Goal: Task Accomplishment & Management: Manage account settings

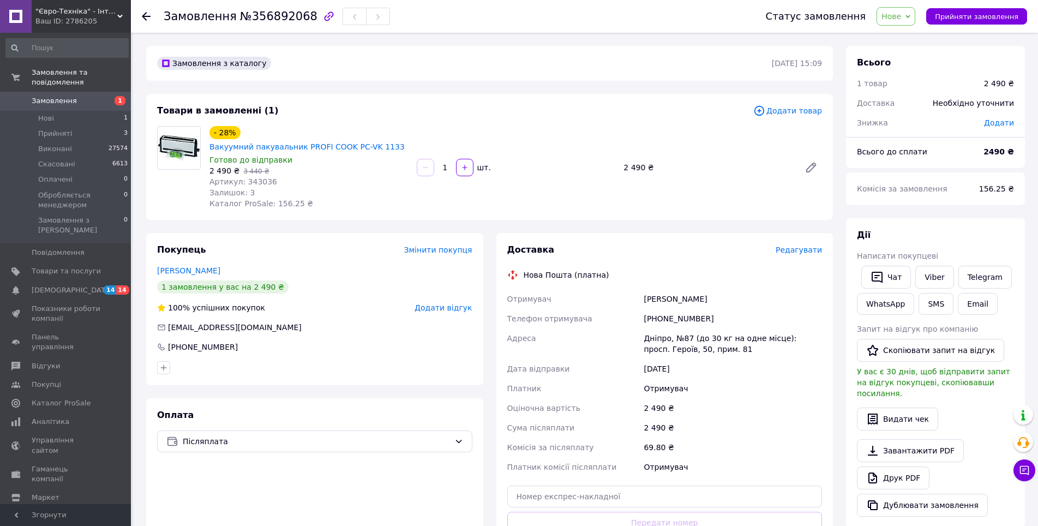
click at [484, 225] on div "Замовлення з каталогу 12.08.2025 | 15:09 Товари в замовленні (1) Додати товар -…" at bounding box center [490, 418] width 700 height 745
click at [488, 227] on div "Замовлення з каталогу 12.08.2025 | 15:09 Товари в замовленні (1) Додати товар -…" at bounding box center [490, 418] width 700 height 745
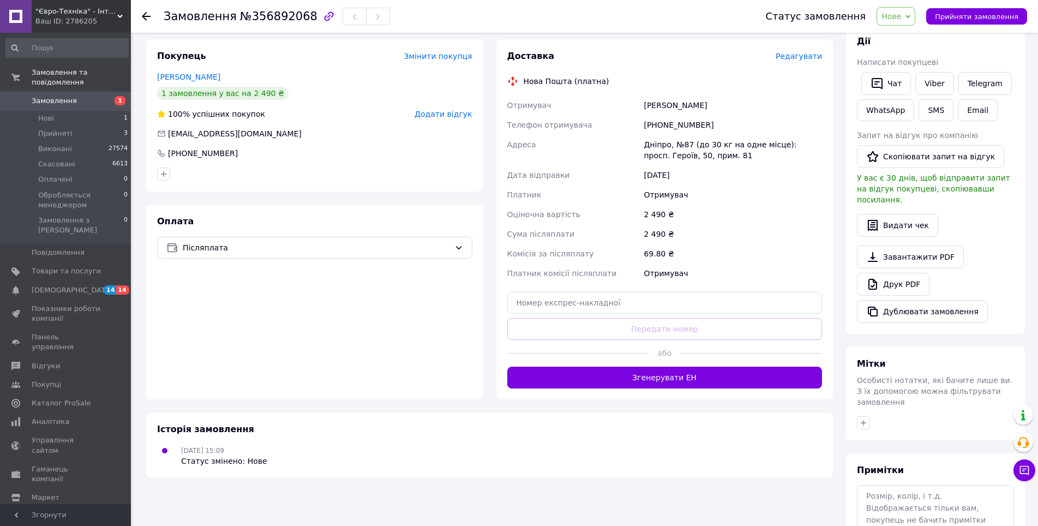
scroll to position [257, 0]
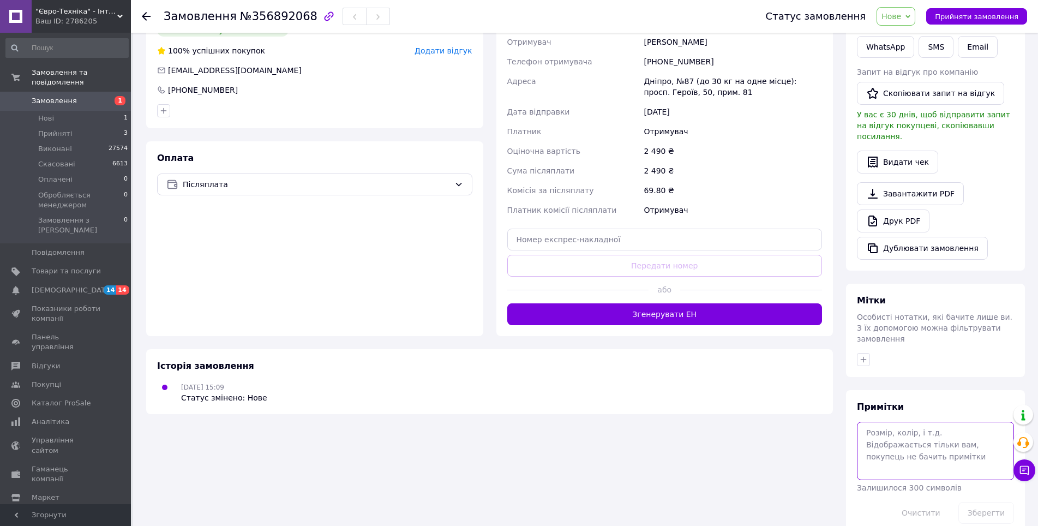
click at [908, 422] on textarea at bounding box center [935, 451] width 157 height 58
type textarea "Вибила"
click at [988, 502] on button "Зберегти" at bounding box center [986, 513] width 56 height 22
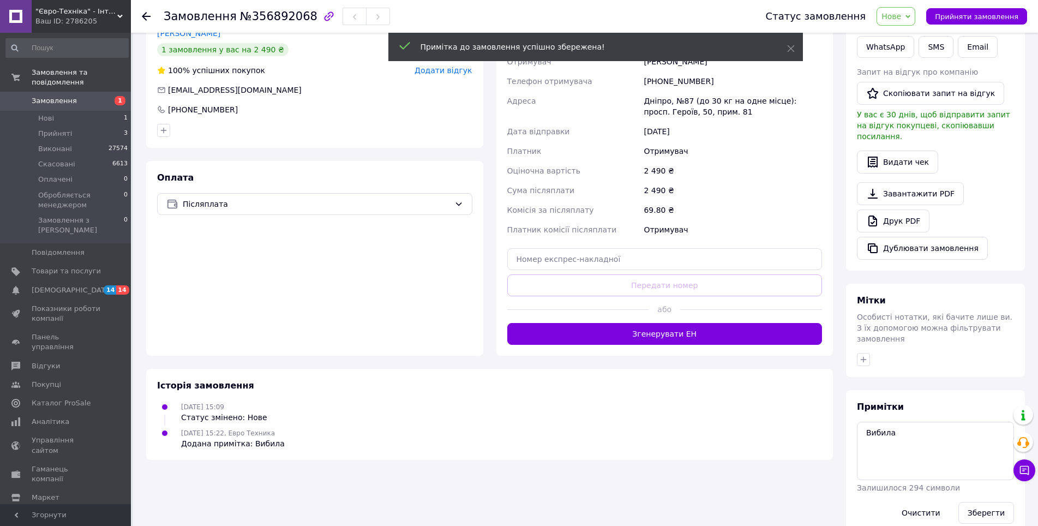
scroll to position [0, 0]
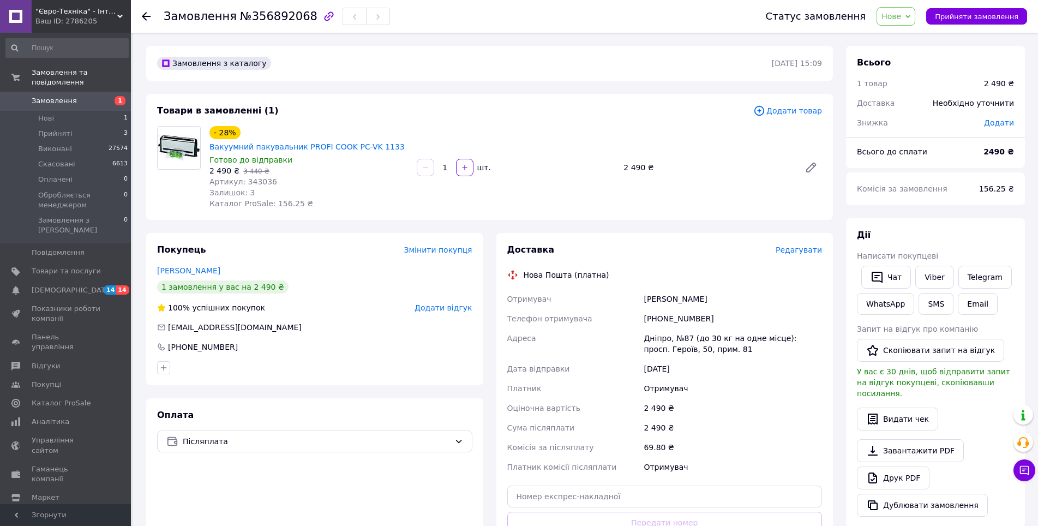
click at [901, 17] on span "Нове" at bounding box center [891, 16] width 20 height 9
click at [905, 107] on li "Обробляється менеджером" at bounding box center [934, 103] width 114 height 16
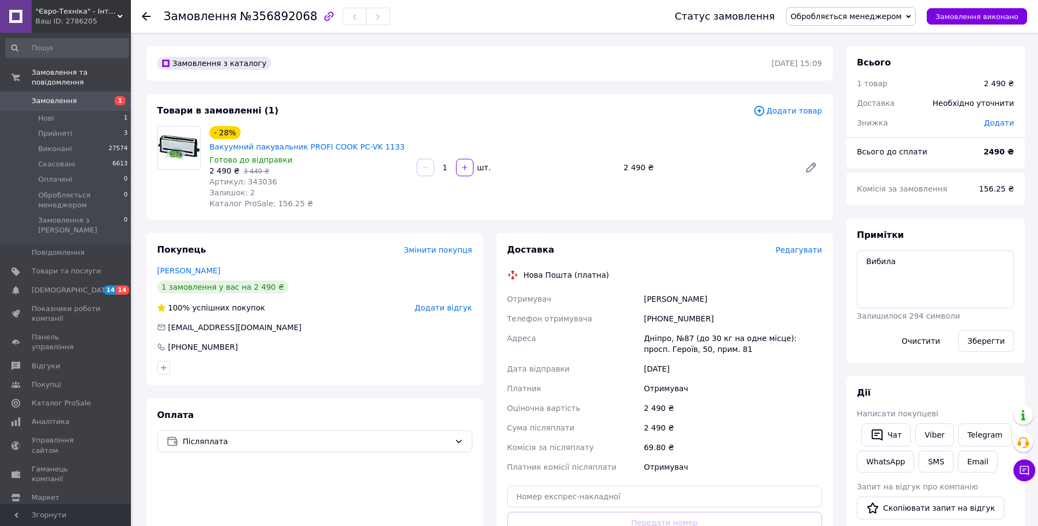
click at [424, 86] on div "Замовлення з каталогу [DATE] 15:09 Товари в замовленні (1) Додати товар - 28% В…" at bounding box center [490, 418] width 700 height 745
click at [403, 87] on div "Замовлення з каталогу 12.08.2025 | 15:09 Товари в замовленні (1) Додати товар -…" at bounding box center [490, 418] width 700 height 745
click at [407, 89] on div "Замовлення з каталогу 12.08.2025 | 15:09 Товари в замовленні (1) Додати товар -…" at bounding box center [490, 418] width 700 height 745
click at [388, 88] on div "Замовлення з каталогу 12.08.2025 | 15:09 Товари в замовленні (1) Додати товар -…" at bounding box center [490, 418] width 700 height 745
click at [410, 88] on div "Замовлення з каталогу 12.08.2025 | 15:09 Товари в замовленні (1) Додати товар -…" at bounding box center [490, 418] width 700 height 745
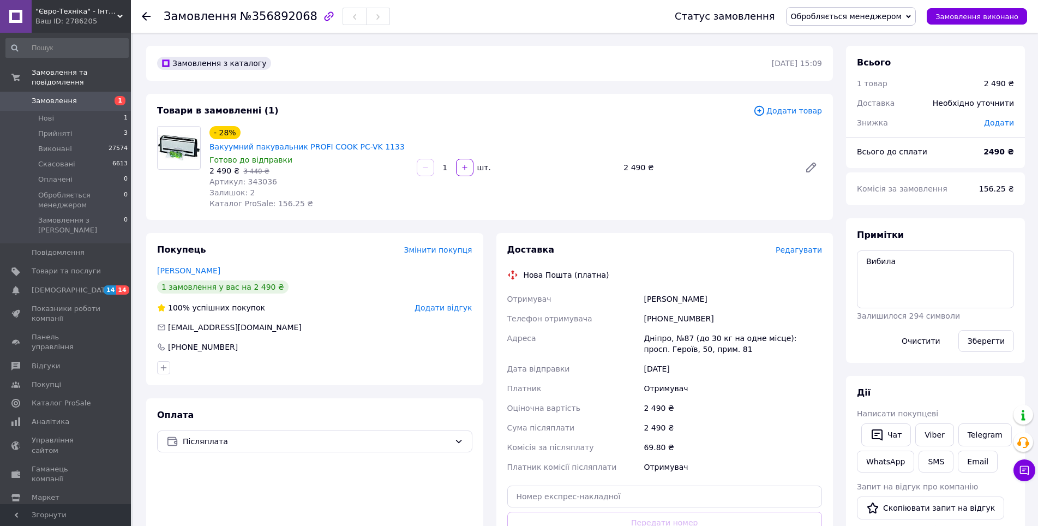
click at [491, 224] on div "Замовлення з каталогу 12.08.2025 | 15:09 Товари в замовленні (1) Додати товар -…" at bounding box center [490, 418] width 700 height 745
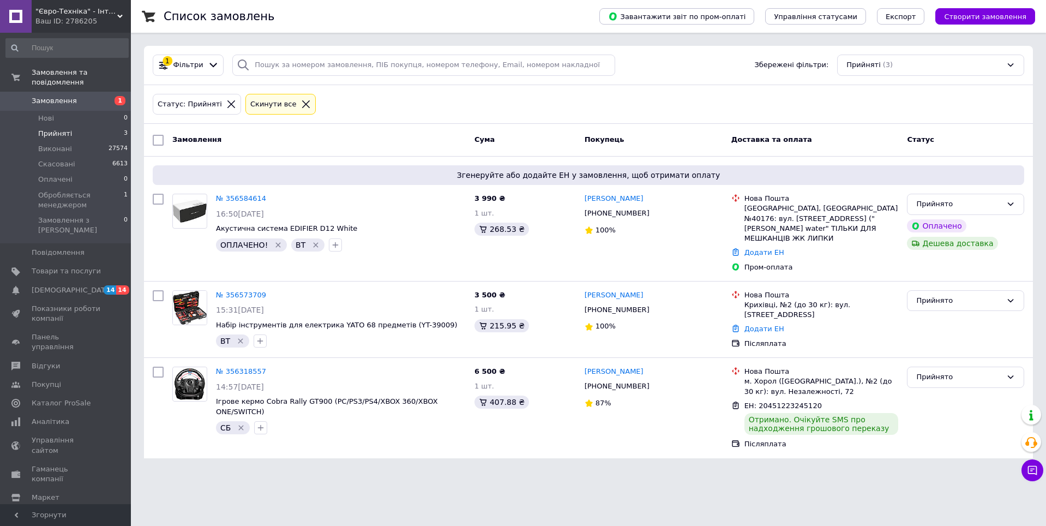
click at [362, 138] on div "Замовлення" at bounding box center [319, 140] width 302 height 20
click at [936, 371] on div "Прийнято" at bounding box center [959, 376] width 86 height 11
click at [935, 390] on li "Виконано" at bounding box center [965, 400] width 116 height 20
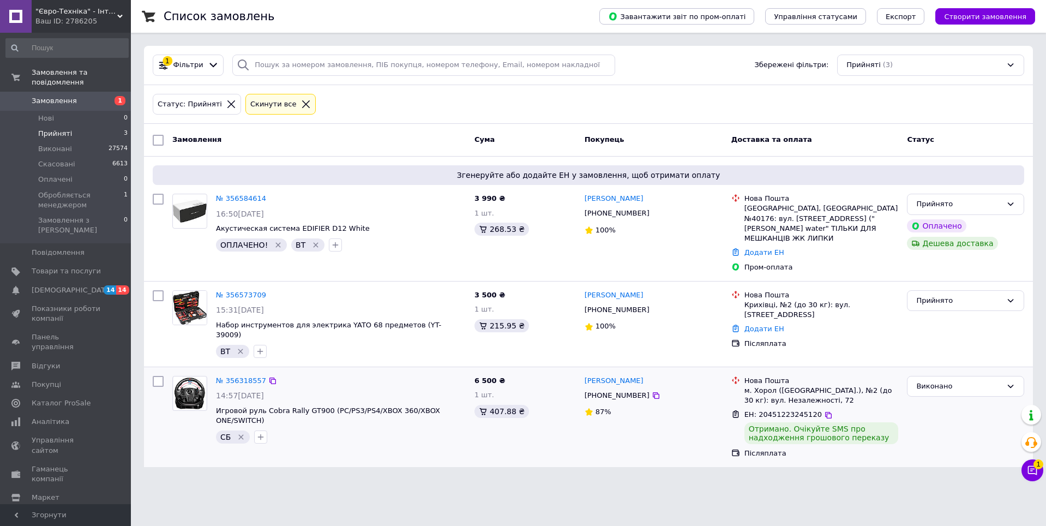
click at [366, 137] on div "Замовлення" at bounding box center [319, 140] width 302 height 20
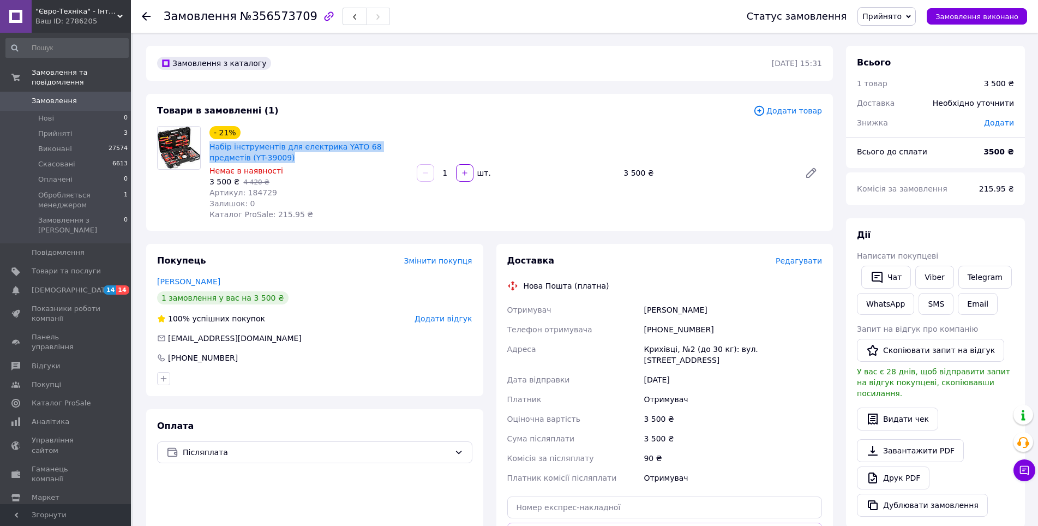
drag, startPoint x: 210, startPoint y: 146, endPoint x: 310, endPoint y: 158, distance: 101.0
drag, startPoint x: 690, startPoint y: 330, endPoint x: 657, endPoint y: 331, distance: 32.7
click at [657, 331] on div "[PHONE_NUMBER]" at bounding box center [732, 330] width 183 height 20
copy div "0990287322"
drag, startPoint x: 645, startPoint y: 309, endPoint x: 742, endPoint y: 310, distance: 97.1
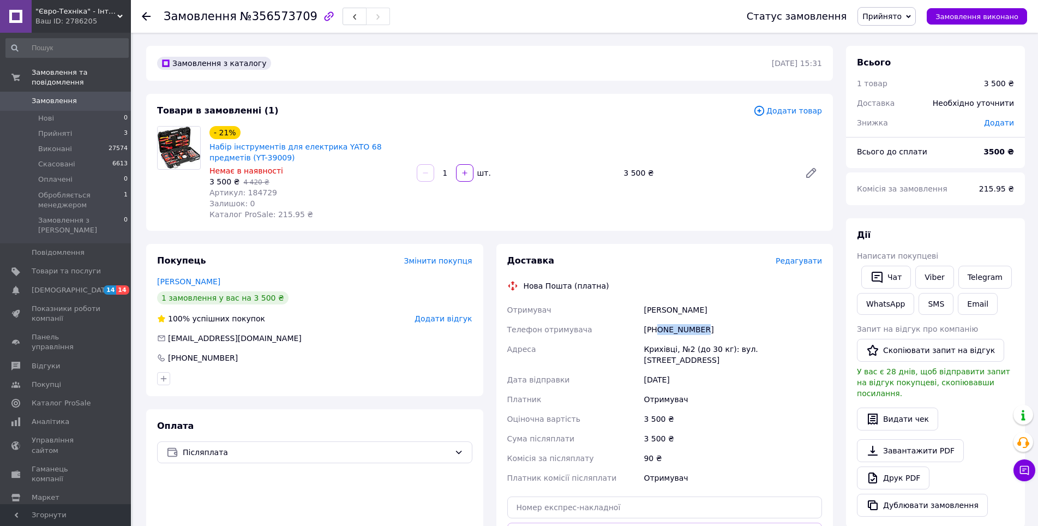
click at [742, 310] on div "Мізунський Володимир" at bounding box center [732, 310] width 183 height 20
copy div "Мізунський Володимир"
click at [648, 351] on div "Крихівці, №2 (до 30 кг): вул. [STREET_ADDRESS]" at bounding box center [732, 354] width 183 height 31
copy div "Крихівці"
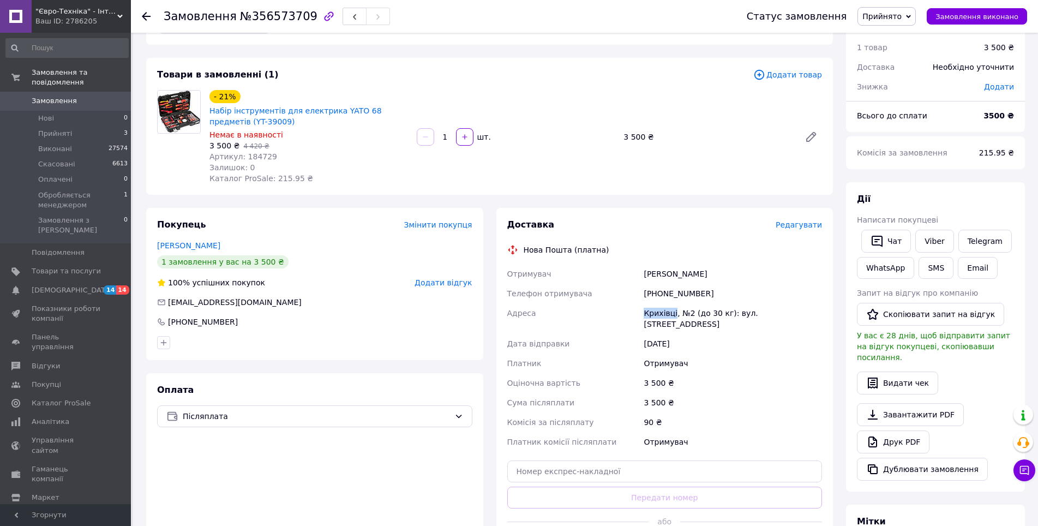
scroll to position [55, 0]
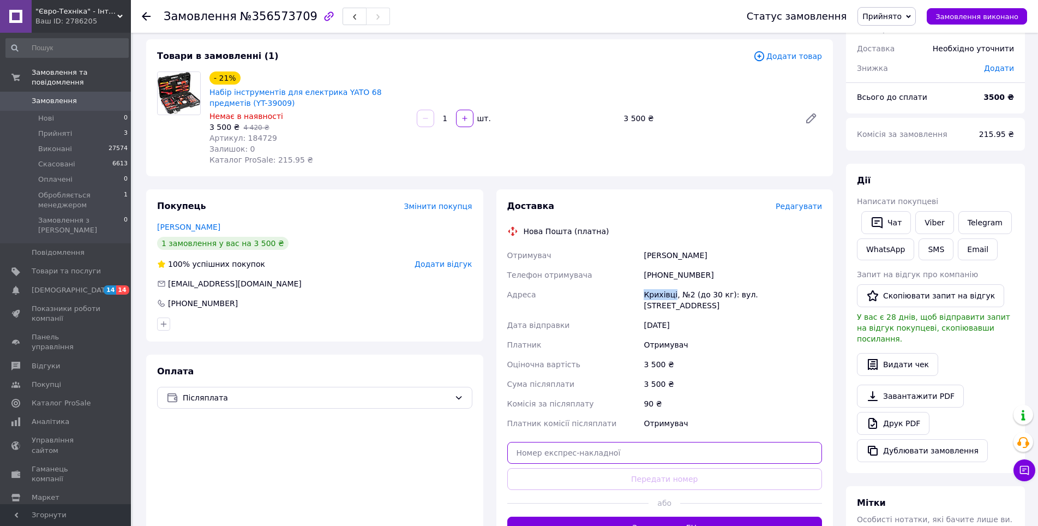
click at [609, 442] on input "text" at bounding box center [664, 453] width 315 height 22
paste input "20451225158032"
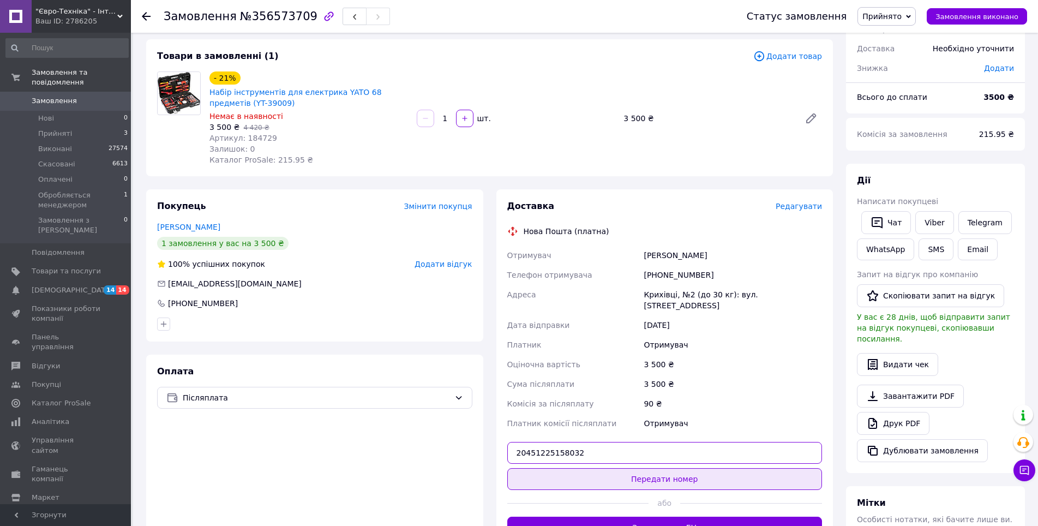
type input "20451225158032"
click at [659, 468] on button "Передати номер" at bounding box center [664, 479] width 315 height 22
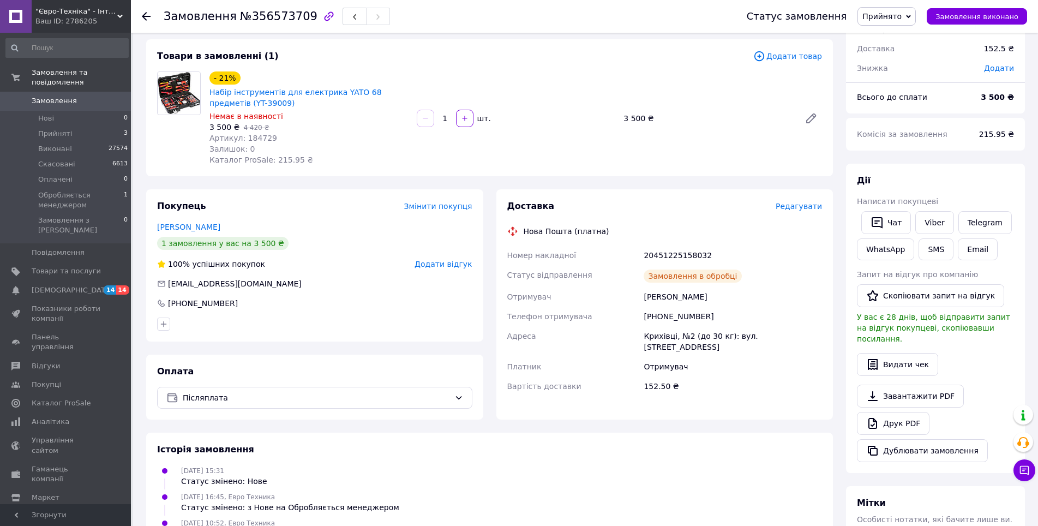
scroll to position [0, 0]
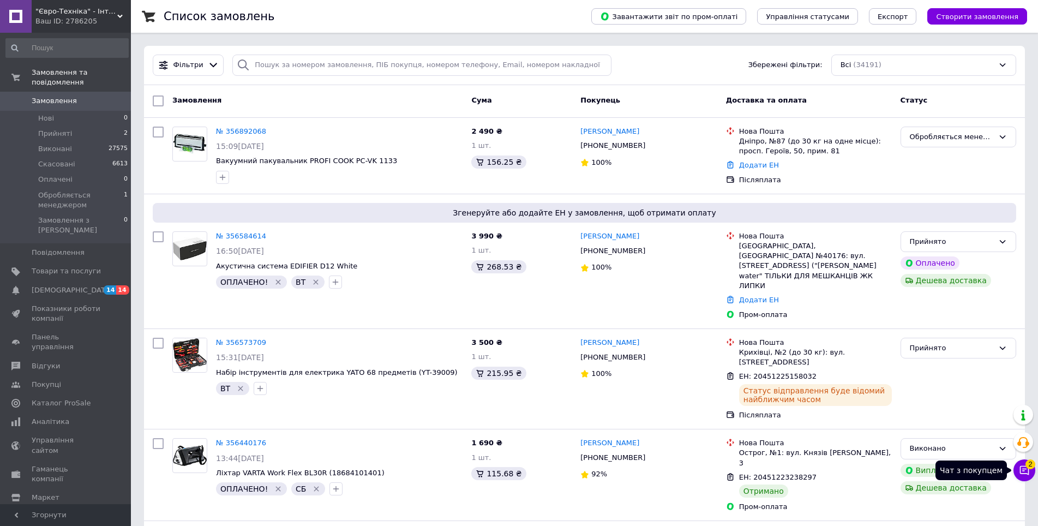
click at [1024, 473] on icon at bounding box center [1024, 470] width 9 height 9
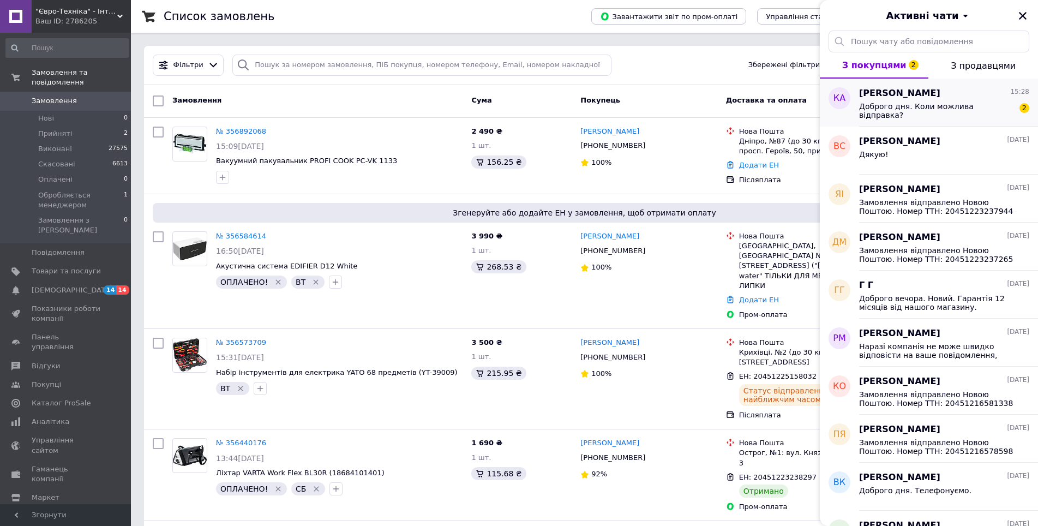
click at [901, 116] on div "Доброго дня. Коли можлива відправка?" at bounding box center [936, 110] width 155 height 17
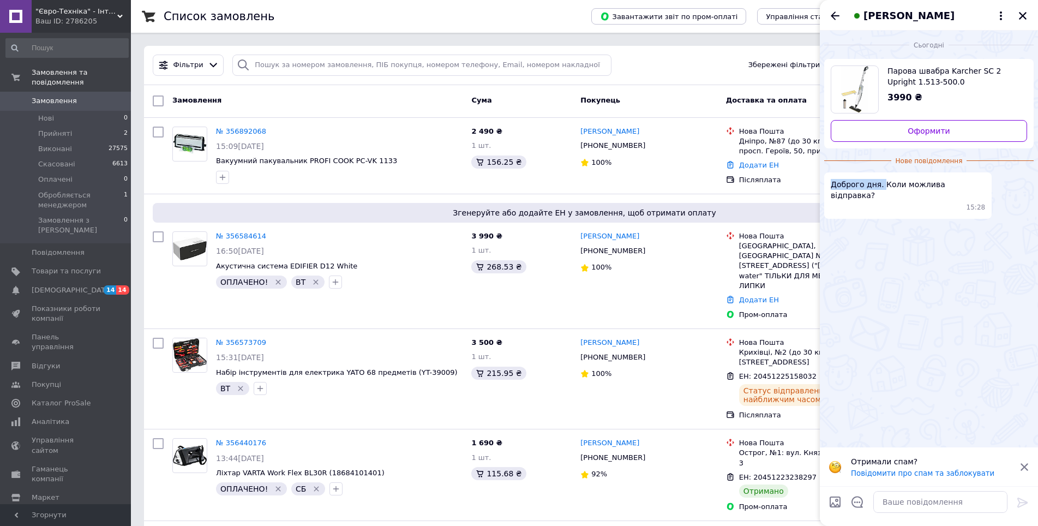
drag, startPoint x: 830, startPoint y: 182, endPoint x: 879, endPoint y: 190, distance: 49.2
click at [879, 190] on div "Доброго дня. Коли можлива відправка? 15:28" at bounding box center [907, 195] width 167 height 46
copy span "Доброго дня."
click at [910, 509] on textarea at bounding box center [940, 502] width 134 height 22
paste textarea "Доброго дня."
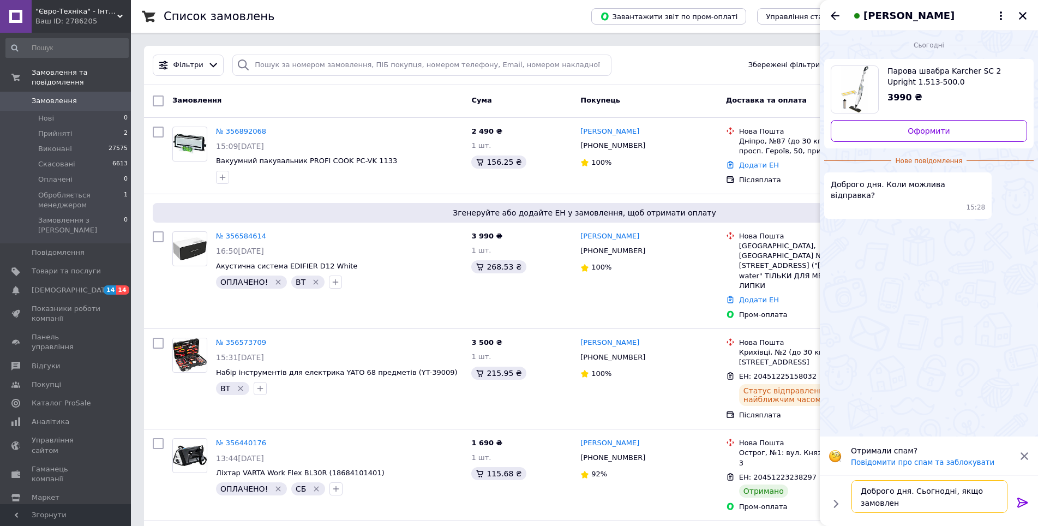
scroll to position [1, 0]
click at [929, 491] on textarea "Доброго дня. Сьогнодні, якщо замовлення зроблене до 16.00" at bounding box center [929, 496] width 156 height 33
type textarea "Доброго дня. Сьогодні, якщо замовлення зроблене до 16.00"
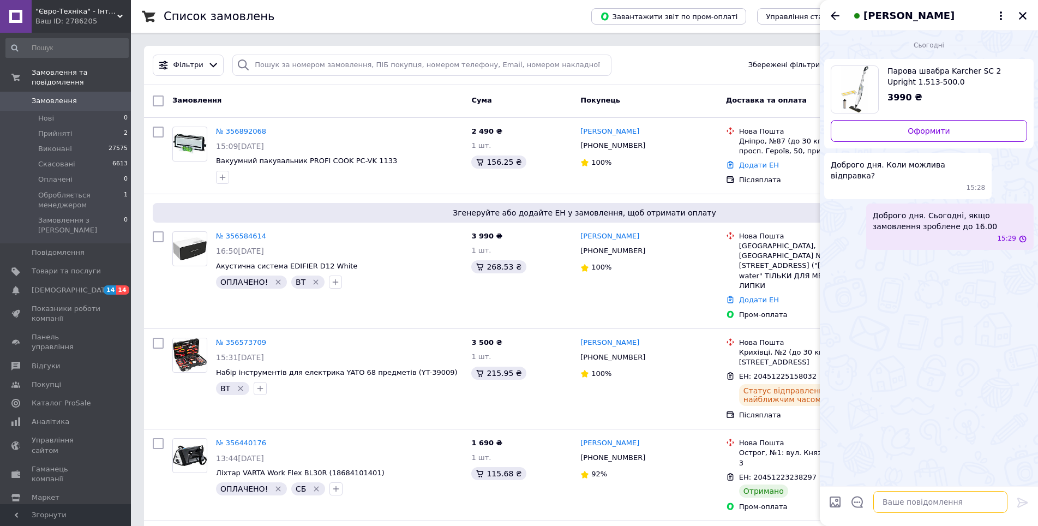
scroll to position [0, 0]
click at [902, 500] on textarea at bounding box center [940, 502] width 134 height 22
type textarea "Ок+"
drag, startPoint x: 946, startPoint y: 70, endPoint x: 988, endPoint y: 76, distance: 41.8
copy span "Karcher SC 2"
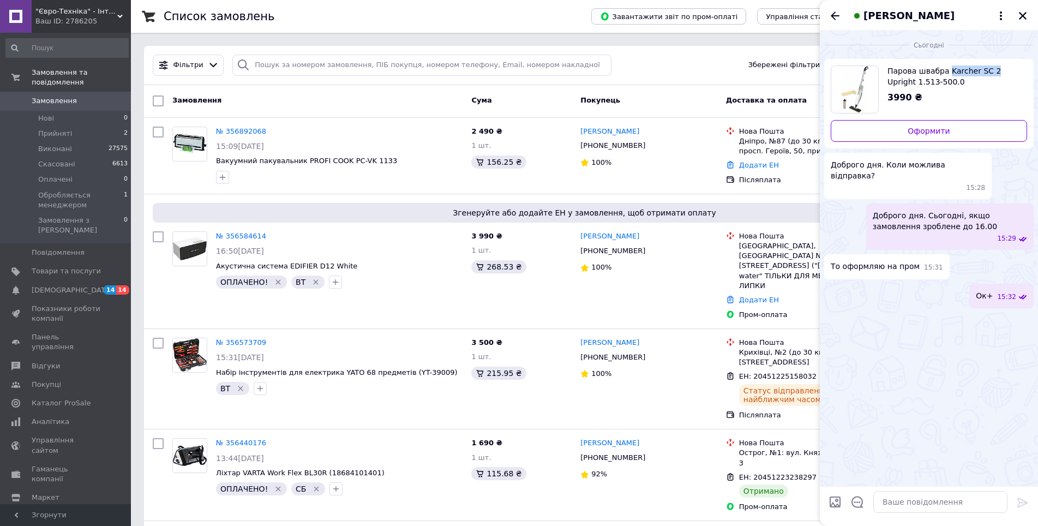
click at [948, 81] on span "Парова швабра Karcher SC 2 Upright 1.513-500.0" at bounding box center [952, 76] width 131 height 22
click at [830, 15] on icon "Назад" at bounding box center [834, 15] width 13 height 13
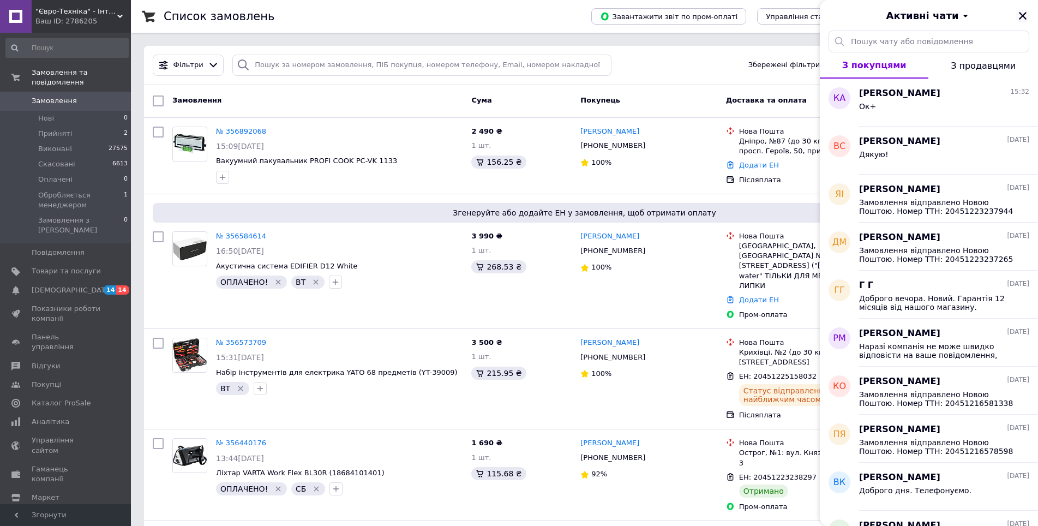
click at [1026, 15] on icon "Закрити" at bounding box center [1023, 16] width 10 height 10
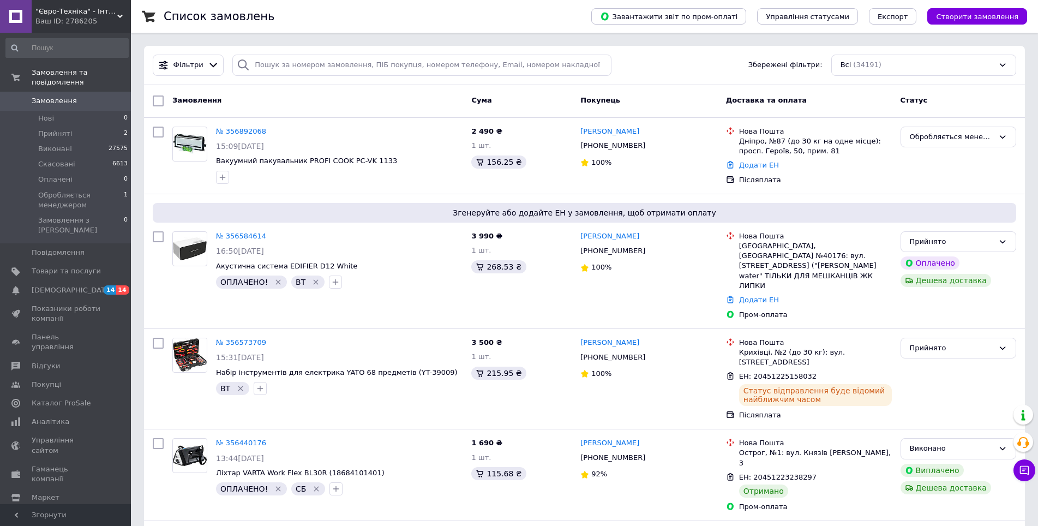
click at [323, 98] on div "Замовлення" at bounding box center [317, 101] width 299 height 20
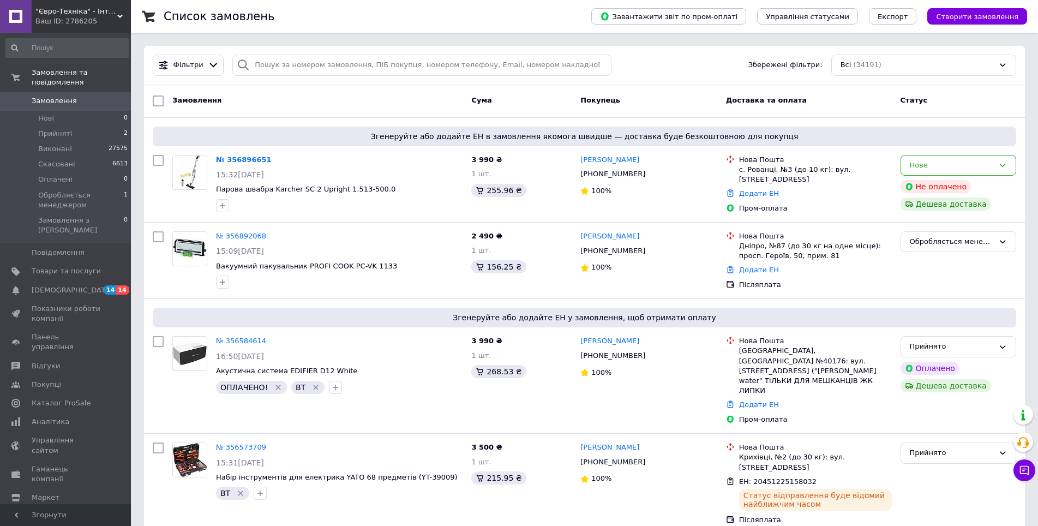
click at [335, 104] on div "Замовлення" at bounding box center [317, 101] width 299 height 20
click at [363, 99] on div "Замовлення" at bounding box center [317, 101] width 299 height 20
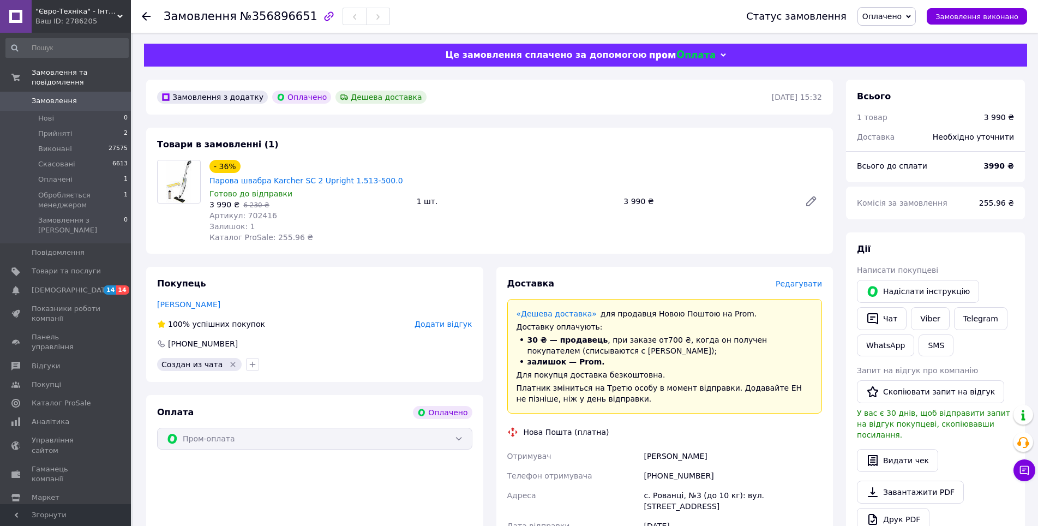
click at [485, 263] on div "Замовлення з додатку Оплачено Дешева доставка [DATE] 15:32 Товари в замовленні …" at bounding box center [490, 458] width 700 height 757
click at [488, 261] on div "Замовлення з додатку Оплачено Дешева доставка [DATE] 15:32 Товари в замовленні …" at bounding box center [490, 458] width 700 height 757
click at [888, 19] on span "Оплачено" at bounding box center [881, 16] width 39 height 9
click at [886, 33] on li "Прийнято" at bounding box center [915, 38] width 114 height 16
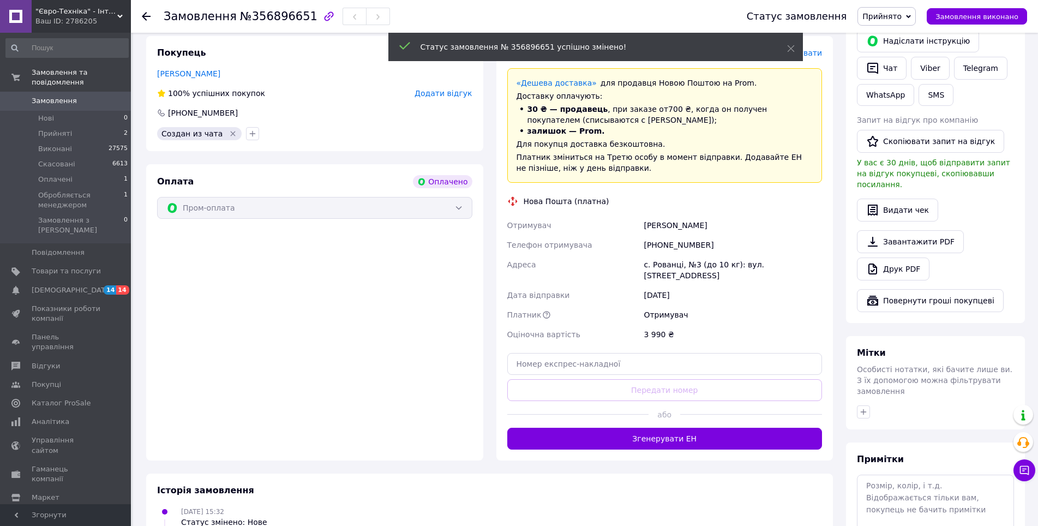
scroll to position [298, 0]
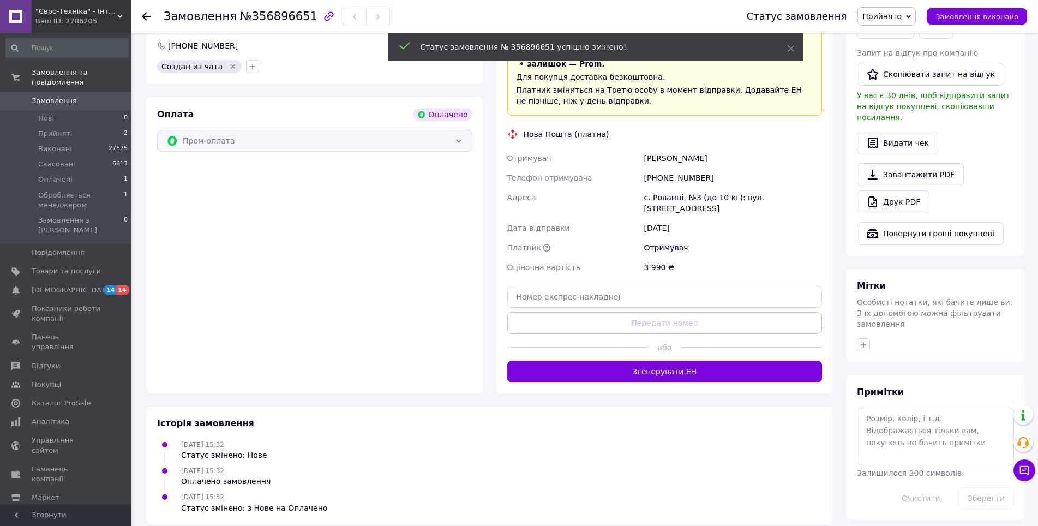
click at [859, 327] on span "Особисті нотатки, які бачите лише ви. З їх допомогою можна фільтрувати замовлен…" at bounding box center [934, 313] width 155 height 31
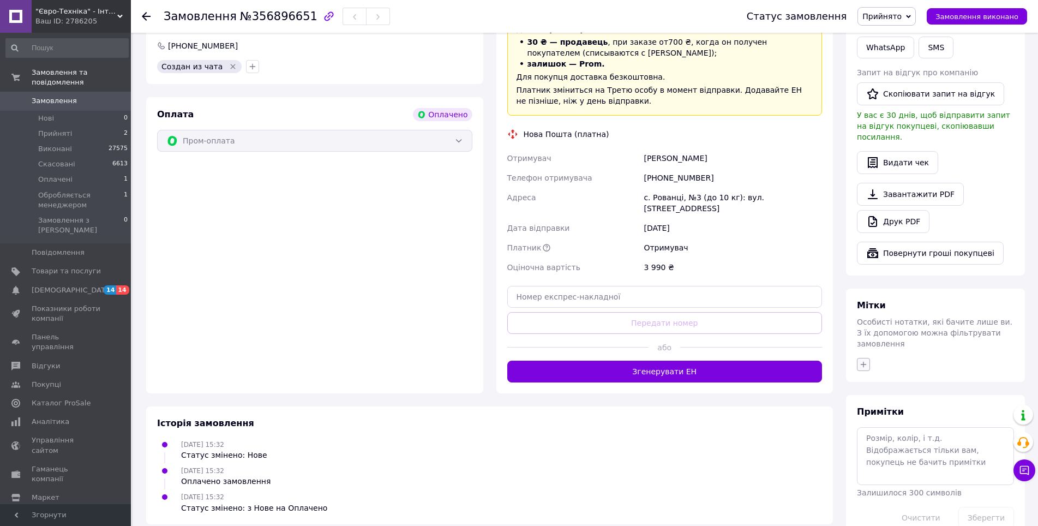
click at [863, 360] on icon "button" at bounding box center [863, 364] width 9 height 9
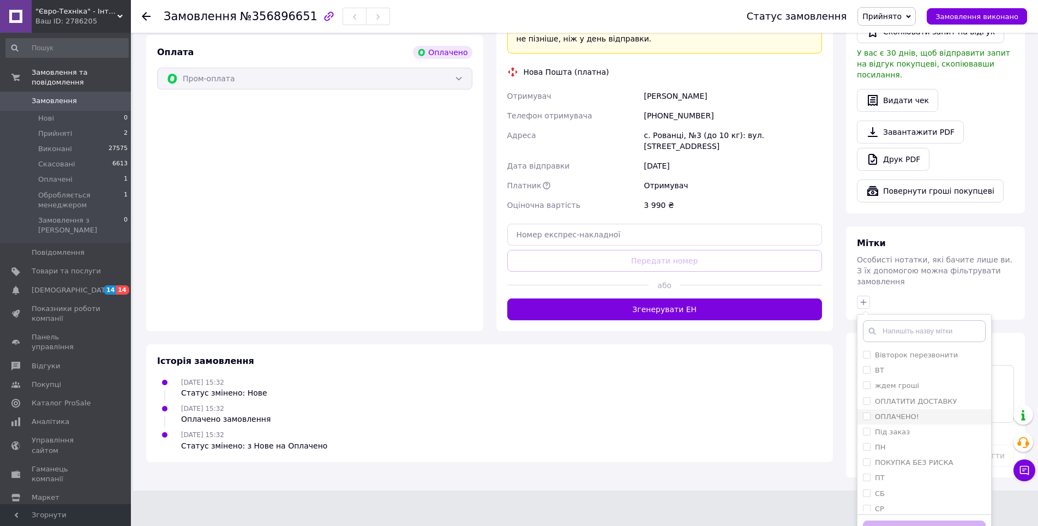
click at [864, 412] on input "ОПЛАЧЕНО!" at bounding box center [866, 415] width 7 height 7
checkbox input "true"
click at [865, 366] on input "ВТ" at bounding box center [866, 369] width 7 height 7
checkbox input "true"
click at [913, 520] on button "Додати мітку" at bounding box center [924, 530] width 123 height 21
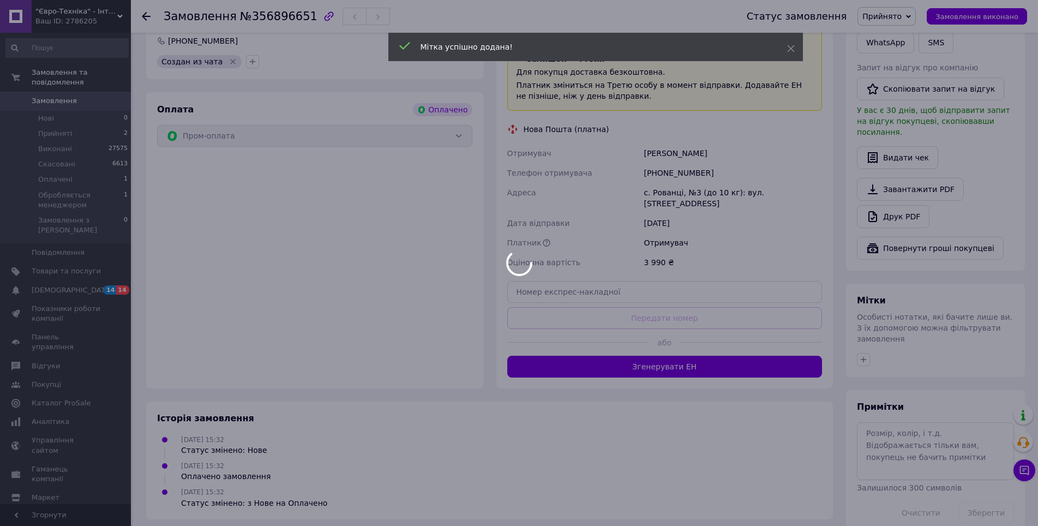
scroll to position [324, 0]
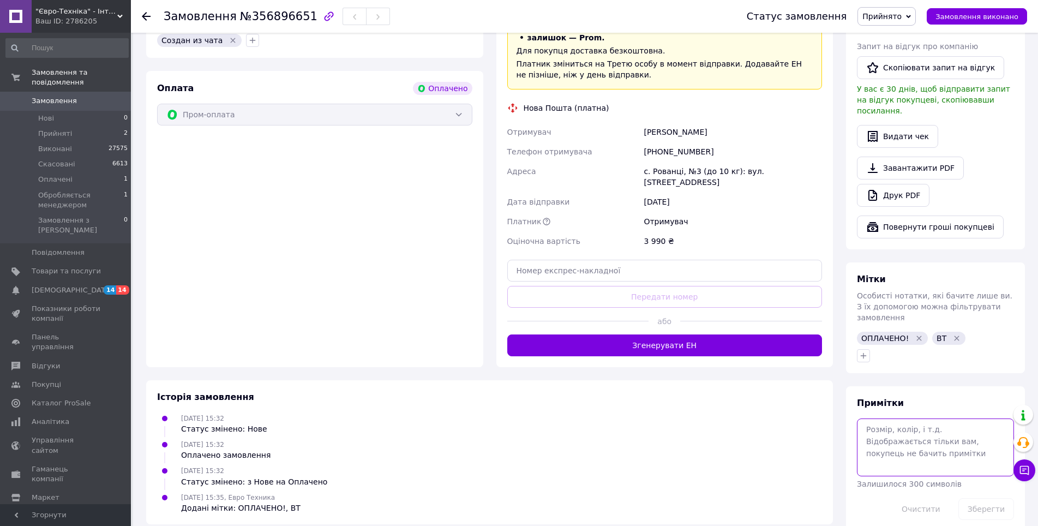
click at [889, 418] on textarea at bounding box center [935, 447] width 157 height 58
type textarea "ЧАТ"
click at [988, 498] on button "Зберегти" at bounding box center [986, 509] width 56 height 22
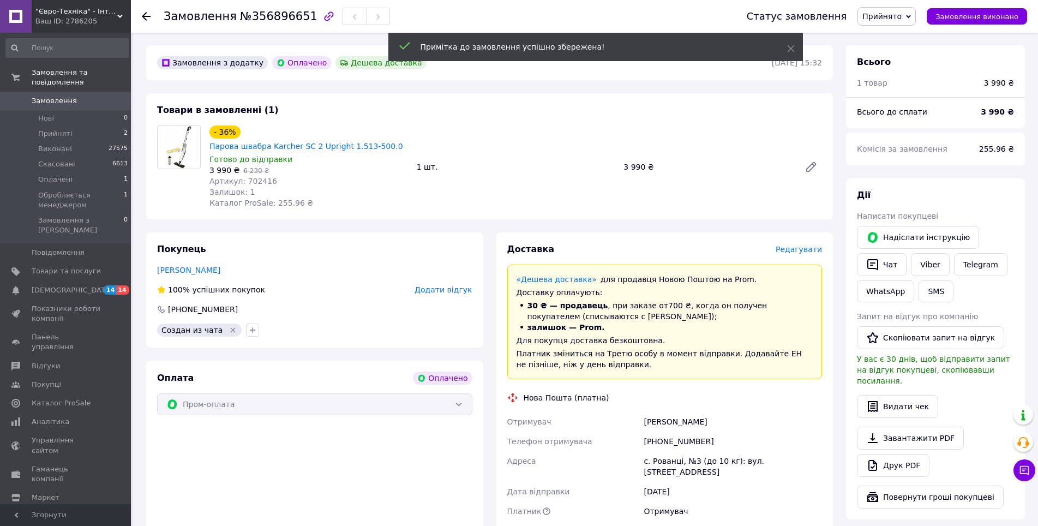
scroll to position [0, 0]
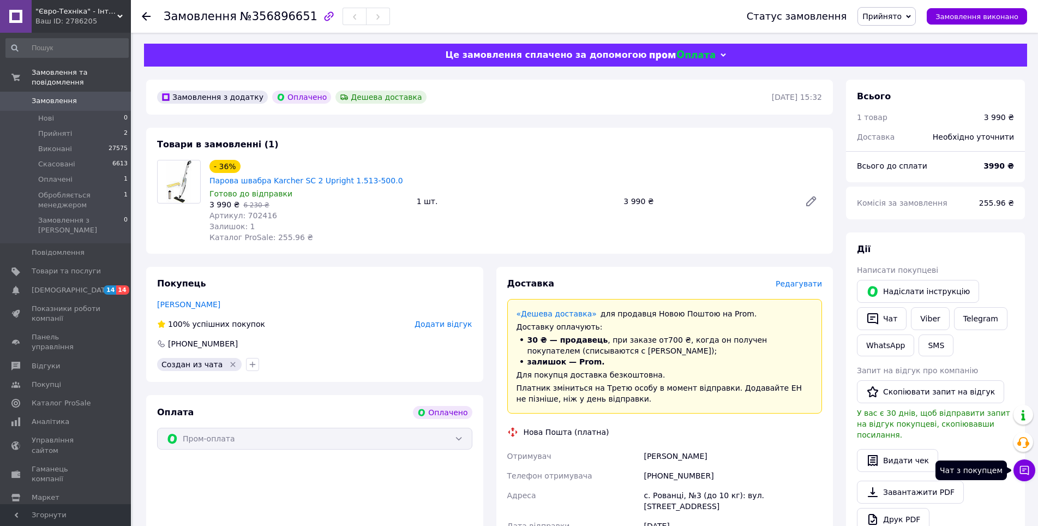
click at [1030, 475] on button "Чат з покупцем" at bounding box center [1024, 470] width 22 height 22
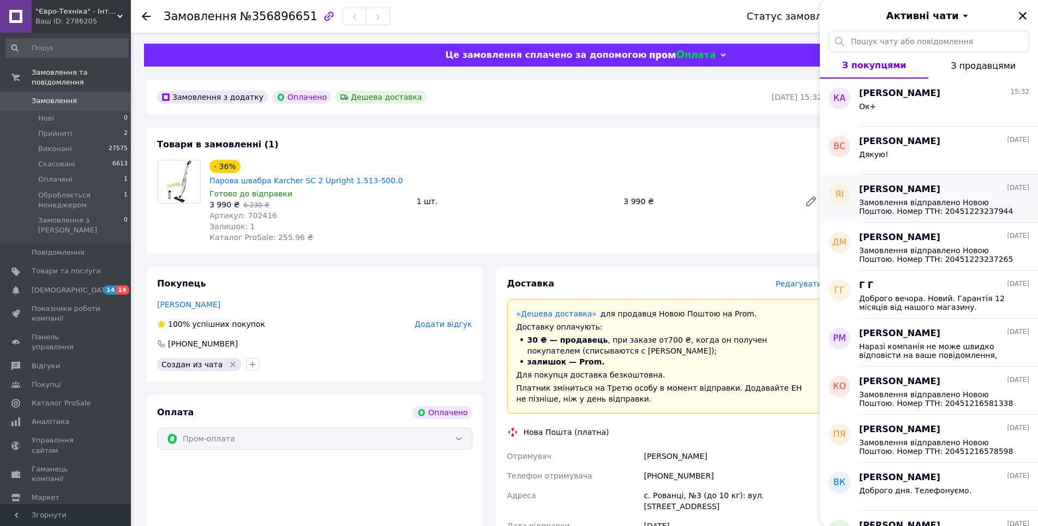
click at [925, 184] on span "[PERSON_NAME]" at bounding box center [899, 189] width 81 height 13
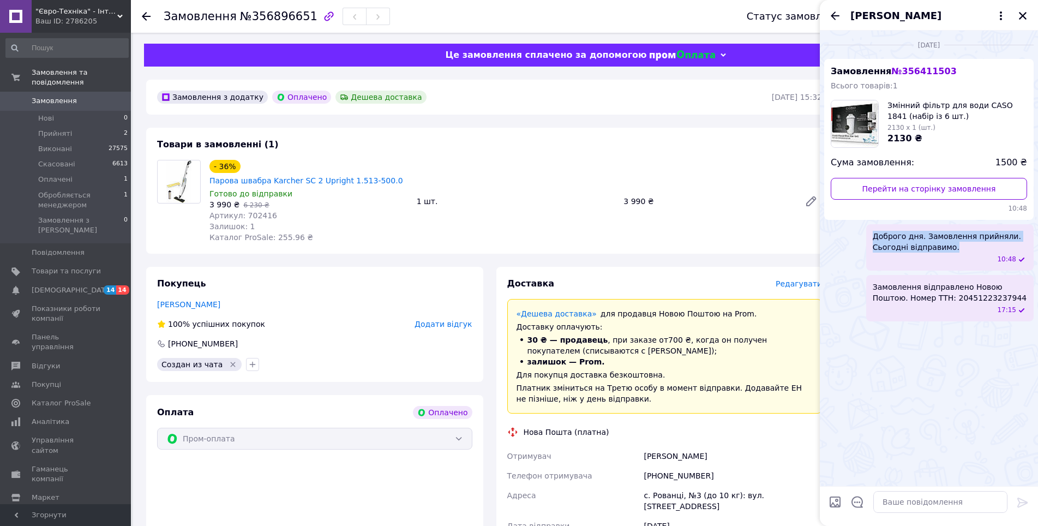
drag, startPoint x: 962, startPoint y: 251, endPoint x: 857, endPoint y: 236, distance: 106.4
click at [857, 236] on div "Доброго дня. Замовлення прийняли. Сьогодні відправимо. 10:48" at bounding box center [928, 247] width 209 height 46
copy span "Доброго дня. Замовлення прийняли. Сьогодні відправимо."
click at [835, 13] on icon "Назад" at bounding box center [834, 15] width 13 height 13
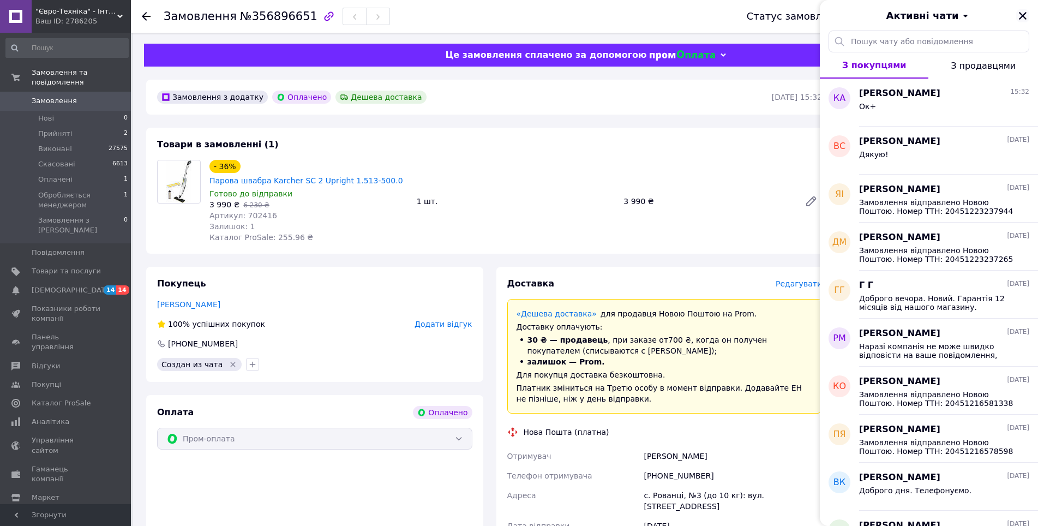
click at [1022, 15] on icon "Закрити" at bounding box center [1023, 16] width 8 height 8
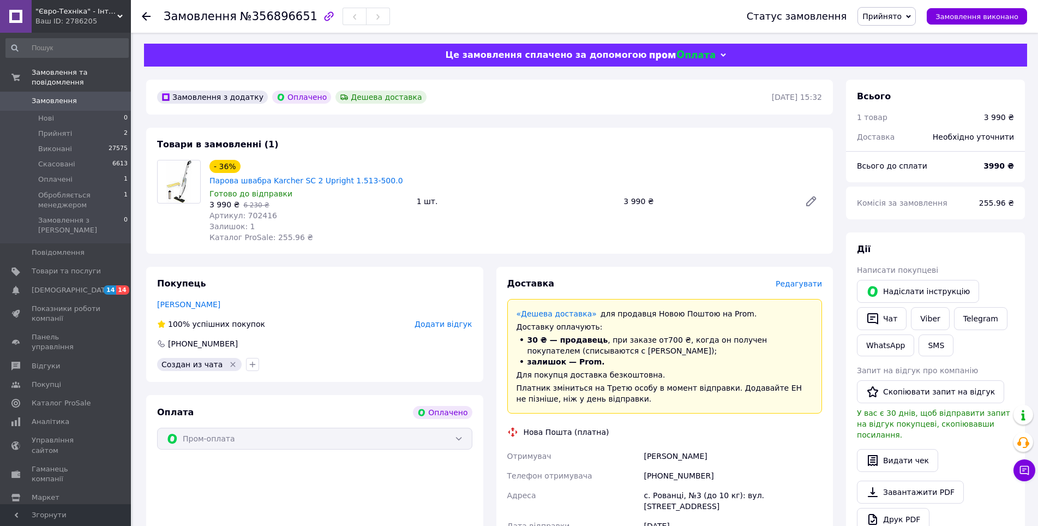
click at [487, 262] on div "Замовлення з додатку Оплачено Дешева доставка 12.08.2025 | 15:32 Товари в замов…" at bounding box center [490, 477] width 700 height 794
click at [489, 260] on div "Замовлення з додатку Оплачено Дешева доставка 12.08.2025 | 15:32 Товари в замов…" at bounding box center [490, 477] width 700 height 794
click at [471, 260] on div "Замовлення з додатку Оплачено Дешева доставка 12.08.2025 | 15:32 Товари в замов…" at bounding box center [490, 477] width 700 height 794
click at [490, 259] on div "Замовлення з додатку Оплачено Дешева доставка 12.08.2025 | 15:32 Товари в замов…" at bounding box center [490, 477] width 700 height 794
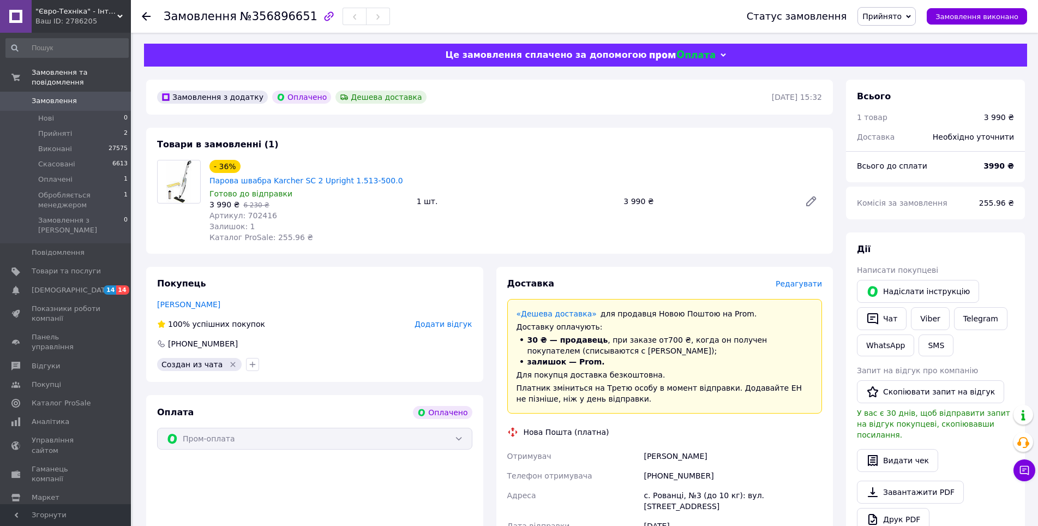
click at [480, 259] on div "Замовлення з додатку Оплачено Дешева доставка 12.08.2025 | 15:32 Товари в замов…" at bounding box center [490, 477] width 700 height 794
click at [490, 260] on div "Замовлення з додатку Оплачено Дешева доставка 12.08.2025 | 15:32 Товари в замов…" at bounding box center [490, 477] width 700 height 794
click at [487, 260] on div "Замовлення з додатку Оплачено Дешева доставка 12.08.2025 | 15:32 Товари в замов…" at bounding box center [490, 477] width 700 height 794
click at [488, 261] on div "Замовлення з додатку Оплачено Дешева доставка 12.08.2025 | 15:32 Товари в замов…" at bounding box center [490, 477] width 700 height 794
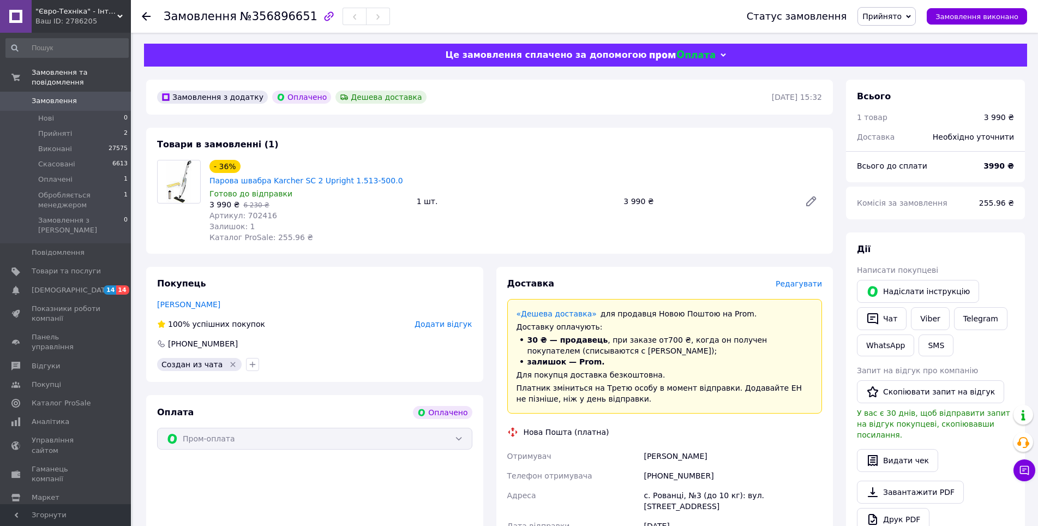
click at [487, 260] on div "Замовлення з додатку Оплачено Дешева доставка 12.08.2025 | 15:32 Товари в замов…" at bounding box center [490, 477] width 700 height 794
click at [487, 261] on div "Замовлення з додатку Оплачено Дешева доставка 12.08.2025 | 15:32 Товари в замов…" at bounding box center [490, 477] width 700 height 794
click at [488, 261] on div "Замовлення з додатку Оплачено Дешева доставка 12.08.2025 | 15:32 Товари в замов…" at bounding box center [490, 477] width 700 height 794
click at [486, 261] on div "Замовлення з додатку Оплачено Дешева доставка 12.08.2025 | 15:32 Товари в замов…" at bounding box center [490, 477] width 700 height 794
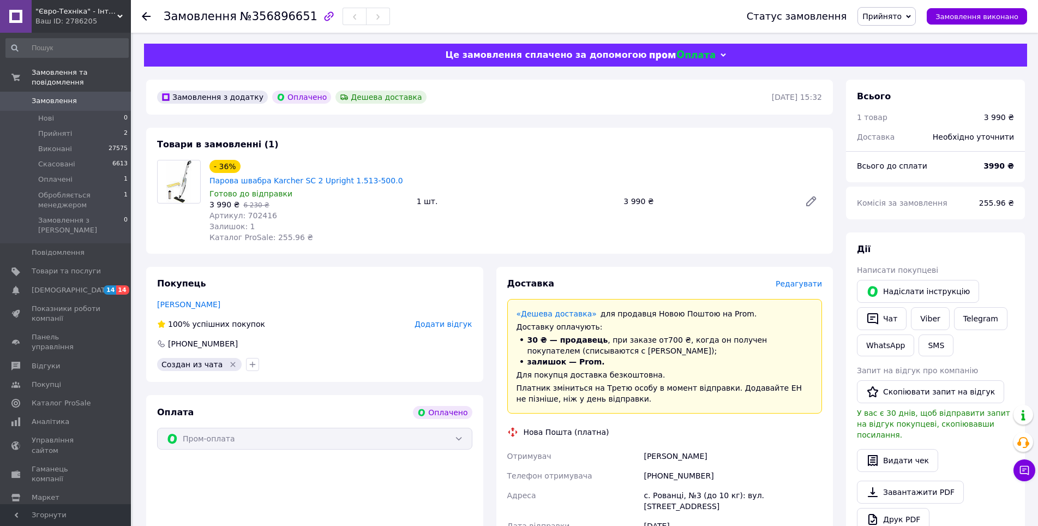
click at [486, 260] on div "Замовлення з додатку Оплачено Дешева доставка 12.08.2025 | 15:32 Товари в замов…" at bounding box center [490, 477] width 700 height 794
click at [874, 326] on button "Чат" at bounding box center [882, 318] width 50 height 23
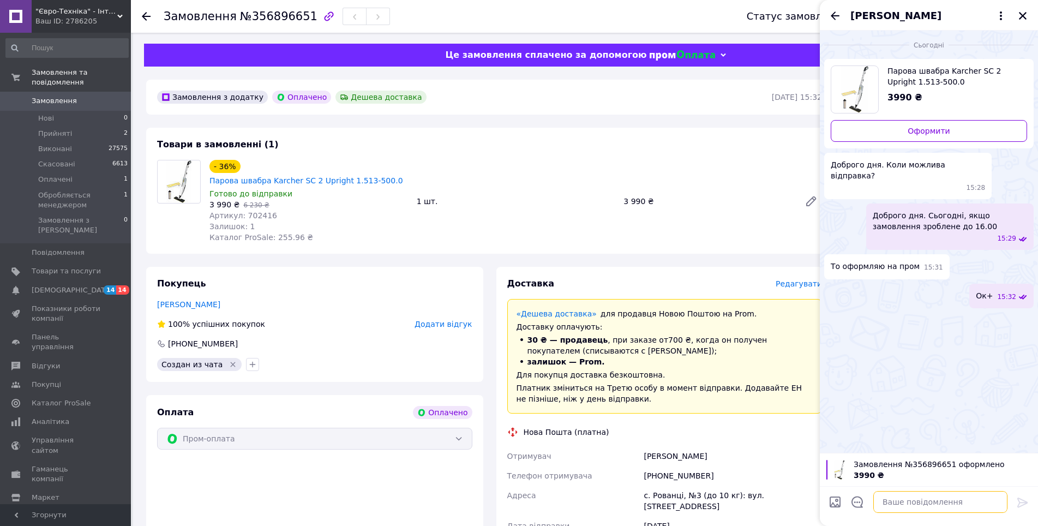
click at [903, 502] on textarea at bounding box center [940, 502] width 134 height 22
paste textarea "Доброго дня. Замовлення прийняли. Сьогодні відправимо."
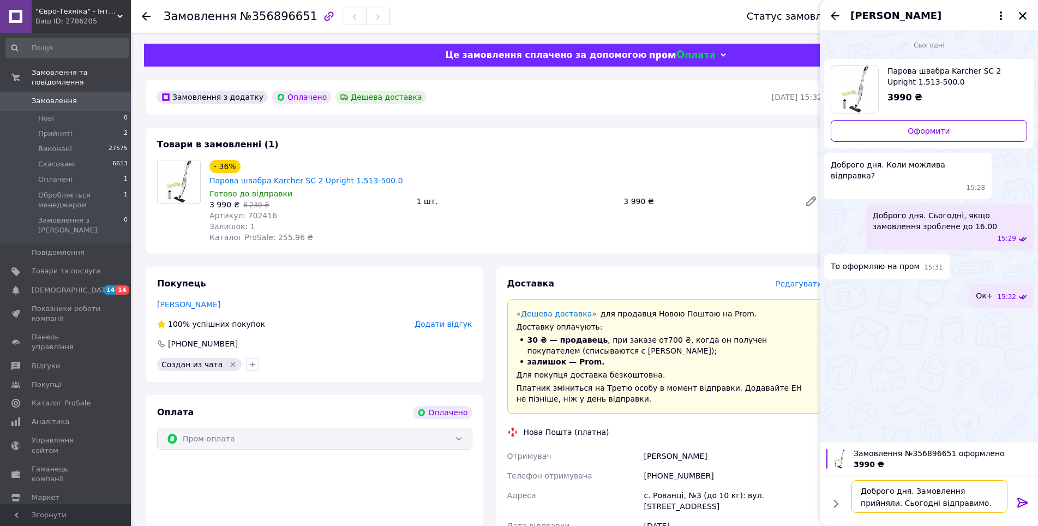
drag, startPoint x: 909, startPoint y: 490, endPoint x: 833, endPoint y: 490, distance: 75.8
click at [834, 490] on div "Доброго дня. Замовлення прийняли. Сьогодні відправимо. Доброго дня. Замовлення …" at bounding box center [928, 496] width 209 height 41
type textarea "Замовлення прийняли. Сьогодні відправимо."
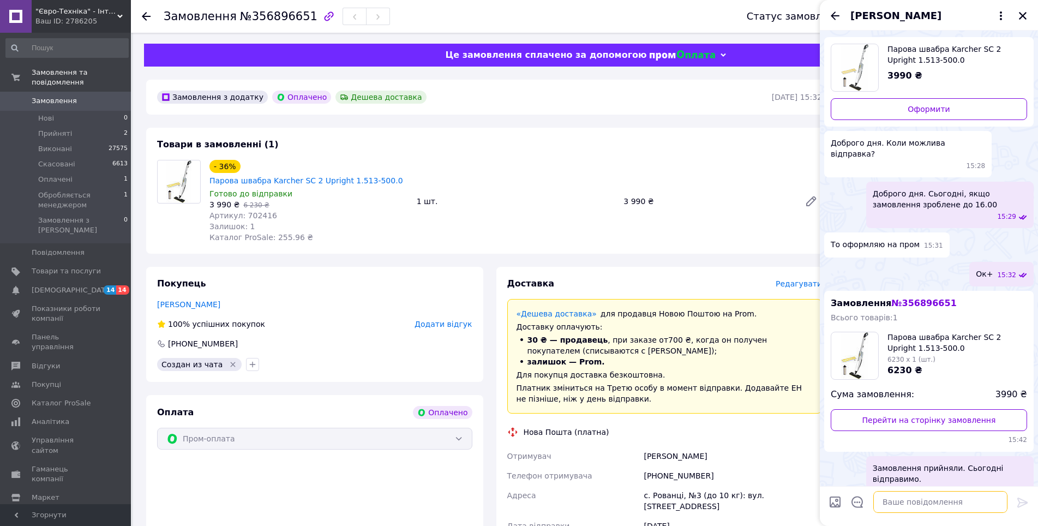
scroll to position [5, 0]
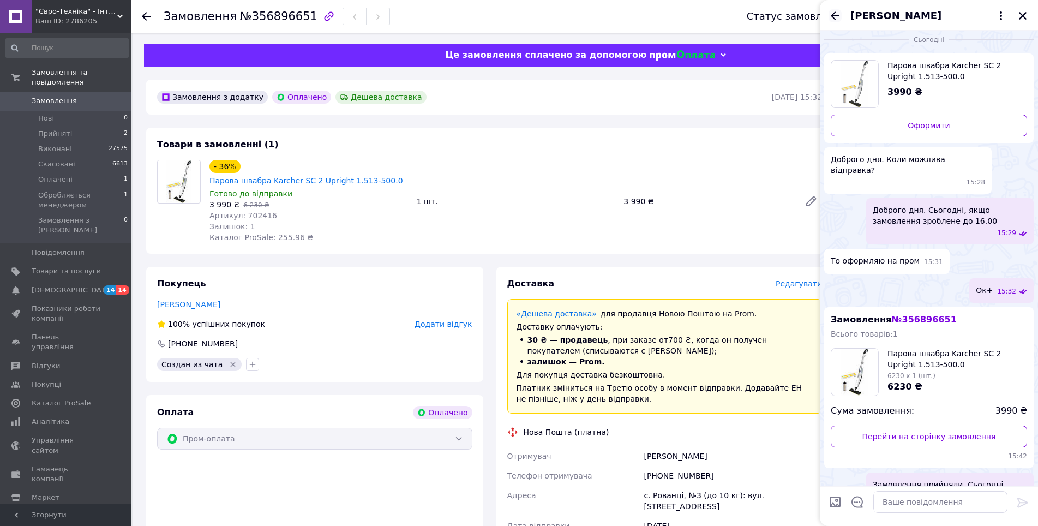
click at [833, 17] on icon "Назад" at bounding box center [834, 15] width 13 height 13
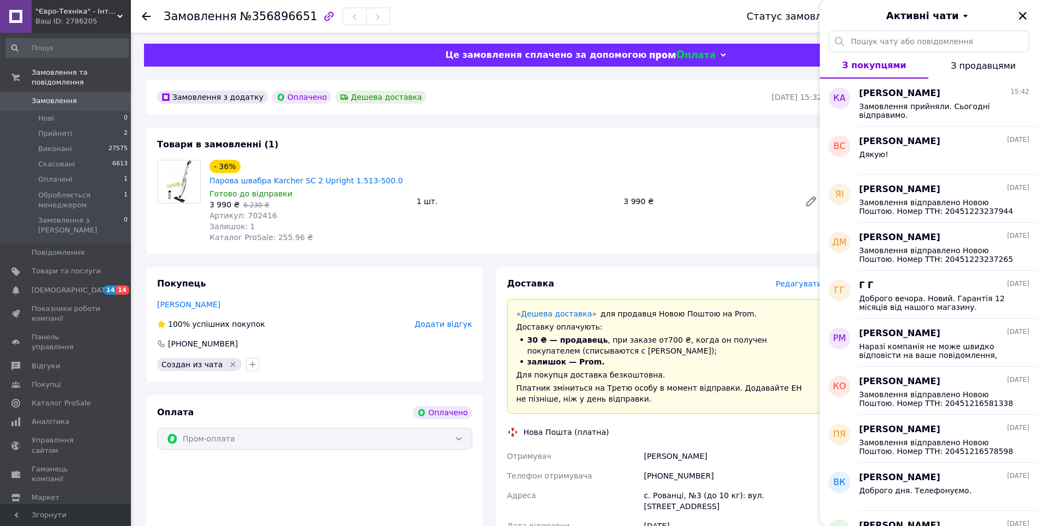
click at [1021, 14] on icon "Закрити" at bounding box center [1023, 16] width 10 height 10
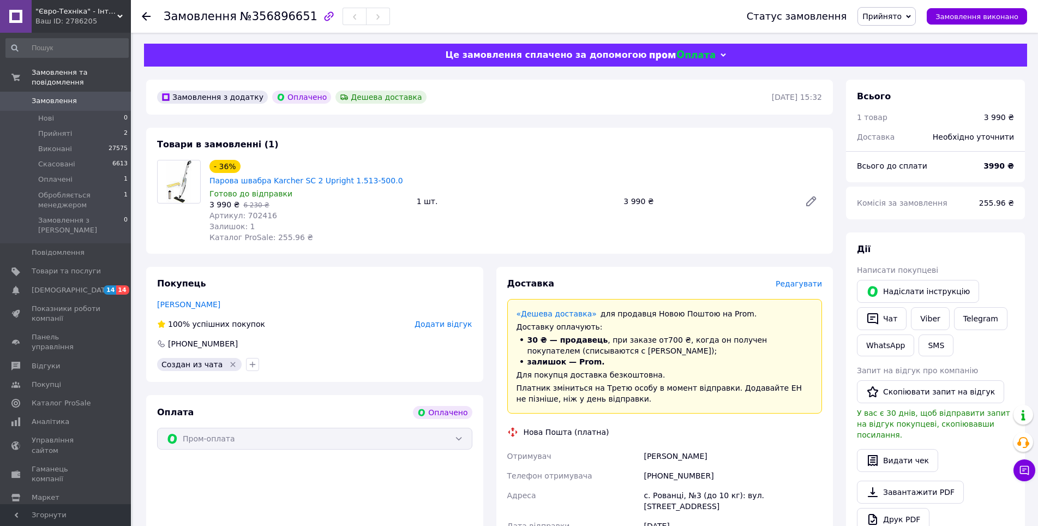
click at [490, 259] on div "Замовлення з додатку Оплачено Дешева доставка 12.08.2025 | 15:32 Товари в замов…" at bounding box center [490, 477] width 700 height 794
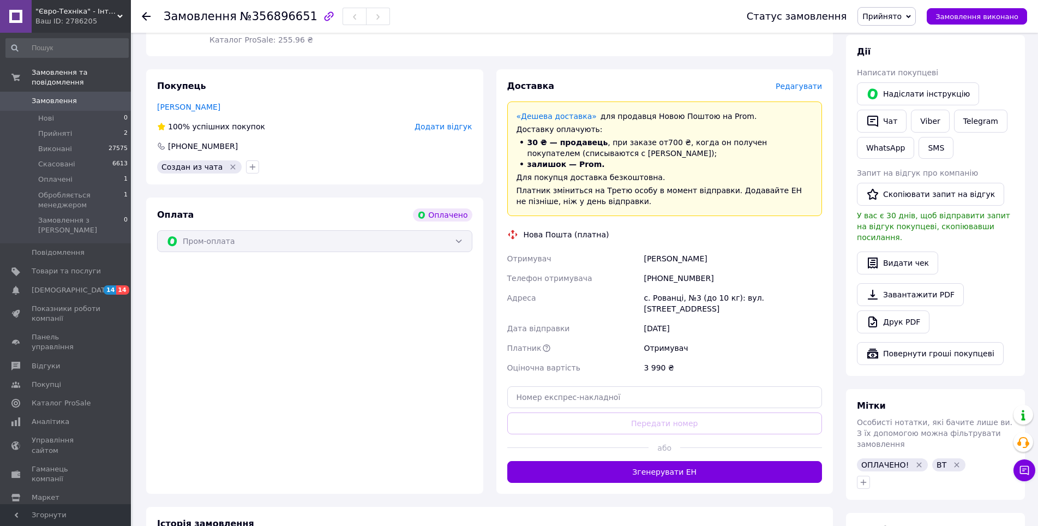
scroll to position [350, 0]
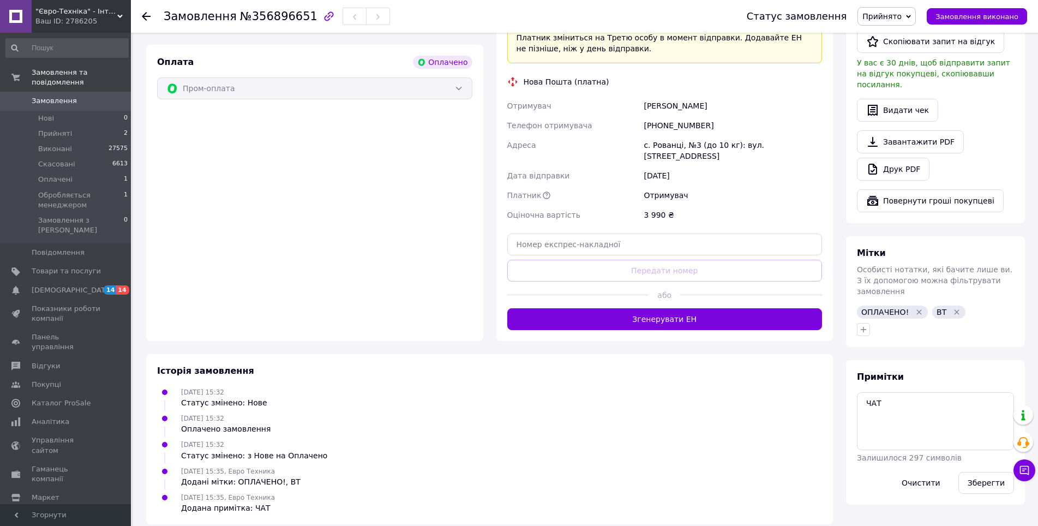
click at [490, 266] on div "Доставка Редагувати «Дешева доставка»   для продавця Новою Поштою на Prom. Дост…" at bounding box center [665, 129] width 350 height 424
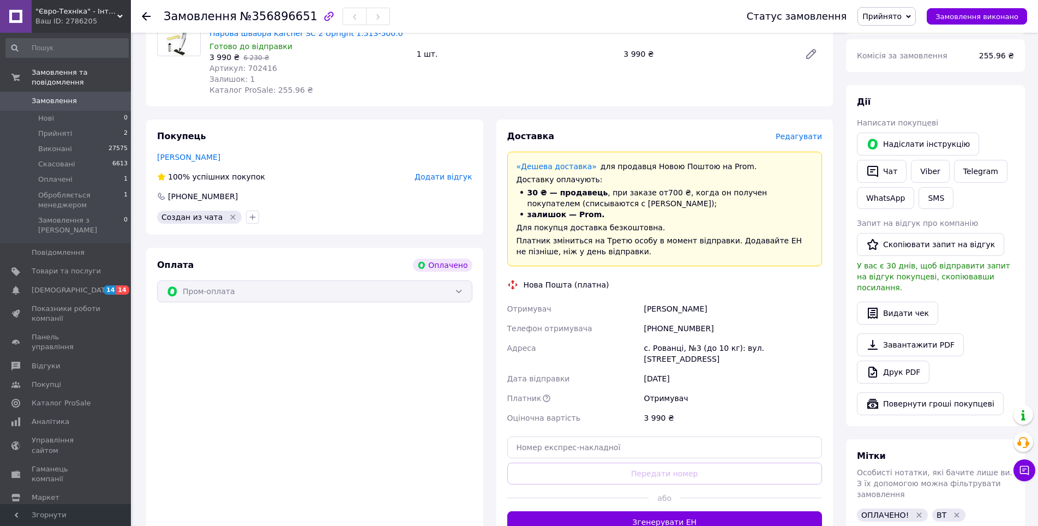
scroll to position [0, 0]
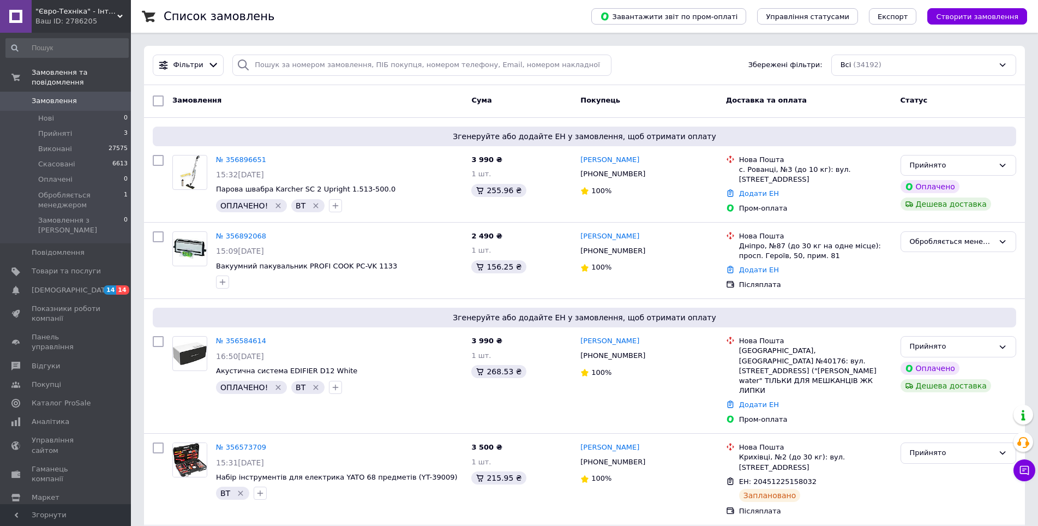
click at [339, 100] on div "Замовлення" at bounding box center [317, 101] width 299 height 20
click at [340, 98] on div "Замовлення" at bounding box center [317, 101] width 299 height 20
click at [342, 98] on div "Замовлення" at bounding box center [317, 101] width 299 height 20
click at [344, 98] on div "Замовлення" at bounding box center [317, 101] width 299 height 20
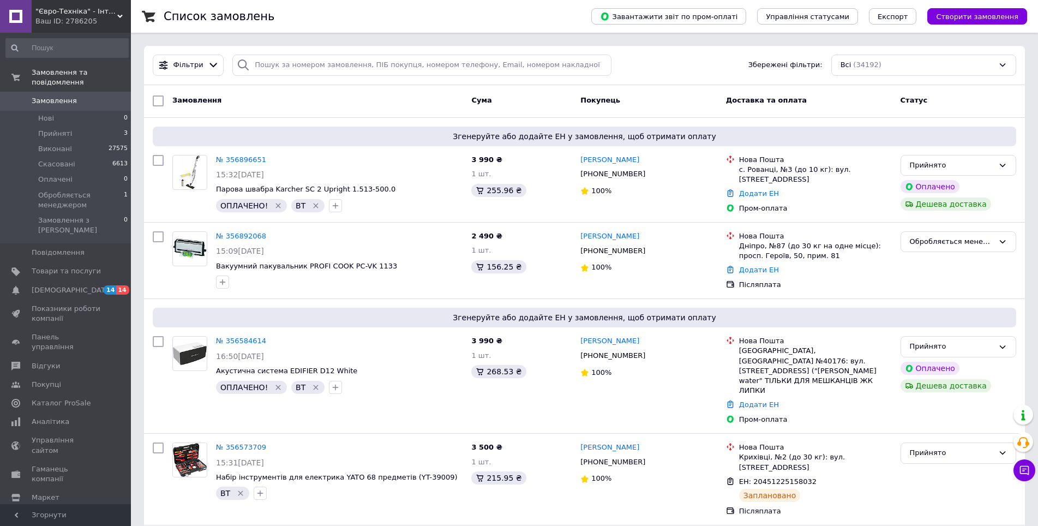
click at [346, 98] on div "Замовлення" at bounding box center [317, 101] width 299 height 20
click at [340, 99] on div "Замовлення" at bounding box center [317, 101] width 299 height 20
click at [350, 99] on div "Замовлення" at bounding box center [317, 101] width 299 height 20
click at [365, 97] on div "Замовлення" at bounding box center [317, 101] width 299 height 20
click at [359, 96] on div "Замовлення" at bounding box center [317, 101] width 299 height 20
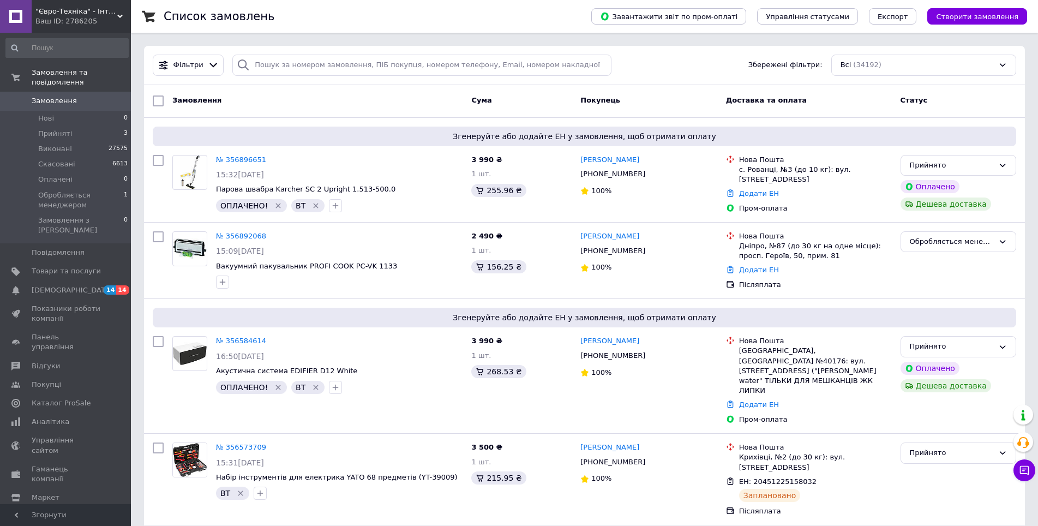
click at [359, 95] on div "Замовлення" at bounding box center [317, 101] width 299 height 20
click at [352, 101] on div "Замовлення" at bounding box center [317, 101] width 299 height 20
click at [307, 98] on div "Замовлення" at bounding box center [317, 101] width 299 height 20
click at [360, 95] on div "Замовлення" at bounding box center [317, 101] width 299 height 20
click at [370, 99] on div "Замовлення" at bounding box center [317, 101] width 299 height 20
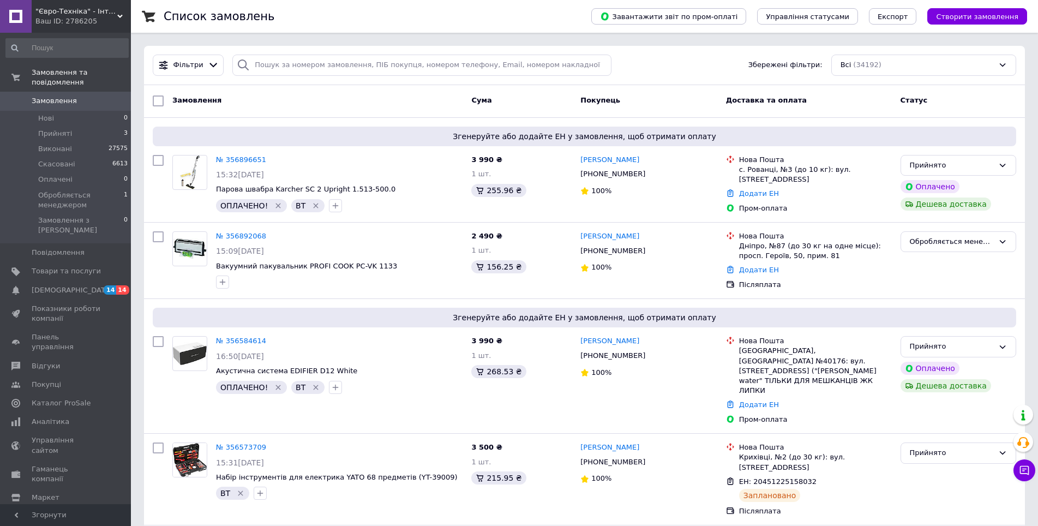
click at [383, 102] on div "Замовлення" at bounding box center [317, 101] width 299 height 20
click at [394, 98] on div "Замовлення" at bounding box center [317, 101] width 299 height 20
click at [387, 99] on div "Замовлення" at bounding box center [317, 101] width 299 height 20
click at [374, 99] on div "Замовлення" at bounding box center [317, 101] width 299 height 20
click at [387, 98] on div "Замовлення" at bounding box center [317, 101] width 299 height 20
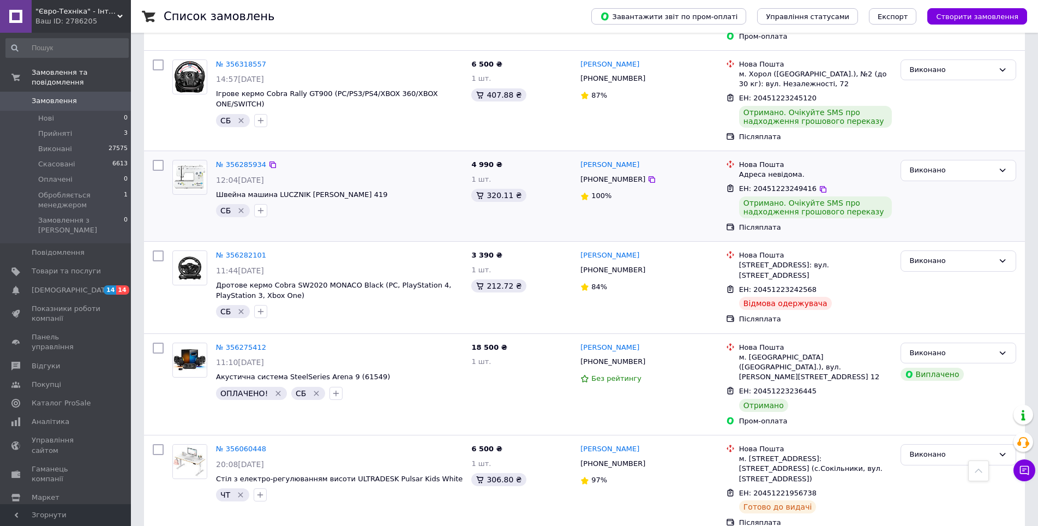
scroll to position [1036, 0]
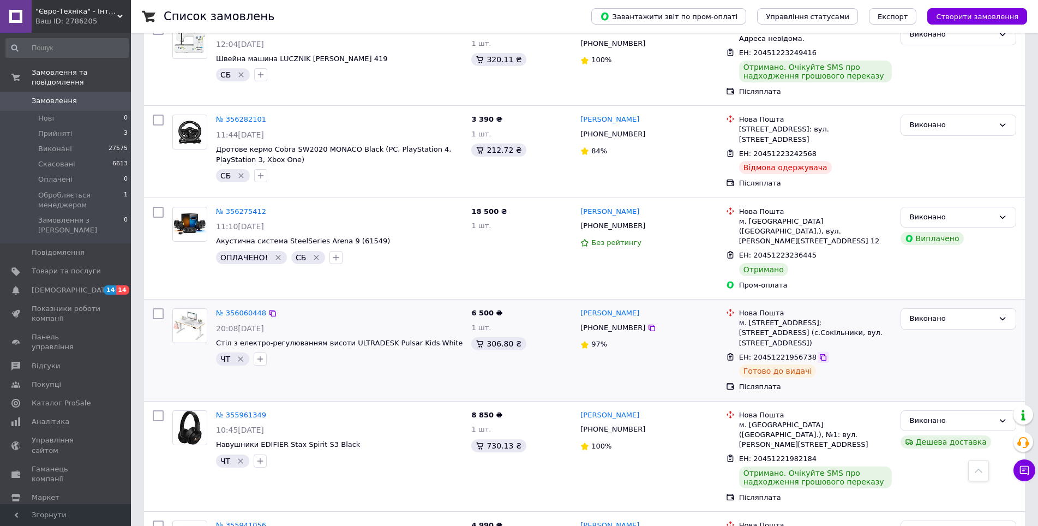
click at [818, 353] on icon at bounding box center [822, 357] width 9 height 9
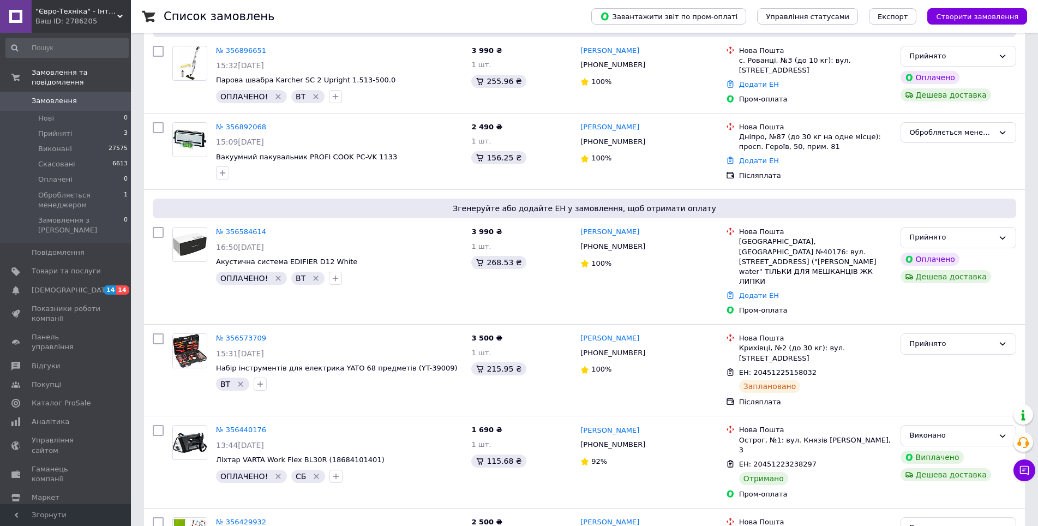
scroll to position [0, 0]
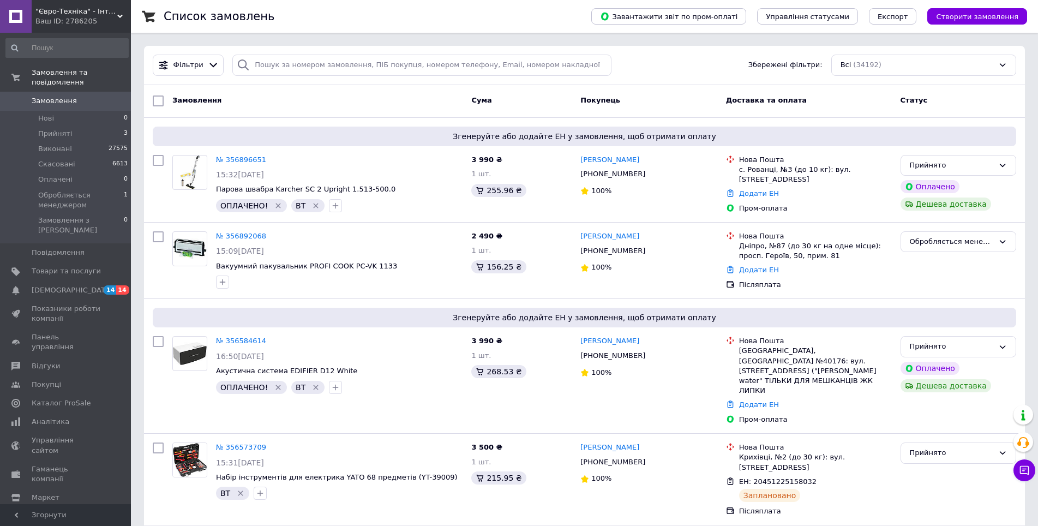
click at [338, 101] on div "Замовлення" at bounding box center [317, 101] width 299 height 20
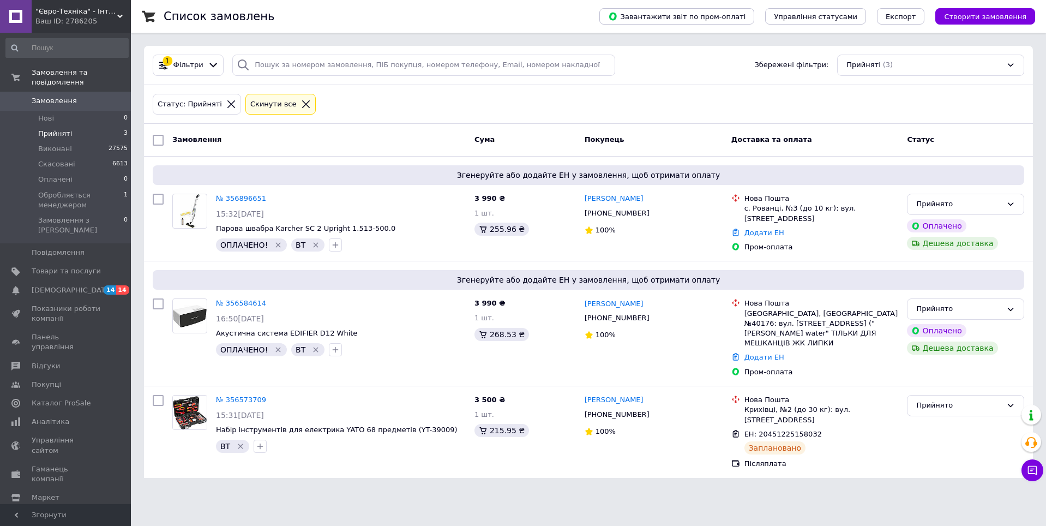
click at [377, 129] on div "Замовлення Cума Покупець Доставка та оплата Статус" at bounding box center [588, 140] width 889 height 33
click at [379, 133] on div "Замовлення" at bounding box center [319, 140] width 302 height 20
click at [393, 139] on div "Замовлення" at bounding box center [319, 140] width 302 height 20
click at [386, 139] on div "Замовлення" at bounding box center [319, 140] width 302 height 20
click at [396, 139] on div "Замовлення" at bounding box center [319, 140] width 302 height 20
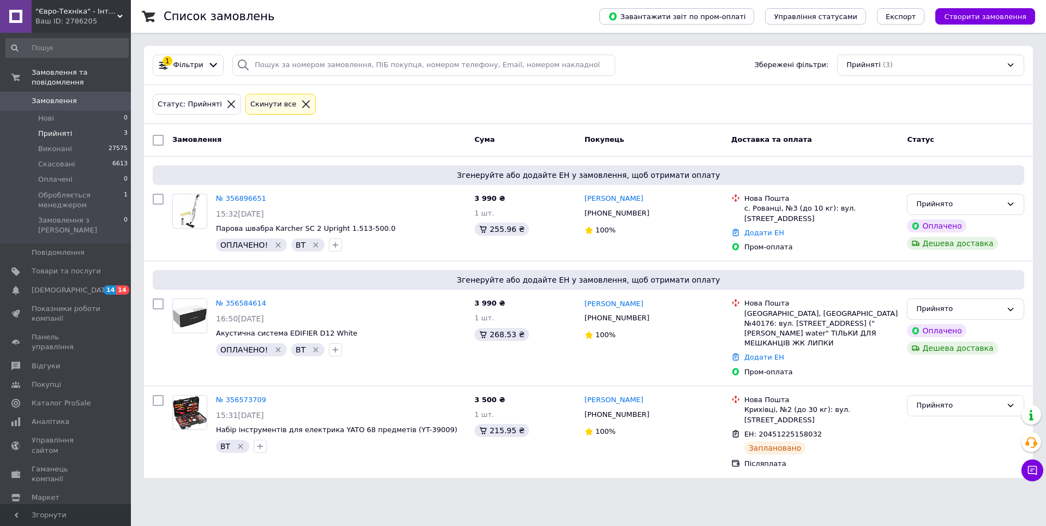
click at [396, 139] on div "Замовлення" at bounding box center [319, 140] width 302 height 20
click at [394, 139] on div "Замовлення" at bounding box center [319, 140] width 302 height 20
click at [378, 140] on div "Замовлення" at bounding box center [319, 140] width 302 height 20
click at [393, 139] on div "Замовлення" at bounding box center [319, 140] width 302 height 20
click at [380, 139] on div "Замовлення" at bounding box center [319, 140] width 302 height 20
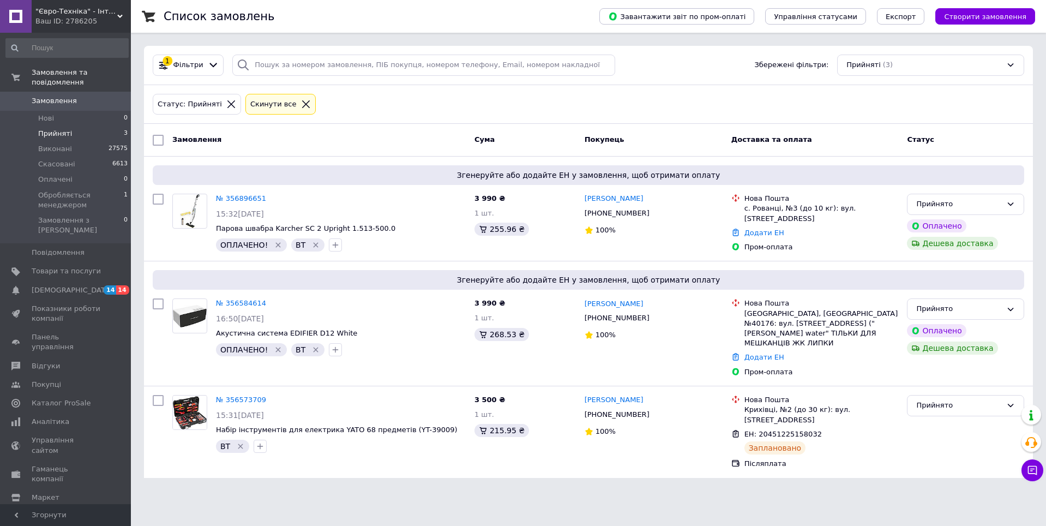
click at [389, 139] on div "Замовлення" at bounding box center [319, 140] width 302 height 20
click at [388, 139] on div "Замовлення" at bounding box center [319, 140] width 302 height 20
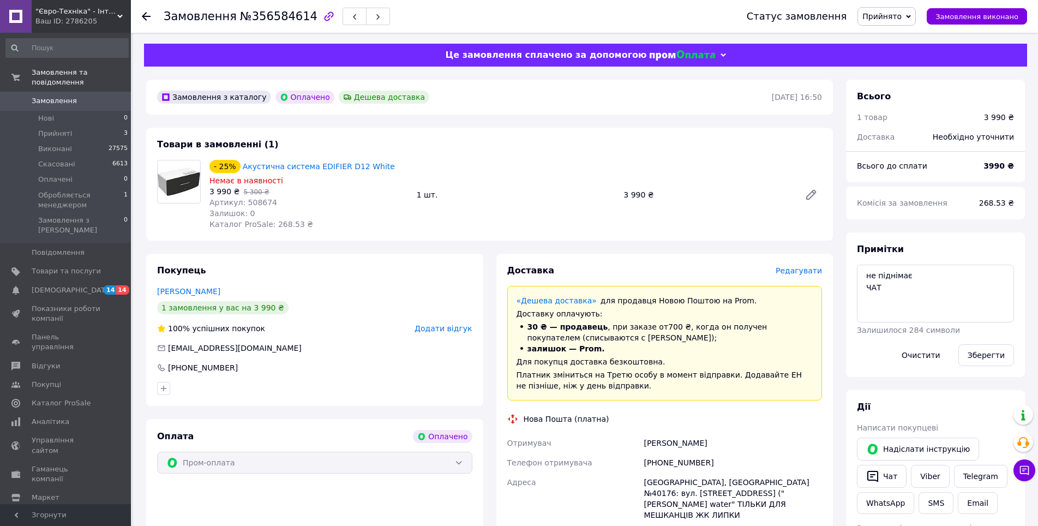
click at [808, 268] on span "Редагувати" at bounding box center [798, 270] width 46 height 9
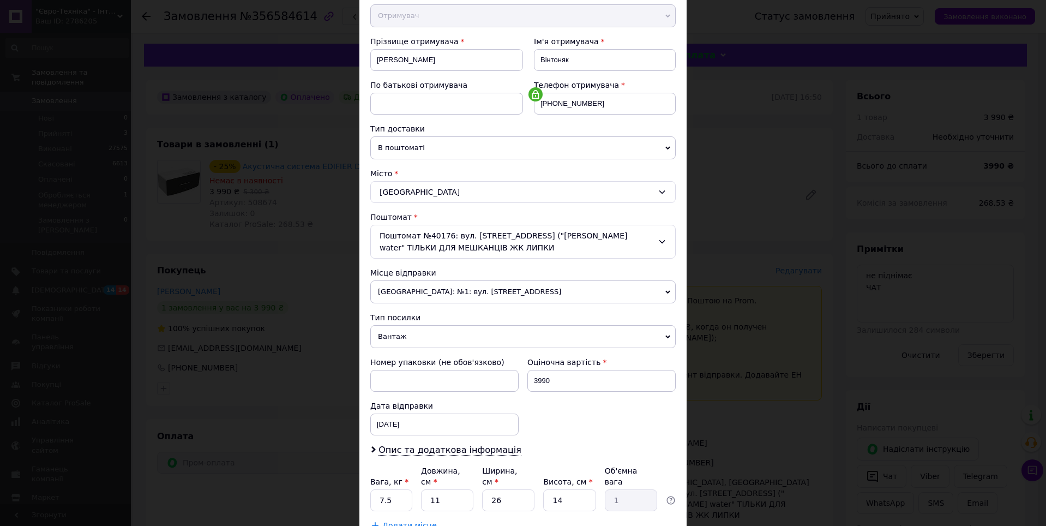
scroll to position [210, 0]
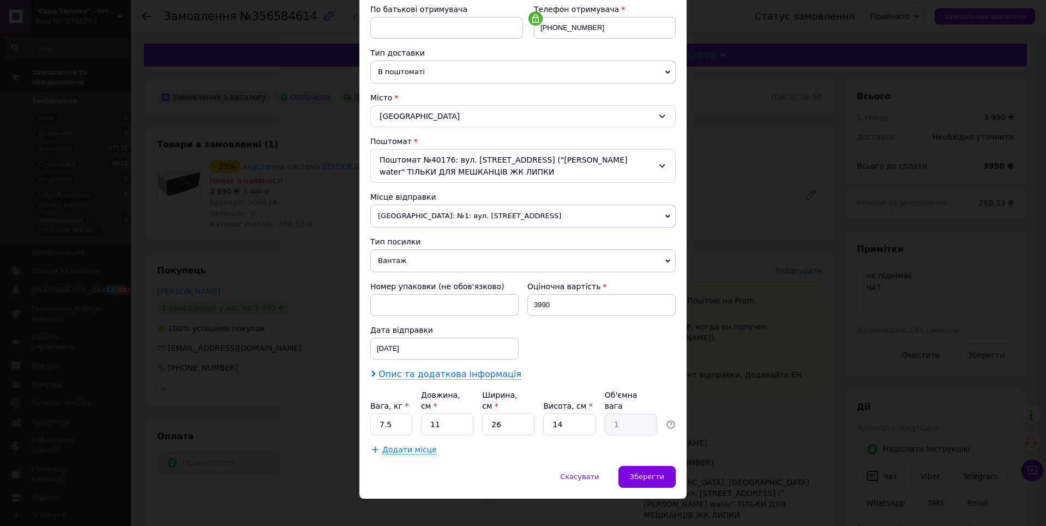
click at [451, 375] on span "Опис та додаткова інформація" at bounding box center [449, 374] width 143 height 11
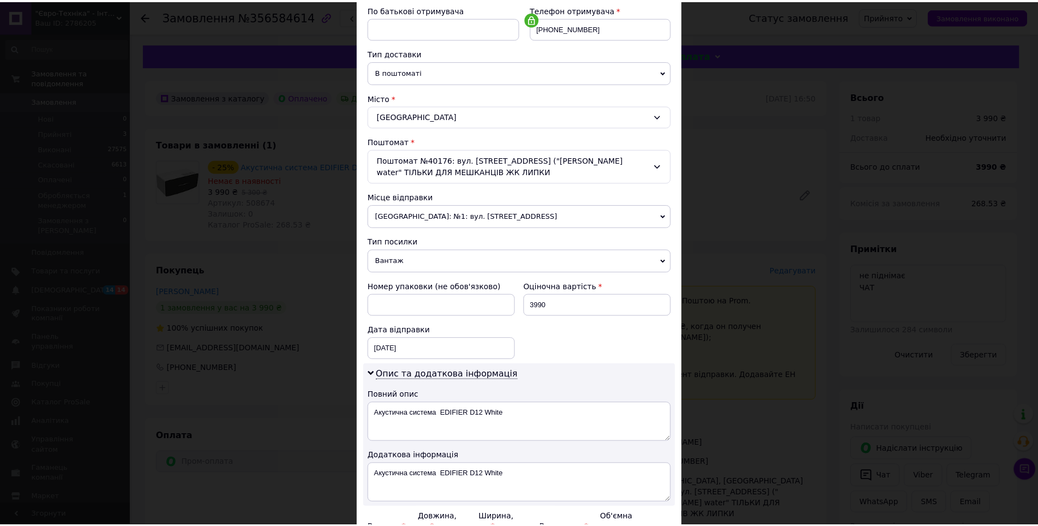
scroll to position [333, 0]
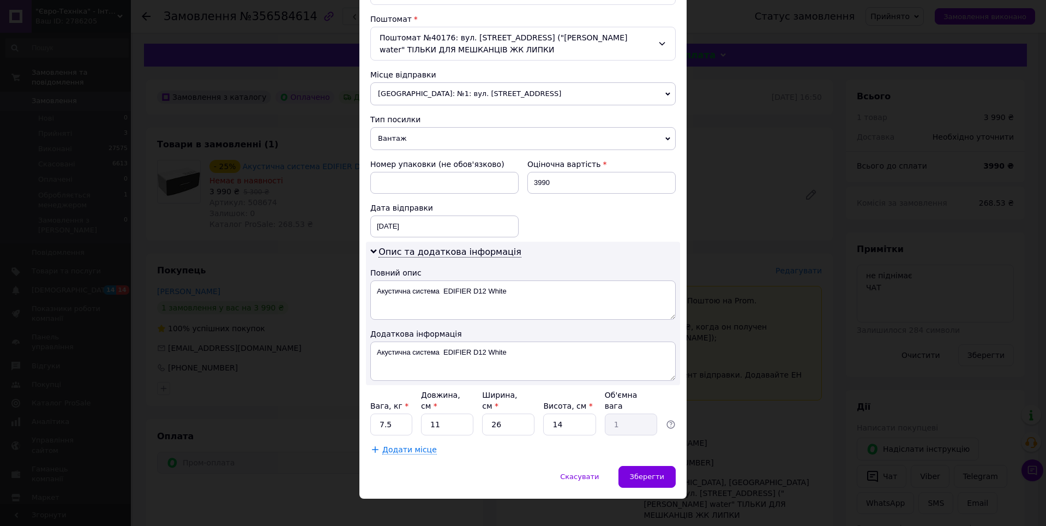
click at [795, 370] on div "× Редагування доставки Спосіб доставки Нова Пошта (платна) Платник Отримувач Ві…" at bounding box center [523, 263] width 1046 height 526
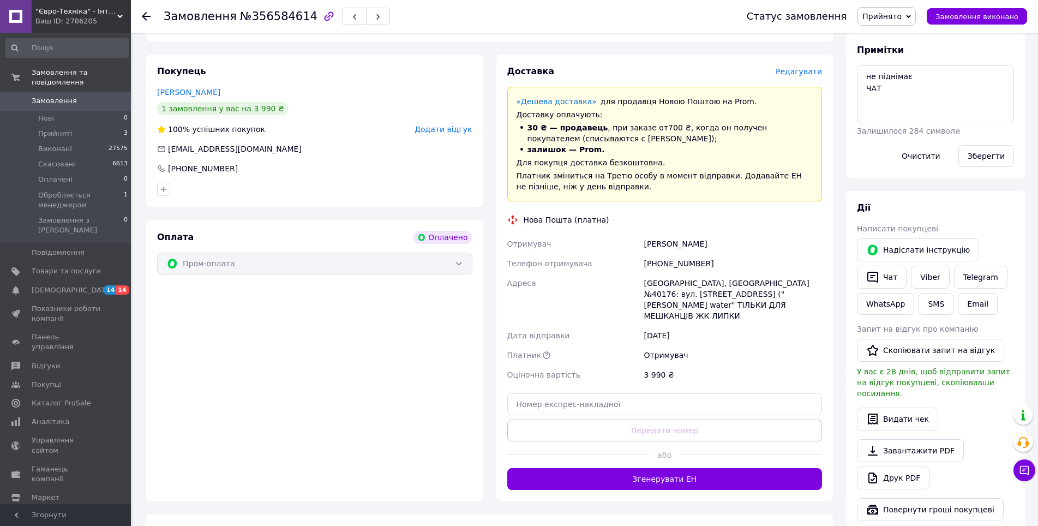
scroll to position [218, 0]
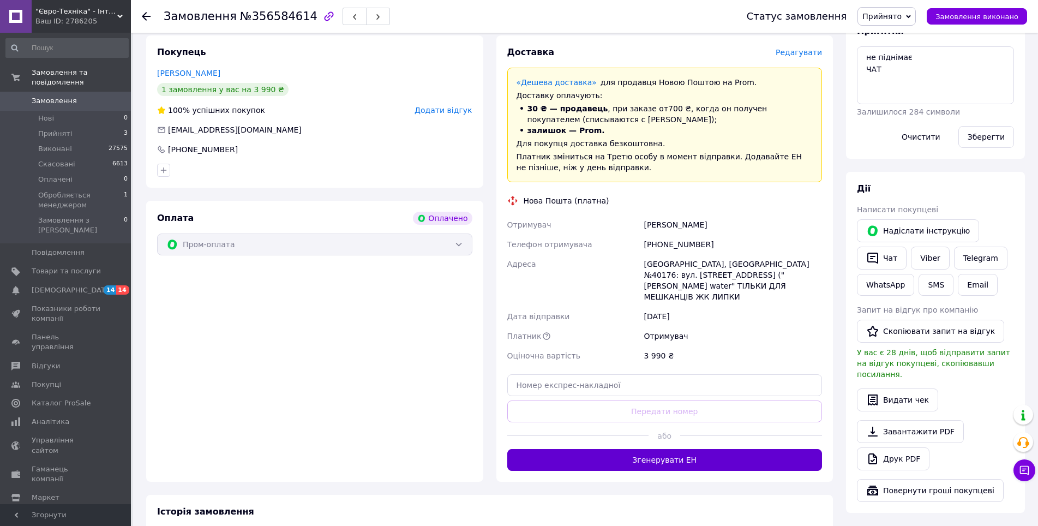
click at [656, 453] on button "Згенерувати ЕН" at bounding box center [664, 460] width 315 height 22
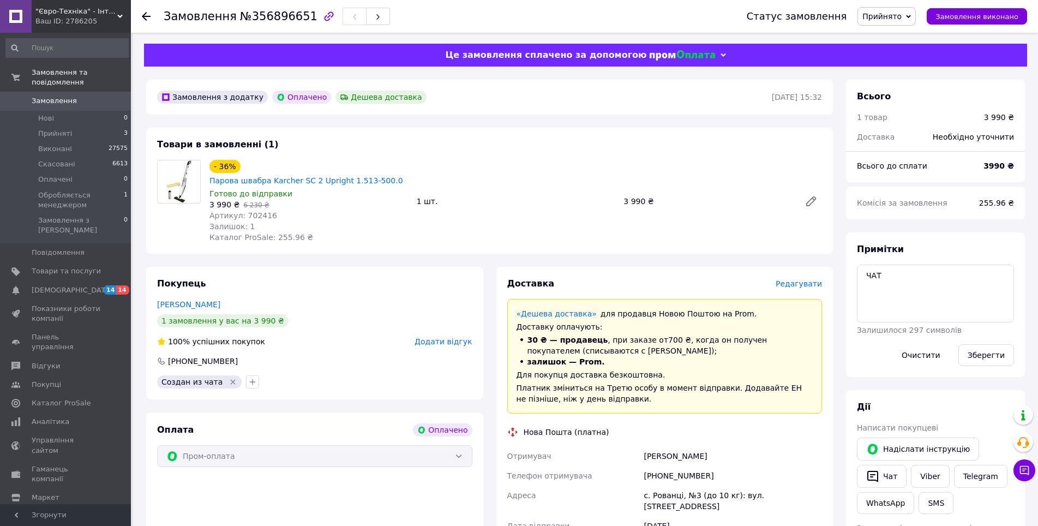
click at [803, 284] on span "Редагувати" at bounding box center [798, 283] width 46 height 9
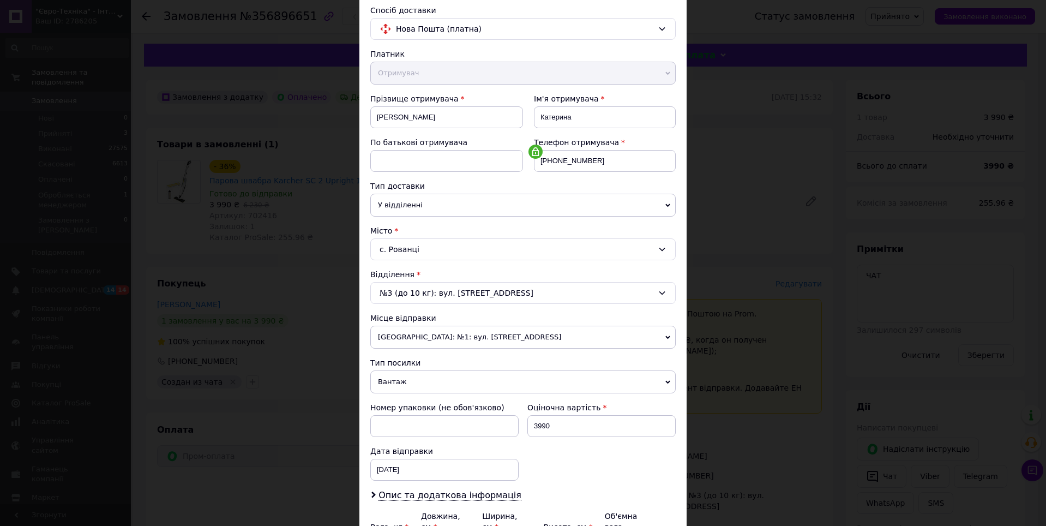
scroll to position [198, 0]
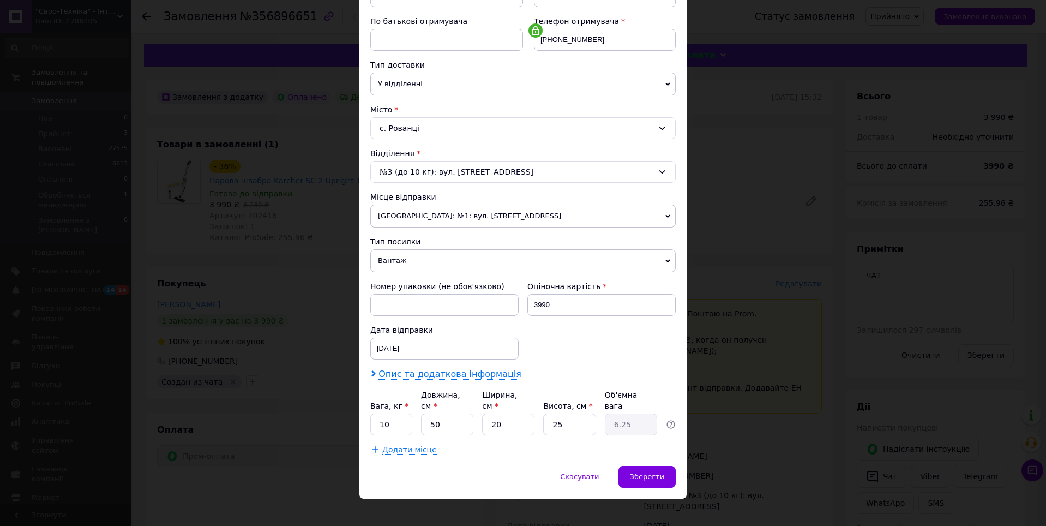
click at [465, 373] on span "Опис та додаткова інформація" at bounding box center [449, 374] width 143 height 11
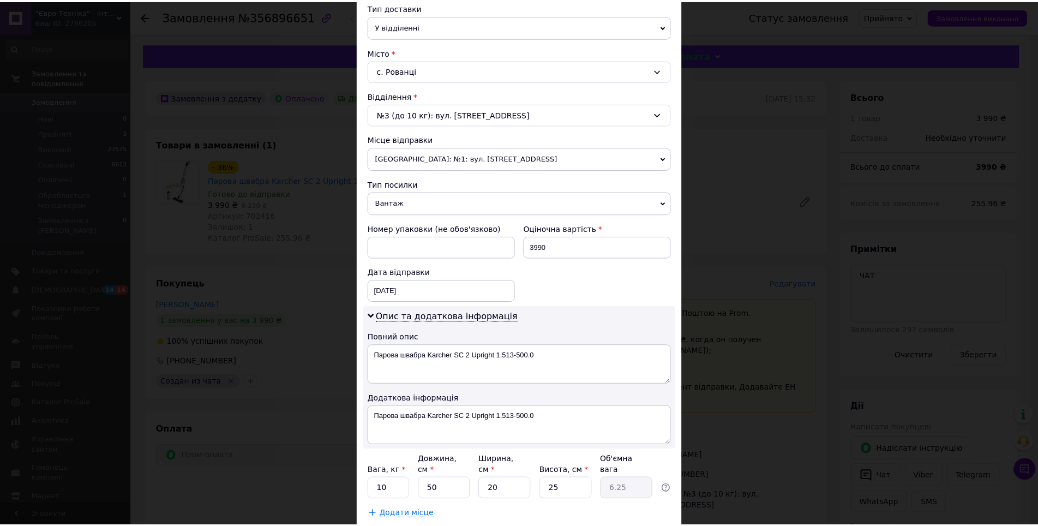
scroll to position [321, 0]
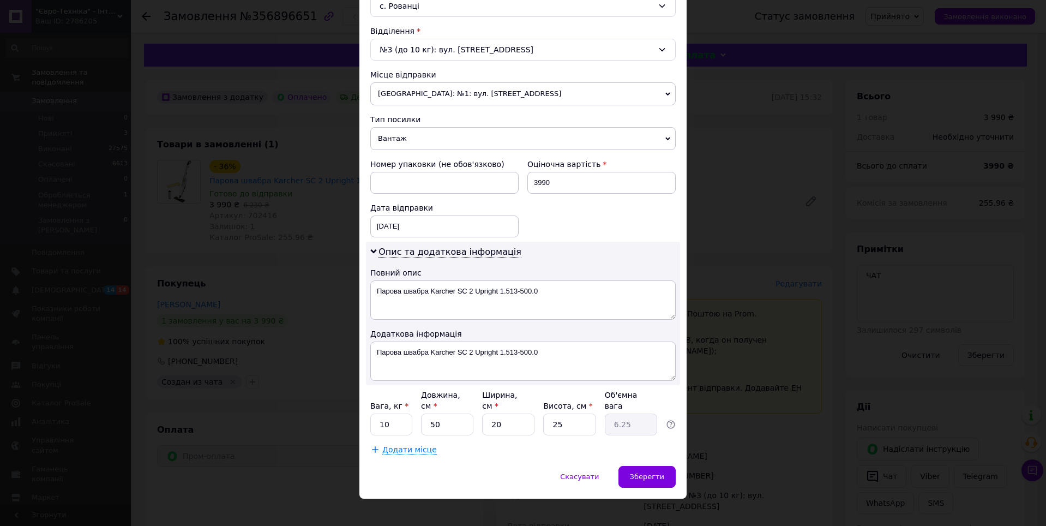
click at [785, 367] on div "× Редагування доставки Спосіб доставки Нова Пошта (платна) Платник Отримувач Ві…" at bounding box center [523, 263] width 1046 height 526
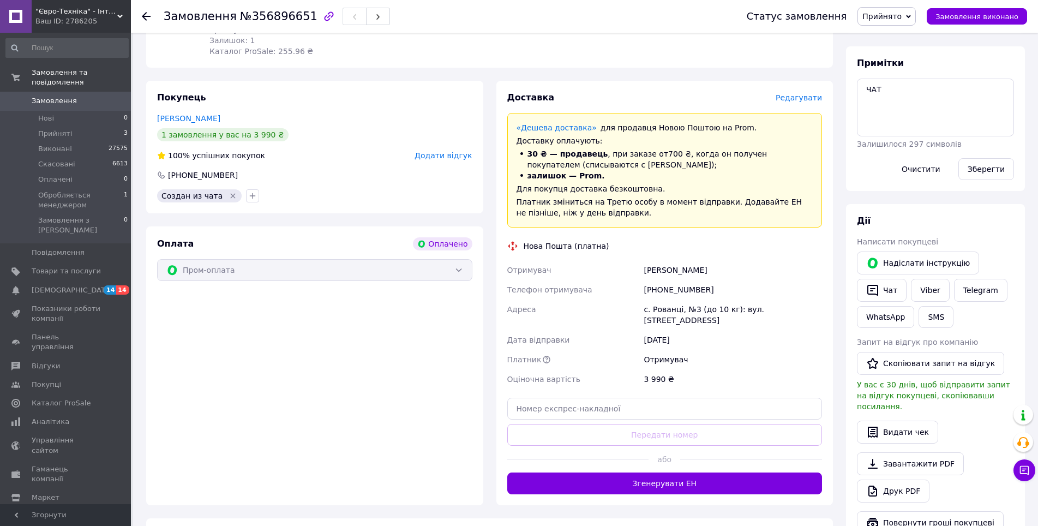
scroll to position [218, 0]
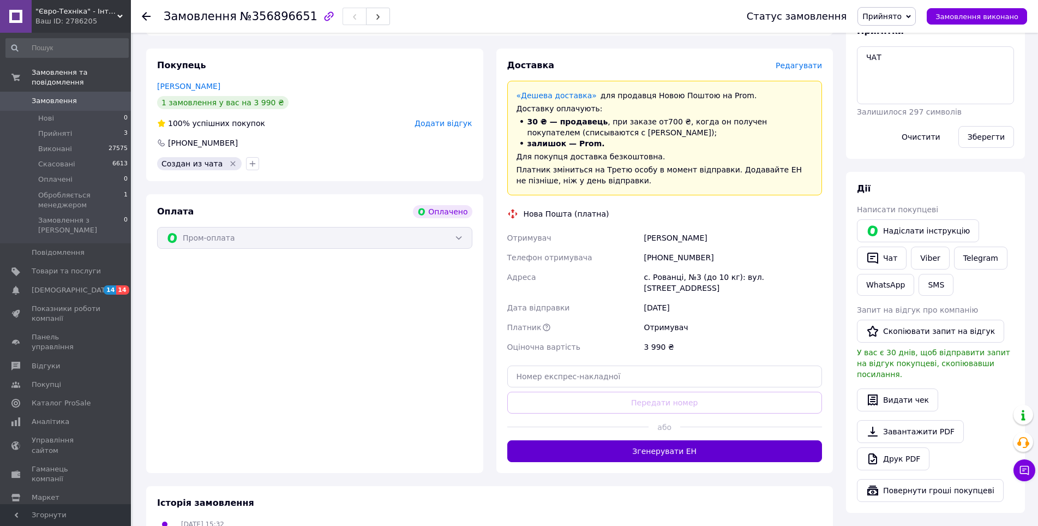
click at [638, 444] on button "Згенерувати ЕН" at bounding box center [664, 451] width 315 height 22
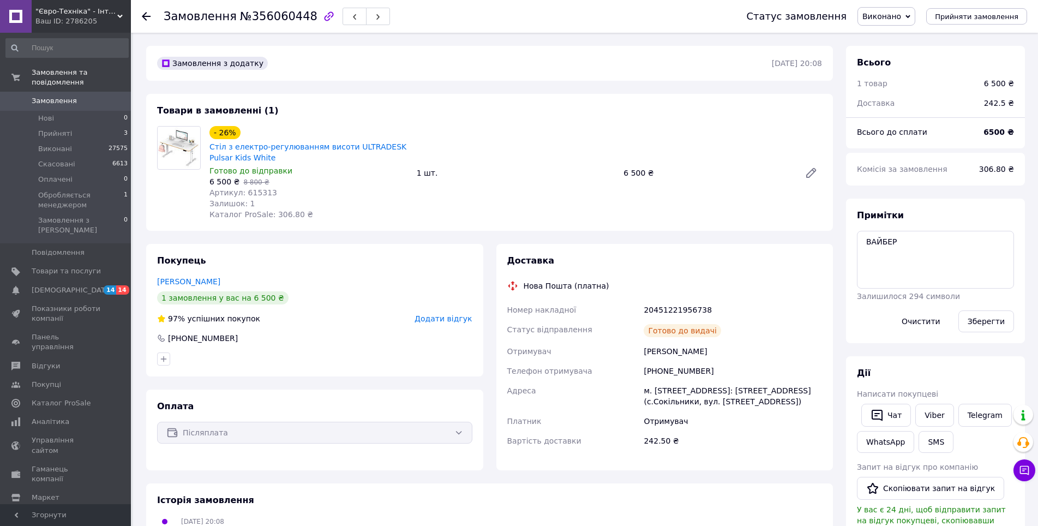
click at [488, 238] on div "Замовлення з додатку [DATE] 20:08 Товари в замовленні (1) - 26% Стіл з електро-…" at bounding box center [490, 417] width 700 height 743
drag, startPoint x: 719, startPoint y: 372, endPoint x: 656, endPoint y: 374, distance: 63.3
click at [656, 374] on div "[PHONE_NUMBER]" at bounding box center [732, 371] width 183 height 20
copy div "0676066181"
click at [485, 240] on div "Замовлення з додатку [DATE] 20:08 Товари в замовленні (1) - 26% Стіл з електро-…" at bounding box center [490, 417] width 700 height 743
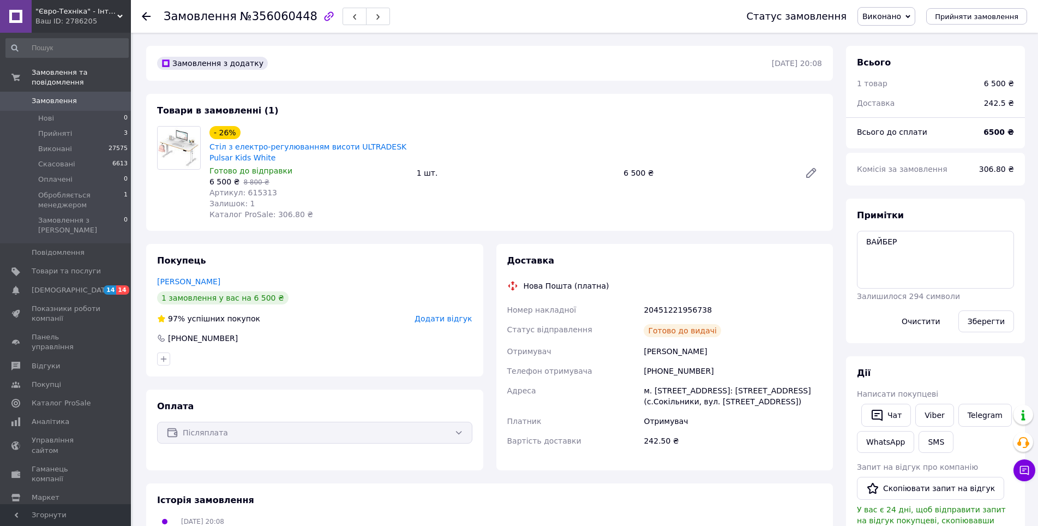
click at [488, 238] on div "Замовлення з додатку [DATE] 20:08 Товари в замовленні (1) - 26% Стіл з електро-…" at bounding box center [490, 417] width 700 height 743
click at [488, 238] on div "Замовлення з додатку 06.08.2025 | 20:08 Товари в замовленні (1) - 26% Стіл з ел…" at bounding box center [490, 417] width 700 height 743
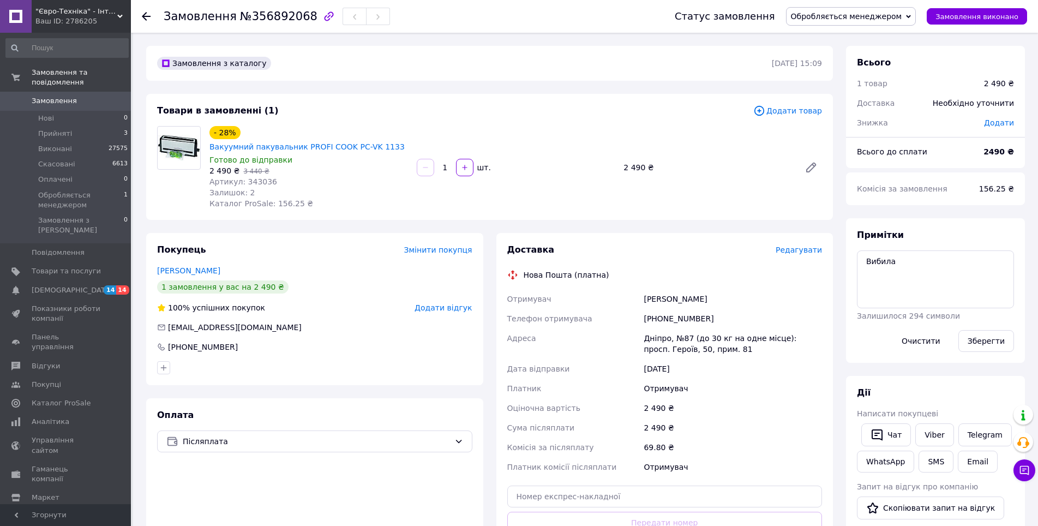
click at [860, 13] on span "Обробляється менеджером" at bounding box center [846, 16] width 111 height 9
click at [851, 34] on li "Прийнято" at bounding box center [850, 38] width 129 height 16
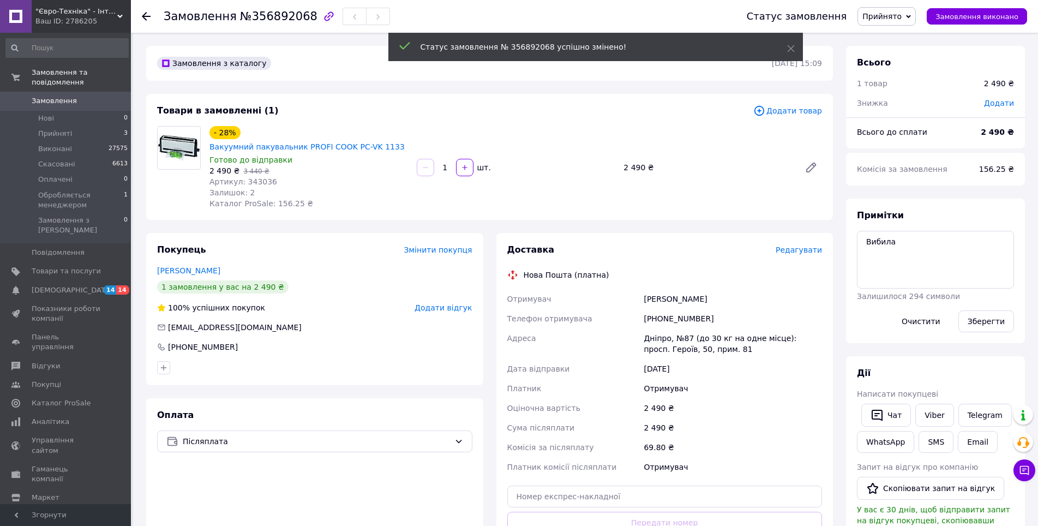
click at [919, 321] on button "Очистити" at bounding box center [920, 321] width 57 height 22
click at [487, 227] on div "Замовлення з каталогу 12.08.2025 | 15:09 Товари в замовленні (1) Додати товар -…" at bounding box center [490, 409] width 700 height 726
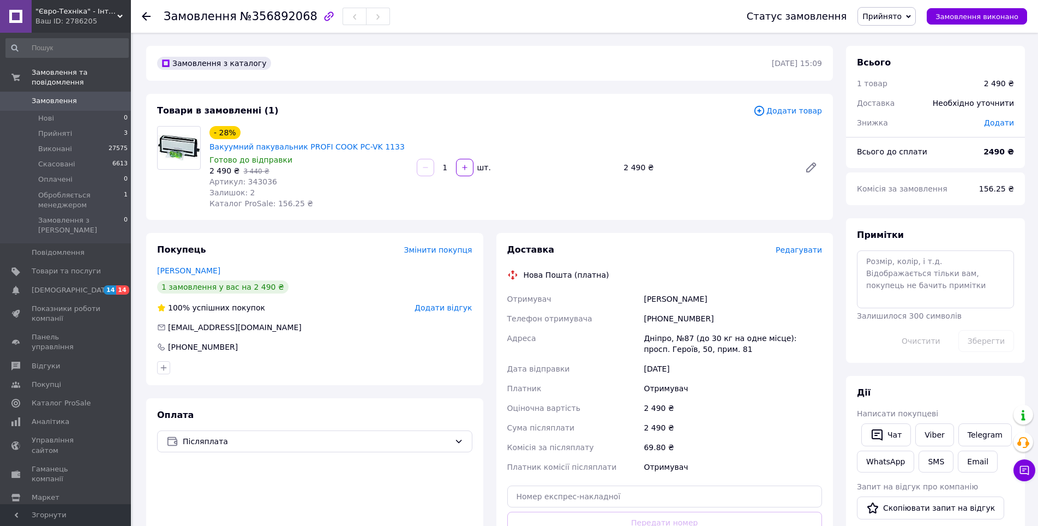
click at [833, 225] on div "Замовлення з каталогу 12.08.2025 | 15:09 Товари в замовленні (1) Додати товар -…" at bounding box center [490, 418] width 700 height 745
click at [838, 229] on div "Замовлення з каталогу 12.08.2025 | 15:09 Товари в замовленні (1) Додати товар -…" at bounding box center [490, 418] width 700 height 745
click at [837, 229] on div "Замовлення з каталогу 12.08.2025 | 15:09 Товари в замовленні (1) Додати товар -…" at bounding box center [490, 418] width 700 height 745
click at [837, 225] on div "Замовлення з каталогу 12.08.2025 | 15:09 Товари в замовленні (1) Додати товар -…" at bounding box center [490, 418] width 700 height 745
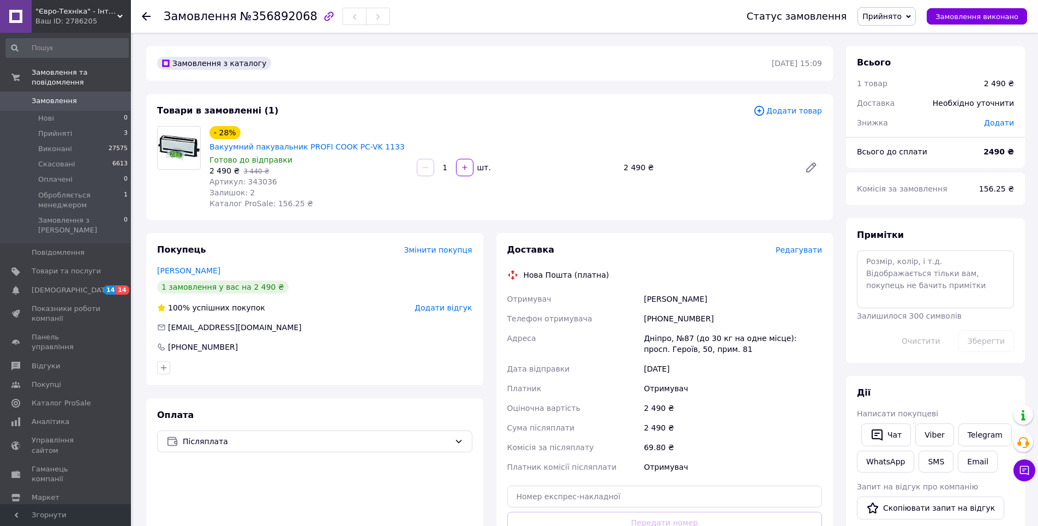
click at [837, 226] on div "Замовлення з каталогу 12.08.2025 | 15:09 Товари в замовленні (1) Додати товар -…" at bounding box center [490, 418] width 700 height 745
click at [837, 222] on div "Замовлення з каталогу 12.08.2025 | 15:09 Товари в замовленні (1) Додати товар -…" at bounding box center [490, 418] width 700 height 745
click at [838, 224] on div "Замовлення з каталогу 12.08.2025 | 15:09 Товари в замовленні (1) Додати товар -…" at bounding box center [490, 418] width 700 height 745
click at [829, 224] on div "Замовлення з каталогу 12.08.2025 | 15:09 Товари в замовленні (1) Додати товар -…" at bounding box center [490, 418] width 700 height 745
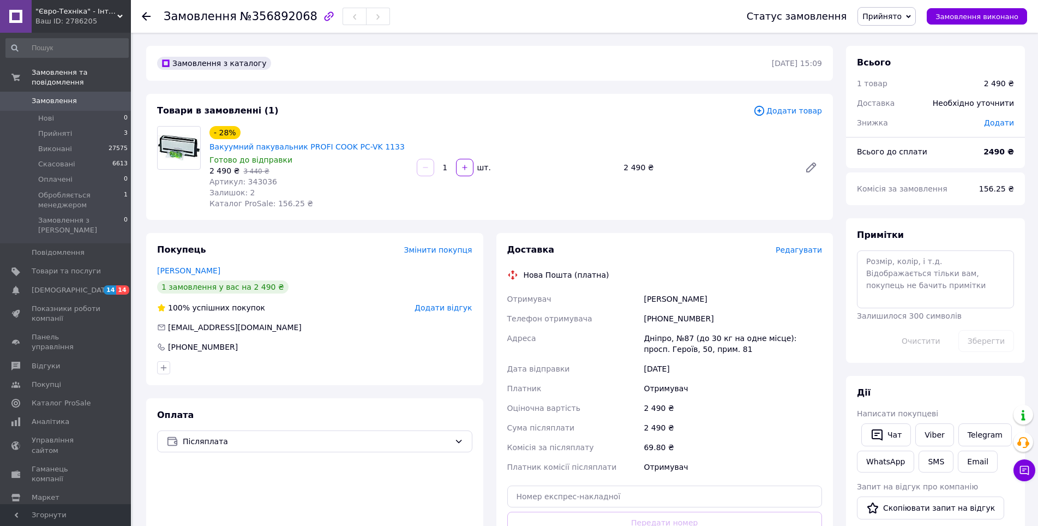
click at [840, 227] on div "Всього 1 товар 2 490 ₴ Доставка Необхідно уточнити Знижка Додати Всього до спла…" at bounding box center [935, 418] width 192 height 745
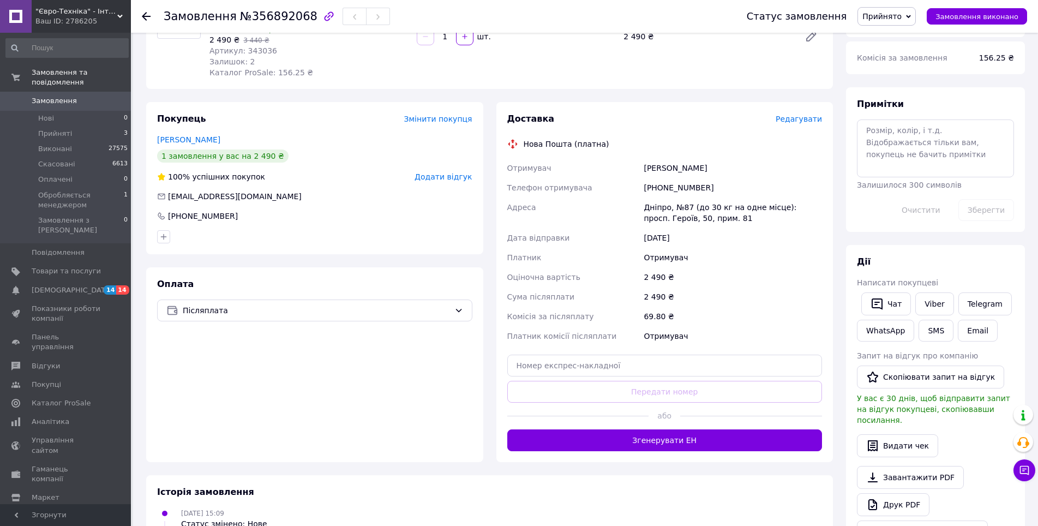
scroll to position [257, 0]
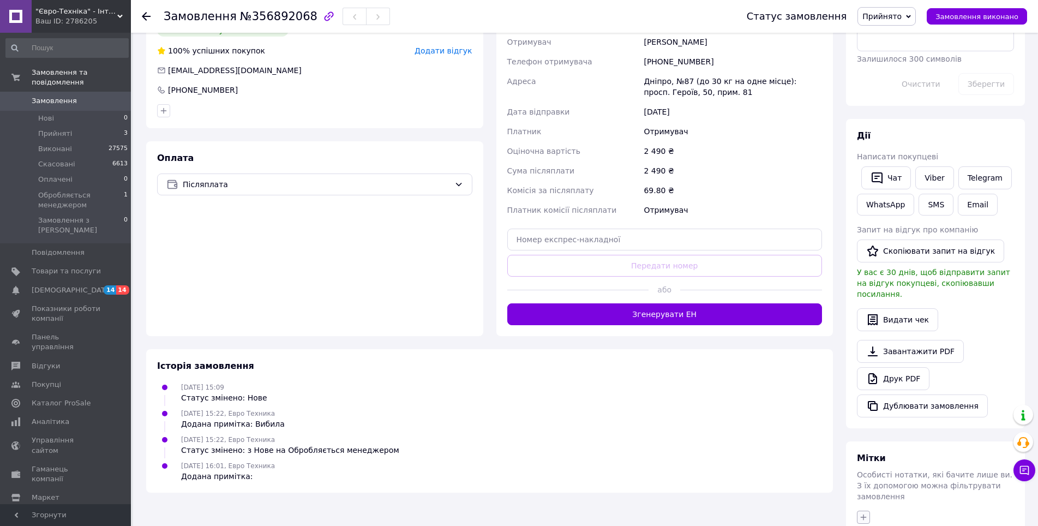
click at [862, 513] on icon "button" at bounding box center [863, 517] width 9 height 9
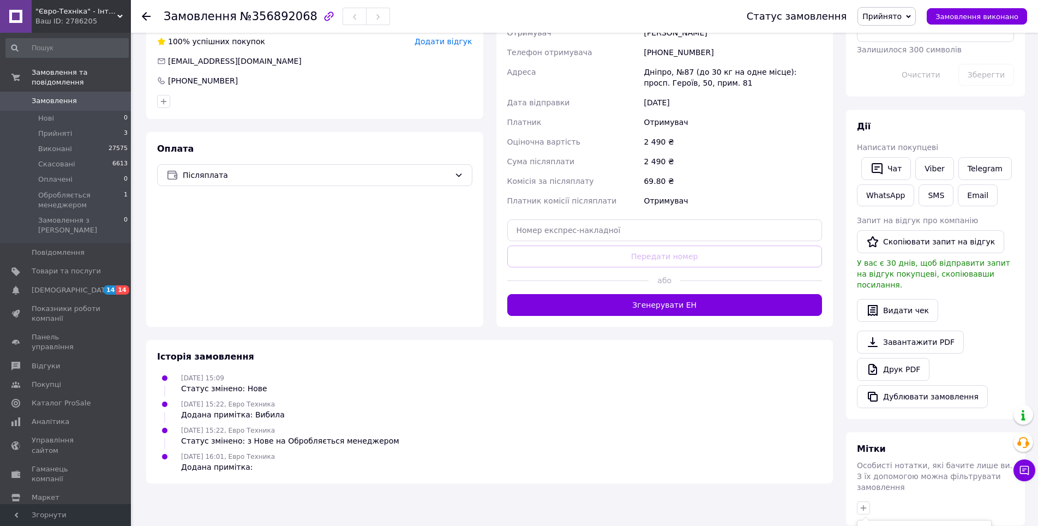
scroll to position [471, 0]
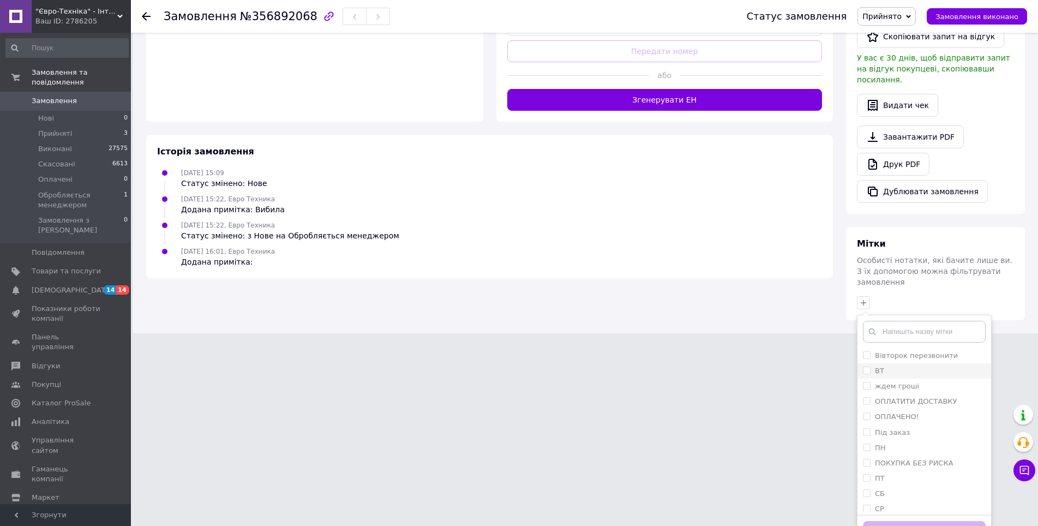
click at [869, 366] on input "ВТ" at bounding box center [866, 369] width 7 height 7
checkbox input "true"
click at [907, 521] on button "Додати мітку" at bounding box center [924, 531] width 123 height 21
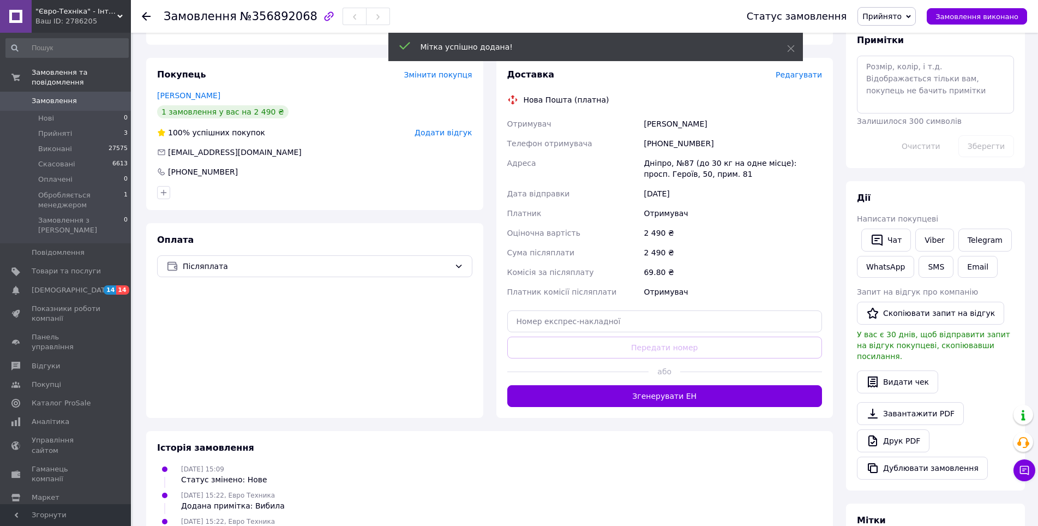
scroll to position [0, 0]
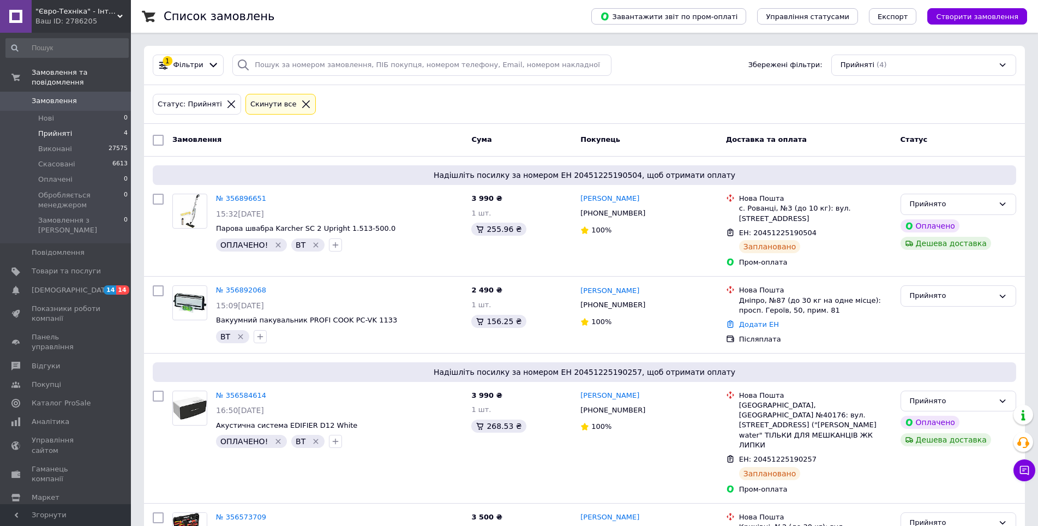
click at [393, 135] on div "Замовлення" at bounding box center [317, 140] width 299 height 20
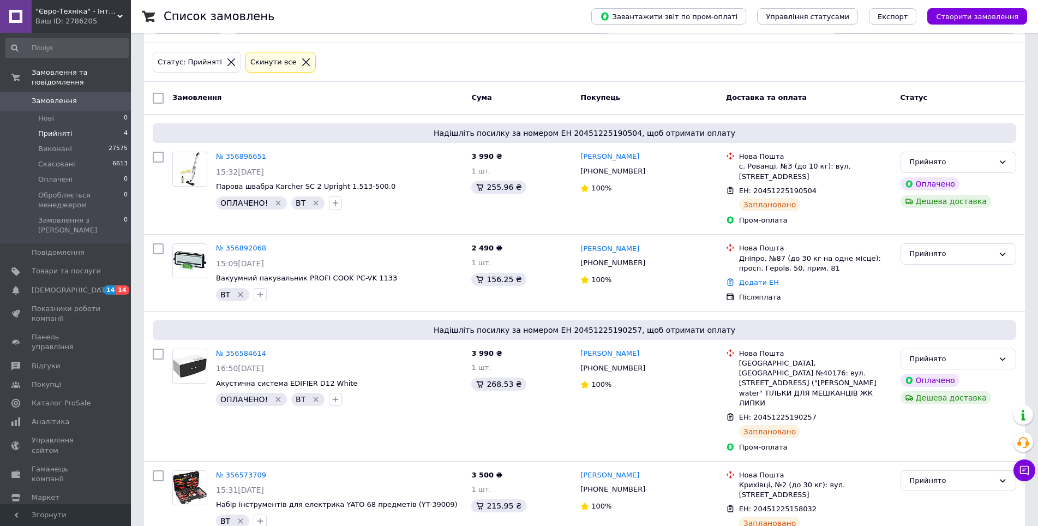
click at [386, 93] on div "Замовлення" at bounding box center [317, 98] width 299 height 20
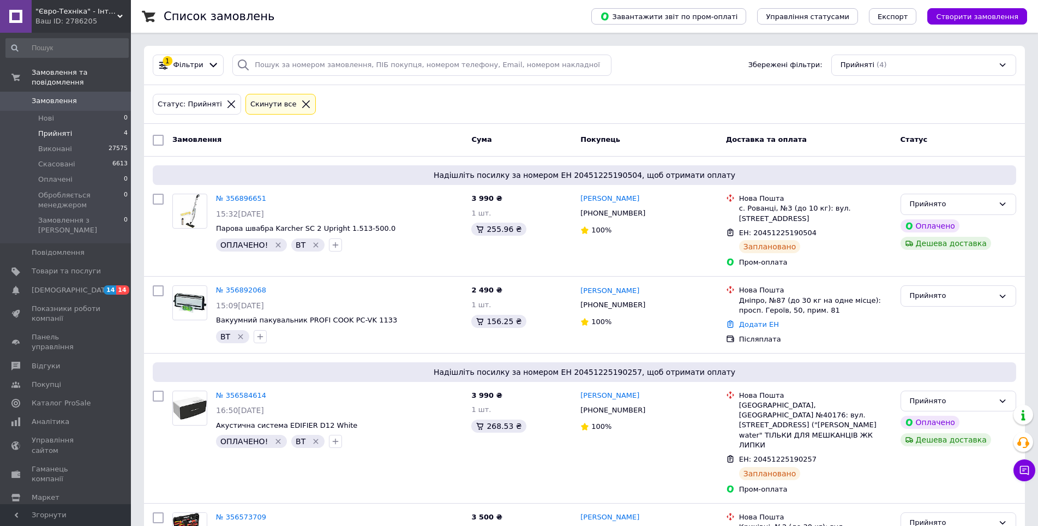
click at [384, 139] on div "Замовлення" at bounding box center [317, 140] width 299 height 20
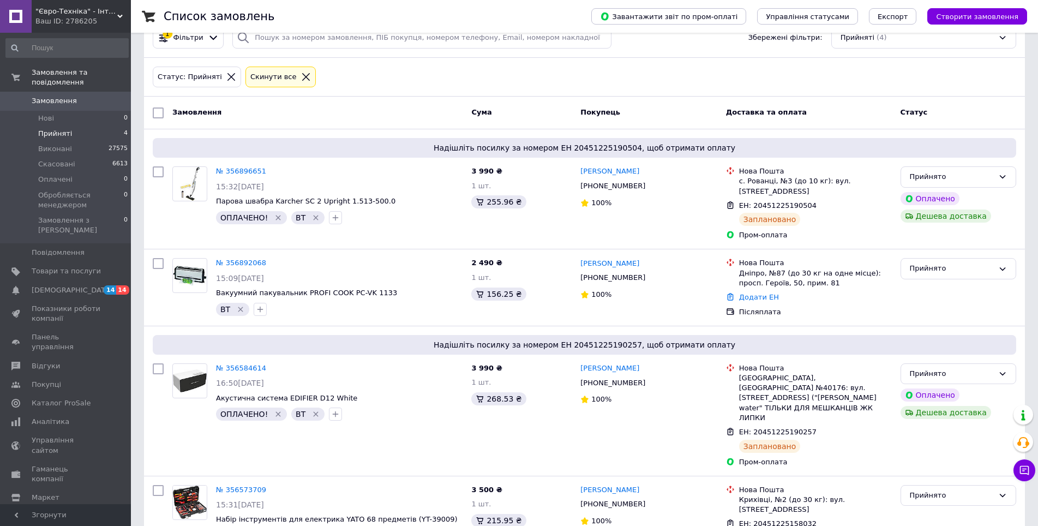
scroll to position [42, 0]
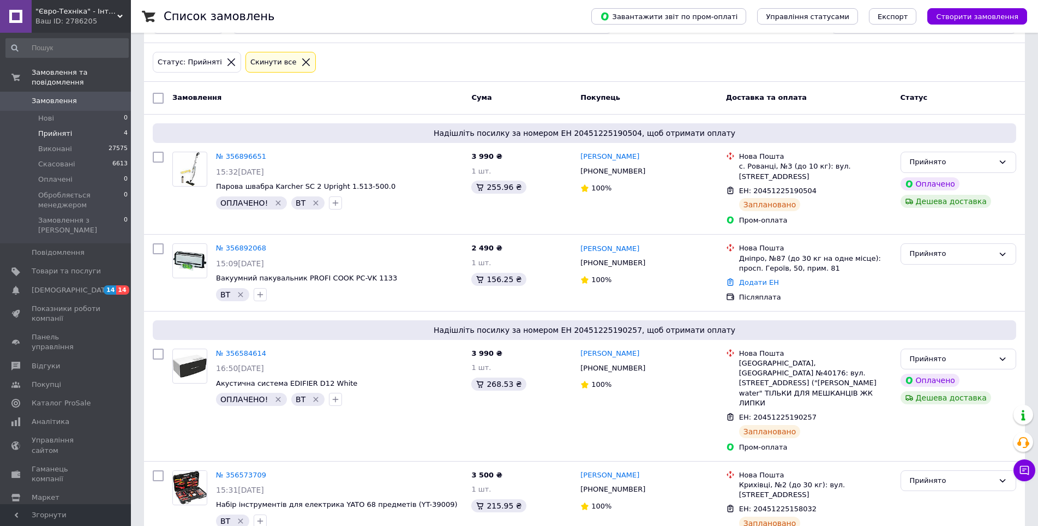
click at [403, 93] on div "Замовлення" at bounding box center [317, 98] width 299 height 20
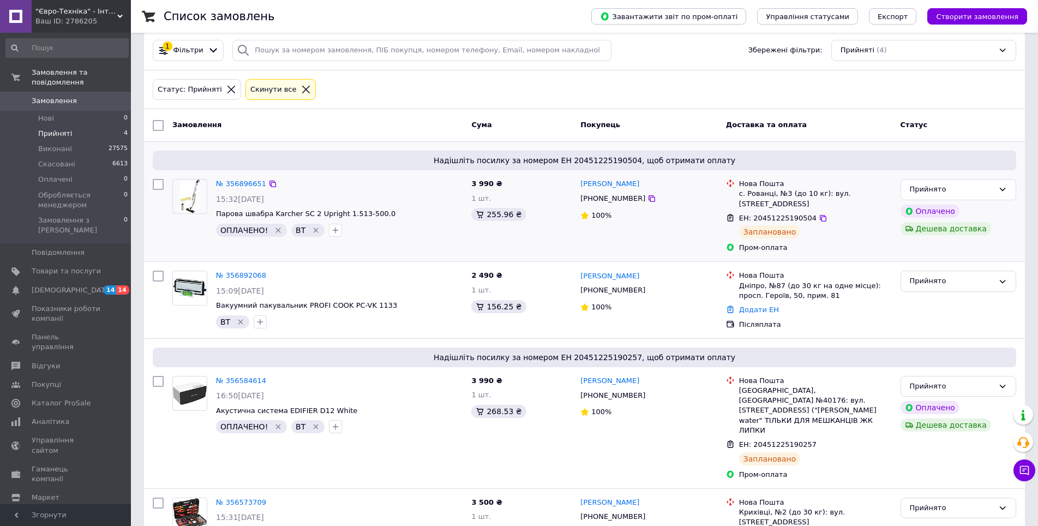
scroll to position [0, 0]
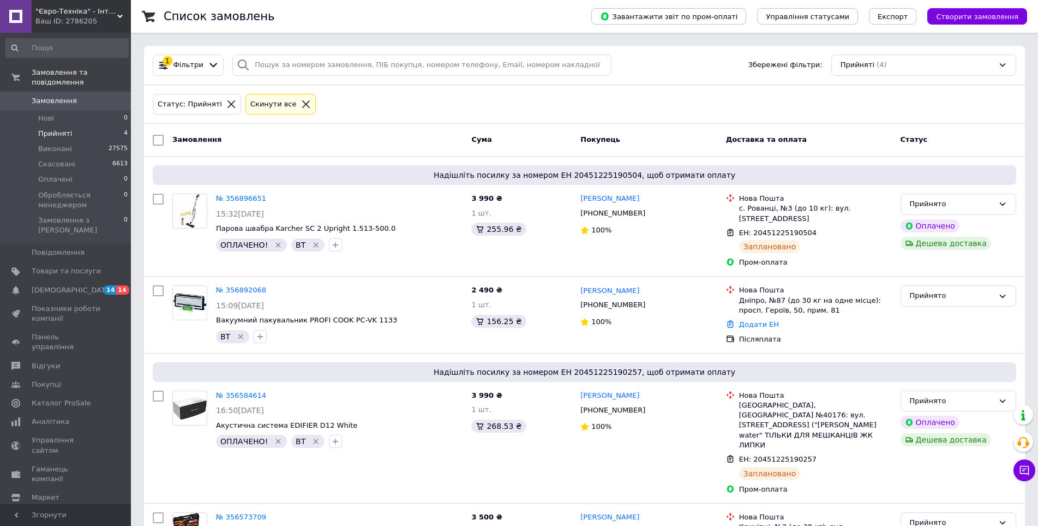
click at [394, 138] on div "Замовлення" at bounding box center [317, 140] width 299 height 20
click at [386, 138] on div "Замовлення" at bounding box center [317, 140] width 299 height 20
click at [378, 137] on div "Замовлення" at bounding box center [317, 140] width 299 height 20
click at [396, 137] on div "Замовлення" at bounding box center [317, 140] width 299 height 20
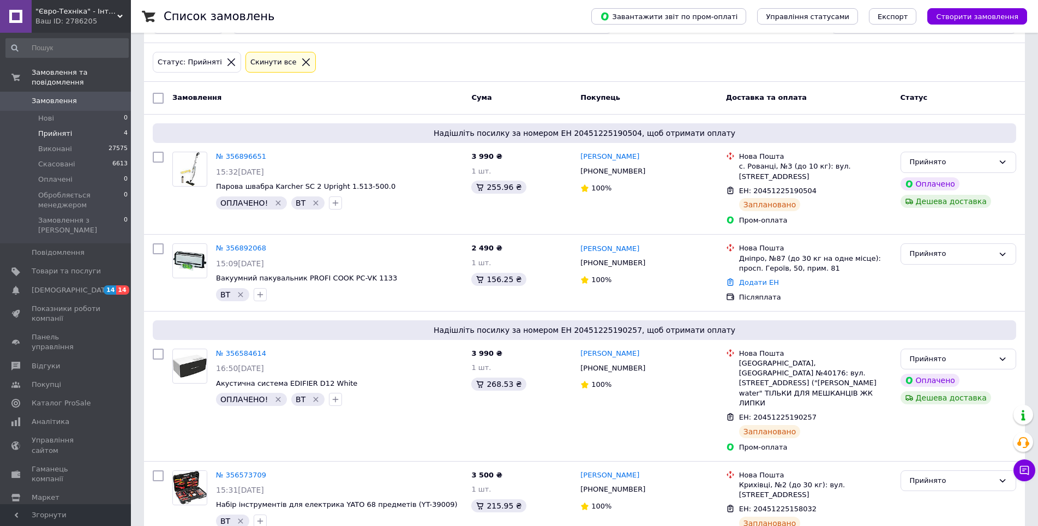
click at [383, 100] on div "Замовлення" at bounding box center [317, 98] width 299 height 20
click at [390, 99] on div "Замовлення" at bounding box center [317, 98] width 299 height 20
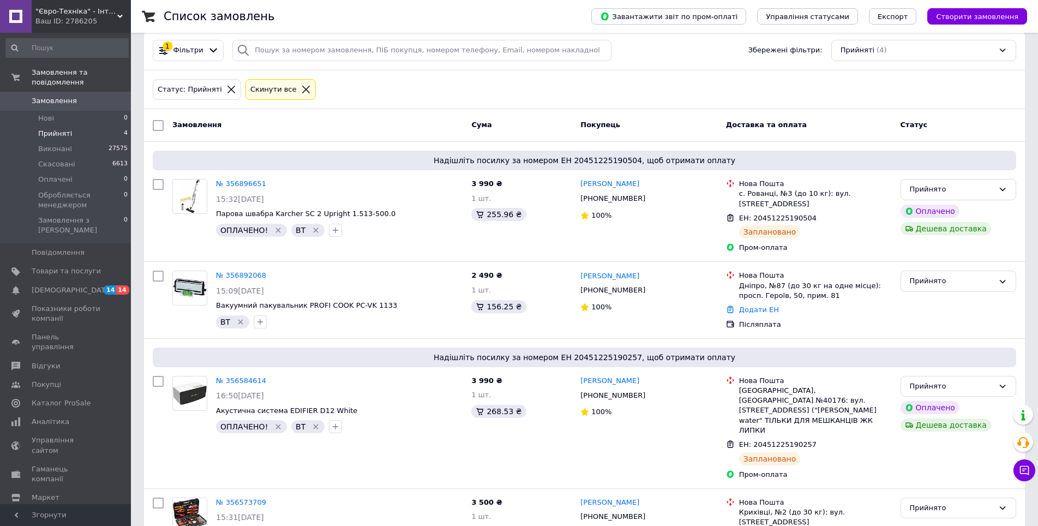
scroll to position [0, 0]
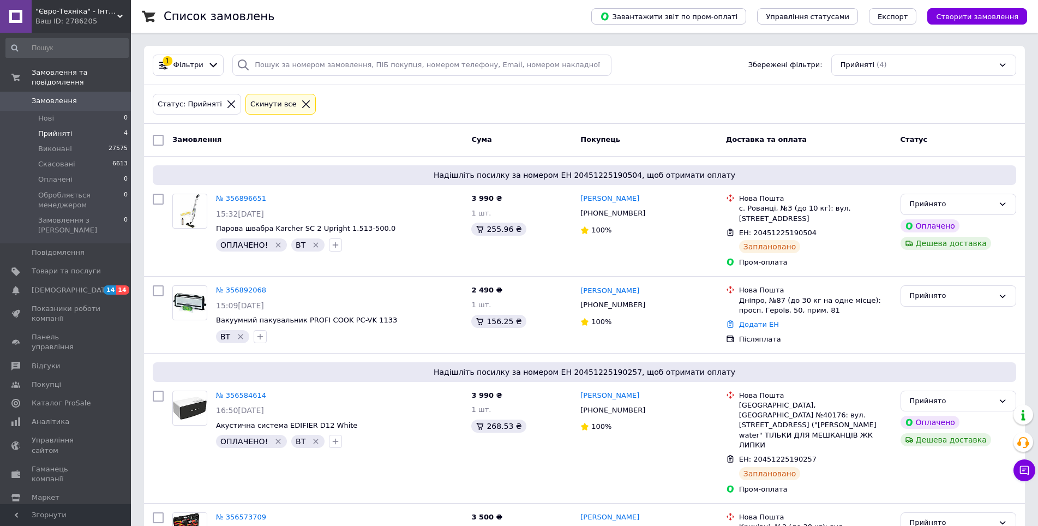
click at [375, 145] on div "Замовлення" at bounding box center [317, 140] width 299 height 20
click at [382, 139] on div "Замовлення" at bounding box center [317, 140] width 299 height 20
click at [389, 136] on div "Замовлення" at bounding box center [317, 140] width 299 height 20
click at [383, 137] on div "Замовлення" at bounding box center [317, 140] width 299 height 20
click at [382, 137] on div "Замовлення" at bounding box center [317, 140] width 299 height 20
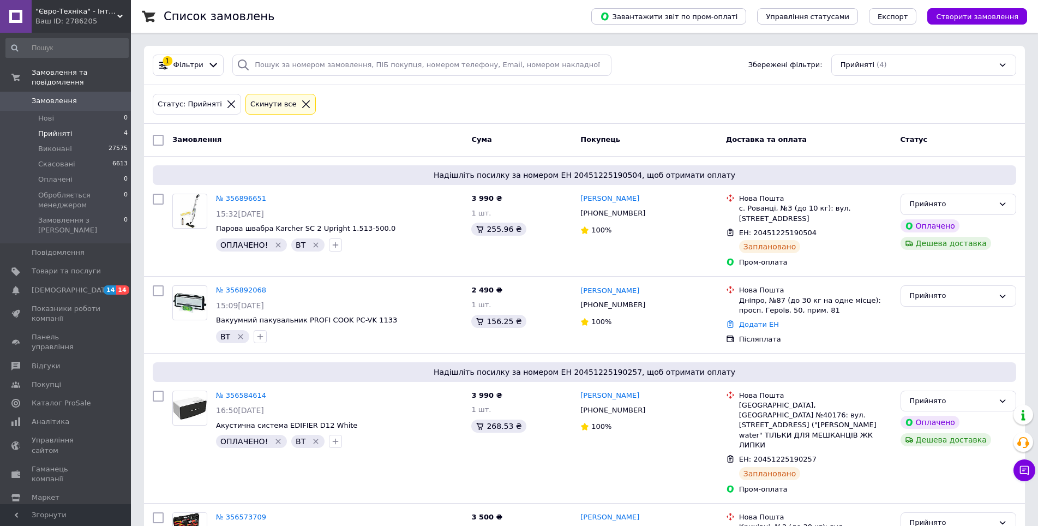
click at [346, 139] on div "Замовлення" at bounding box center [317, 140] width 299 height 20
click at [344, 137] on div "Замовлення" at bounding box center [317, 140] width 299 height 20
click at [359, 137] on div "Замовлення" at bounding box center [317, 140] width 299 height 20
click at [368, 142] on div "Замовлення" at bounding box center [317, 140] width 299 height 20
click at [375, 142] on div "Замовлення" at bounding box center [317, 140] width 299 height 20
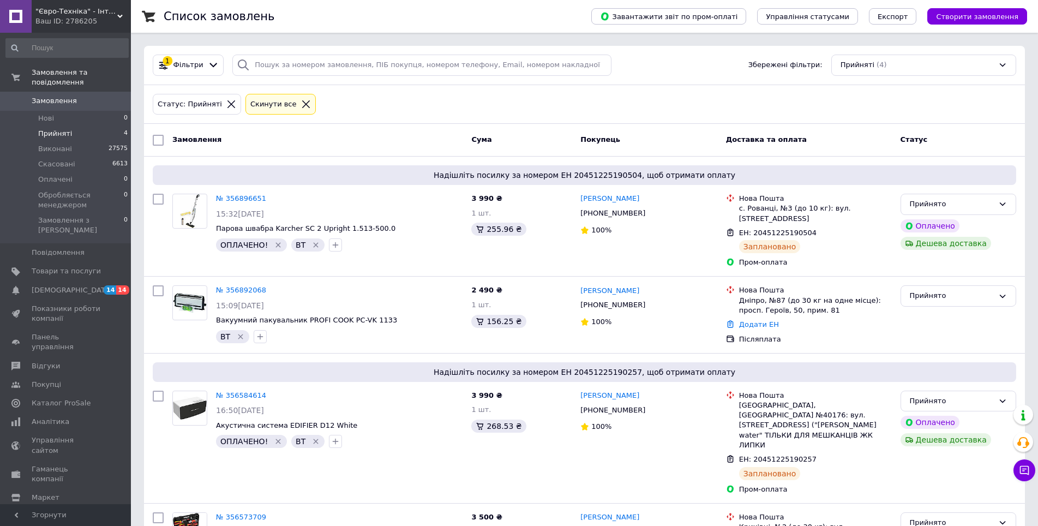
click at [374, 140] on div "Замовлення" at bounding box center [317, 140] width 299 height 20
click at [381, 140] on div "Замовлення" at bounding box center [317, 140] width 299 height 20
drag, startPoint x: 381, startPoint y: 139, endPoint x: 389, endPoint y: 138, distance: 8.2
click at [382, 139] on div "Замовлення" at bounding box center [317, 140] width 299 height 20
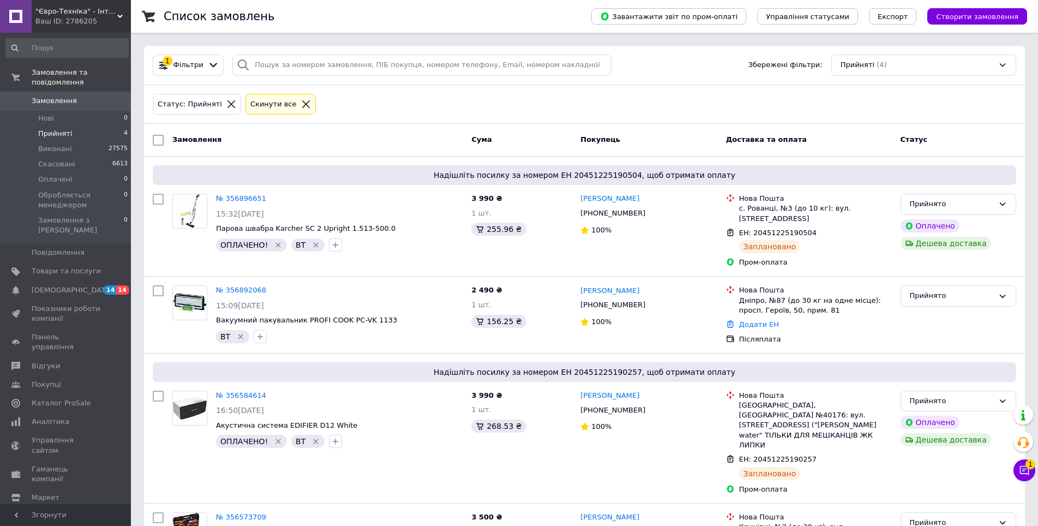
click at [389, 138] on div "Замовлення" at bounding box center [317, 140] width 299 height 20
click at [1022, 470] on icon at bounding box center [1024, 470] width 9 height 9
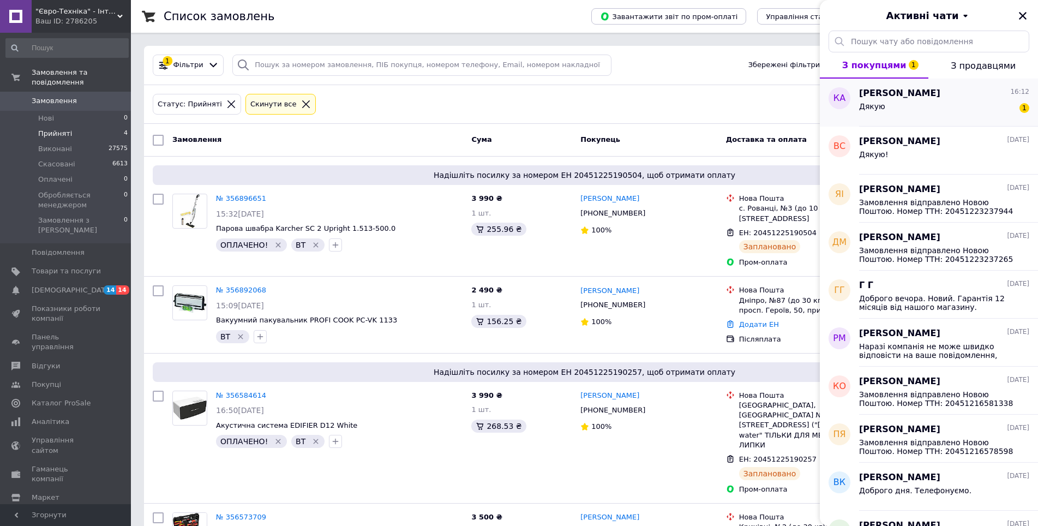
click at [908, 109] on div "Дякую 1" at bounding box center [944, 108] width 170 height 17
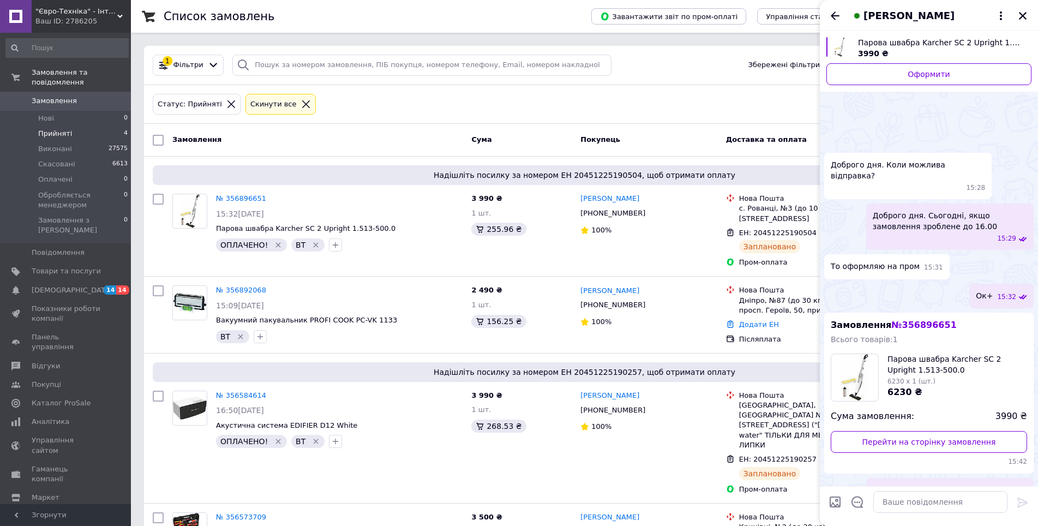
scroll to position [80, 0]
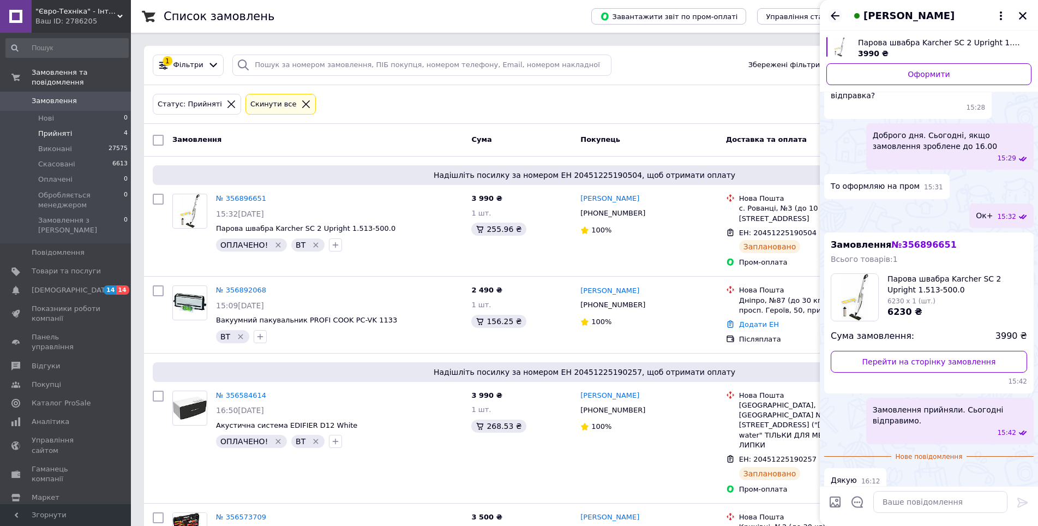
click at [833, 11] on icon "Назад" at bounding box center [834, 15] width 13 height 13
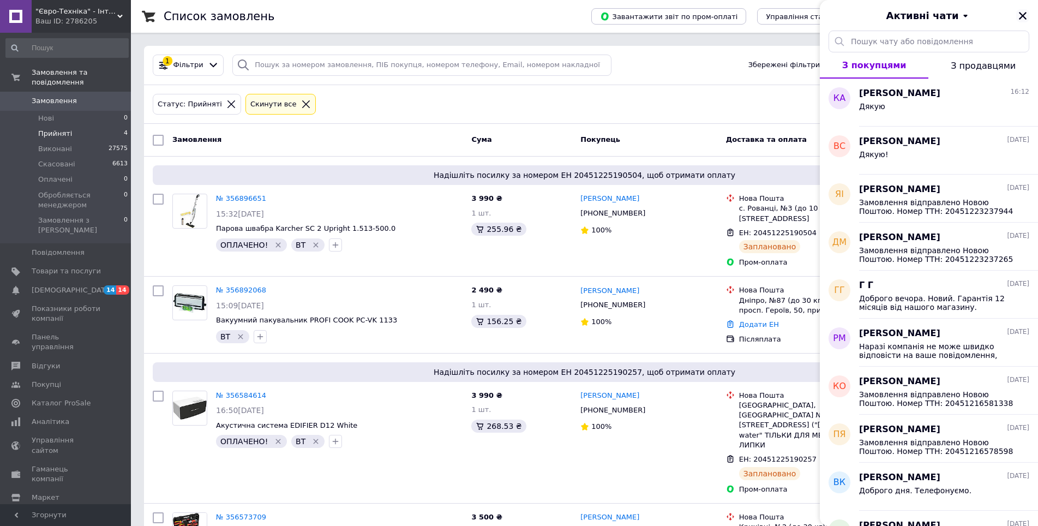
click at [1023, 11] on icon "Закрити" at bounding box center [1023, 16] width 10 height 10
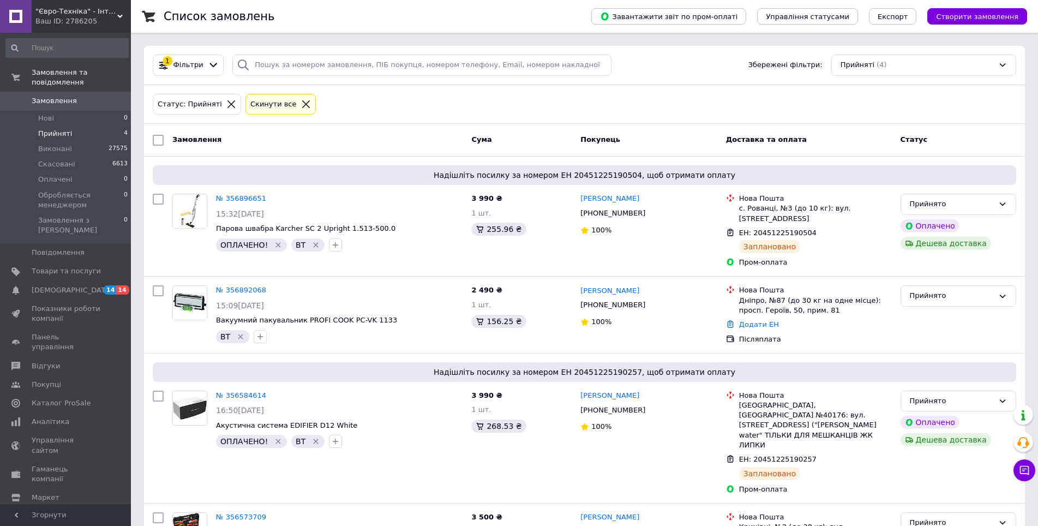
click at [386, 141] on div "Замовлення" at bounding box center [317, 140] width 299 height 20
click at [385, 141] on div "Замовлення" at bounding box center [317, 140] width 299 height 20
click at [377, 135] on div "Замовлення" at bounding box center [317, 140] width 299 height 20
click at [383, 136] on div "Замовлення" at bounding box center [317, 140] width 299 height 20
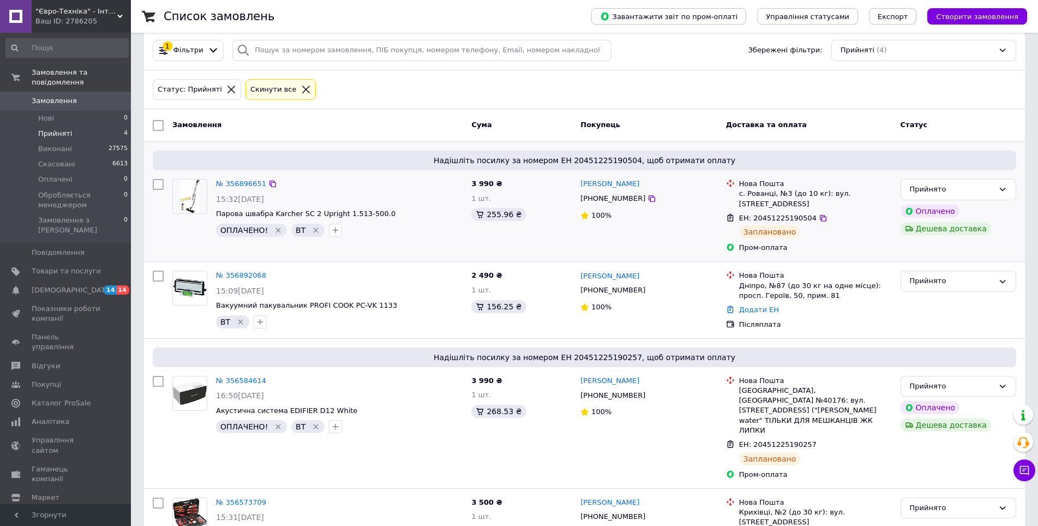
scroll to position [0, 0]
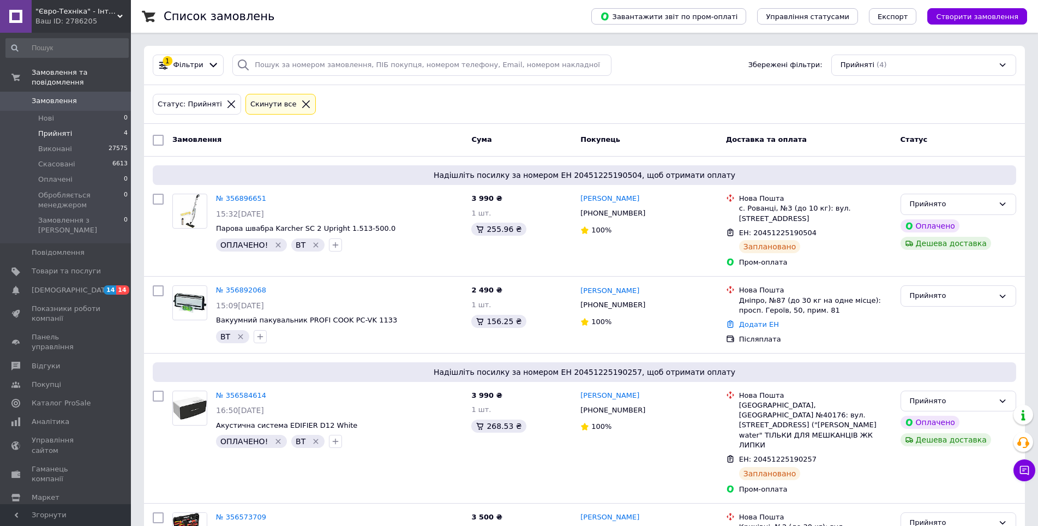
click at [384, 139] on div "Замовлення" at bounding box center [317, 140] width 299 height 20
click at [396, 140] on div "Замовлення" at bounding box center [317, 140] width 299 height 20
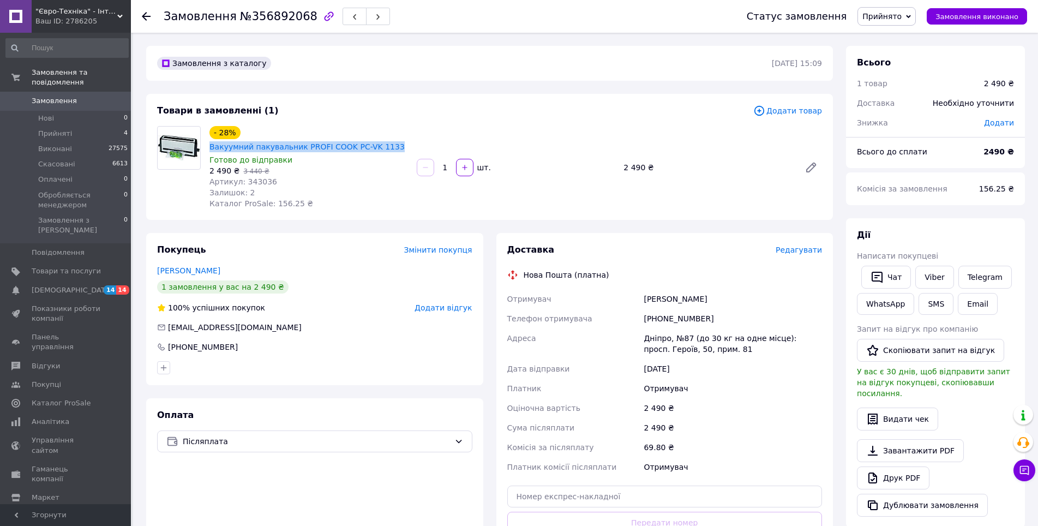
drag, startPoint x: 210, startPoint y: 145, endPoint x: 404, endPoint y: 144, distance: 193.6
drag, startPoint x: 716, startPoint y: 319, endPoint x: 658, endPoint y: 324, distance: 58.6
click at [658, 324] on div "[PHONE_NUMBER]" at bounding box center [732, 319] width 183 height 20
copy div "0677255900"
drag, startPoint x: 690, startPoint y: 298, endPoint x: 644, endPoint y: 300, distance: 45.9
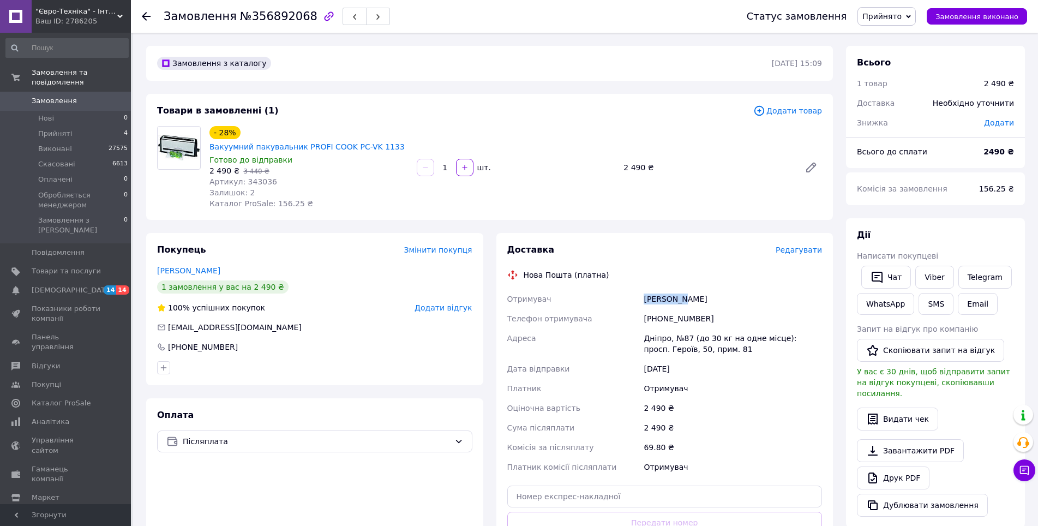
click at [644, 300] on div "[PERSON_NAME]" at bounding box center [732, 299] width 183 height 20
copy div "[PERSON_NAME]"
click at [657, 339] on div "Дніпро, №87 (до 30 кг на одне місце): просп. Героїв, 50, прим. 81" at bounding box center [732, 343] width 183 height 31
copy div "Дніпро"
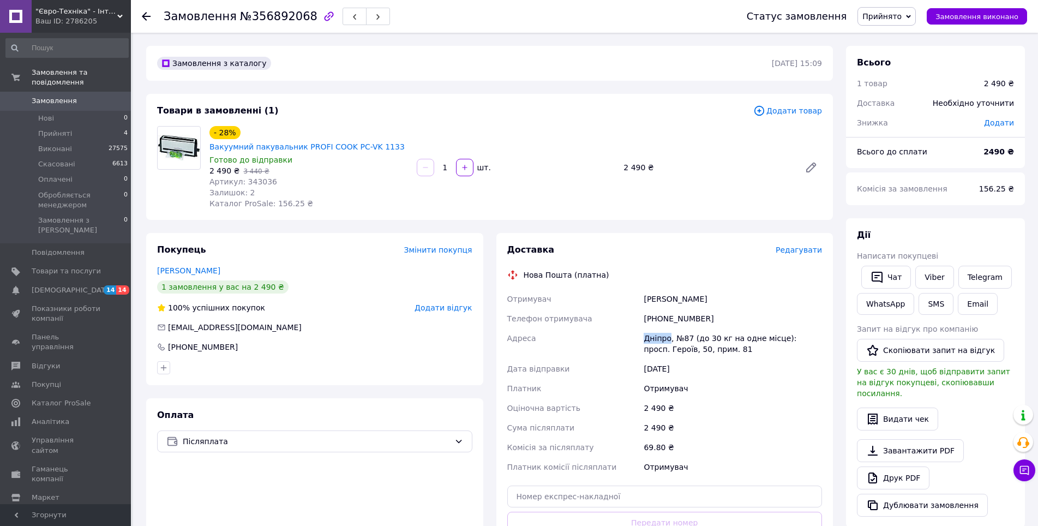
scroll to position [55, 0]
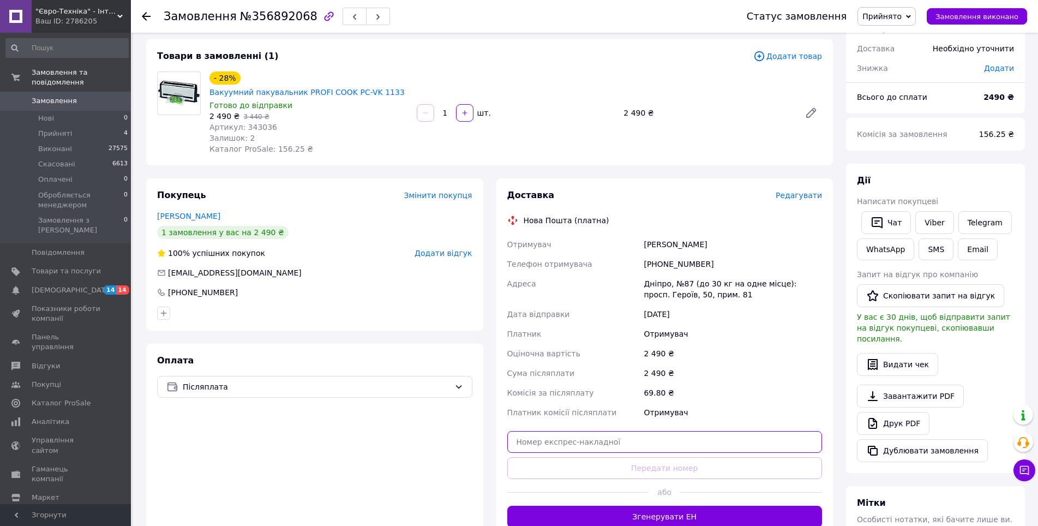
click at [594, 443] on input "text" at bounding box center [664, 442] width 315 height 22
paste input "20451225233951"
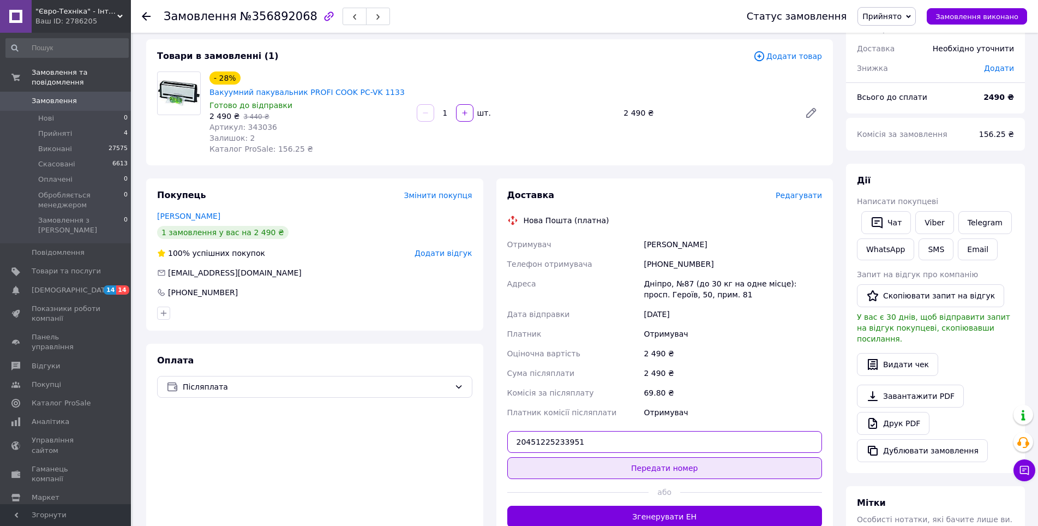
type input "20451225233951"
click at [663, 472] on button "Передати номер" at bounding box center [664, 468] width 315 height 22
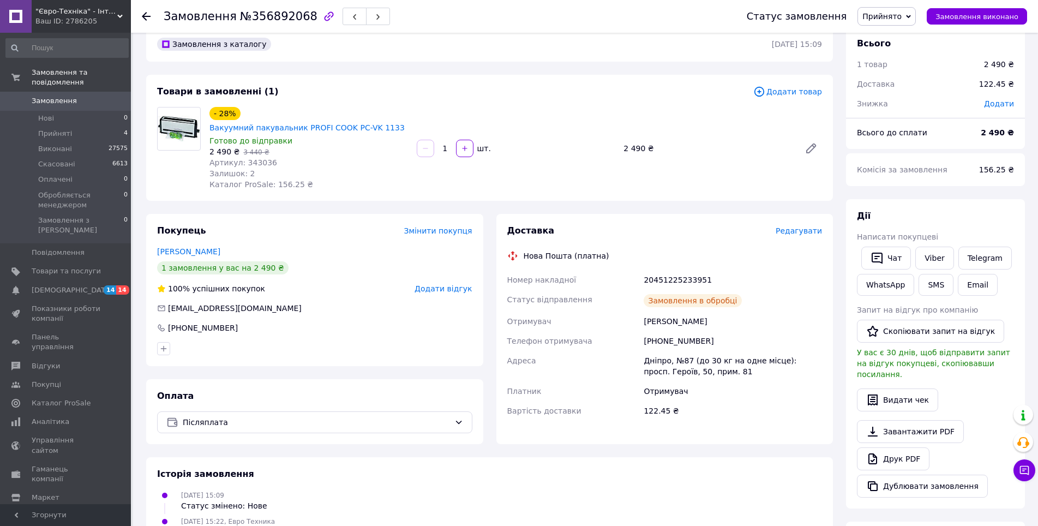
scroll to position [0, 0]
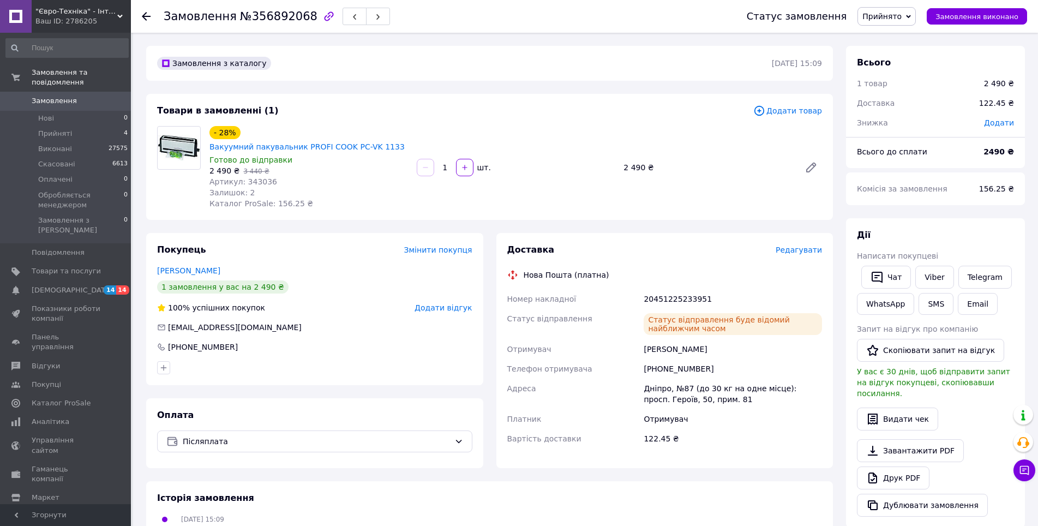
click at [818, 246] on span "Редагувати" at bounding box center [798, 249] width 46 height 9
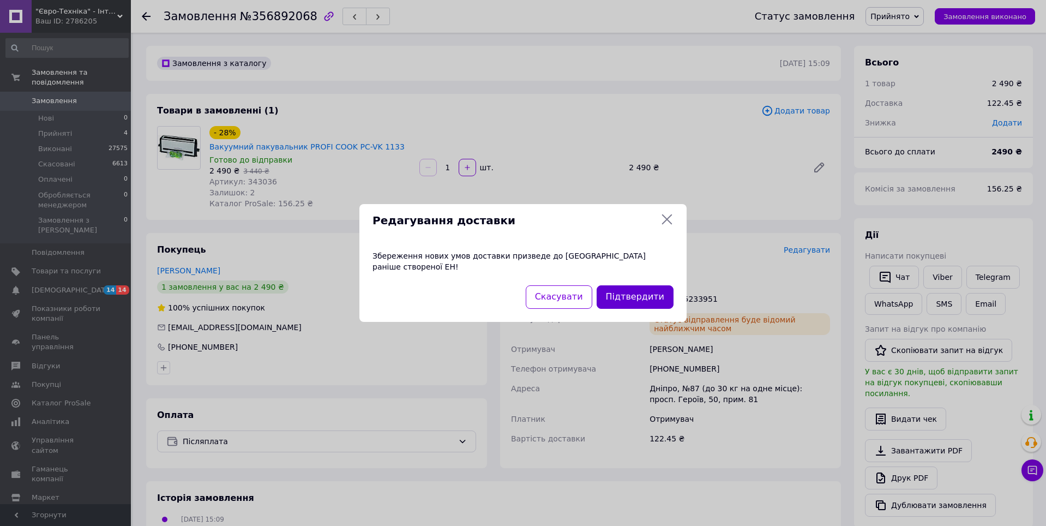
click at [636, 289] on button "Підтвердити" at bounding box center [635, 296] width 77 height 23
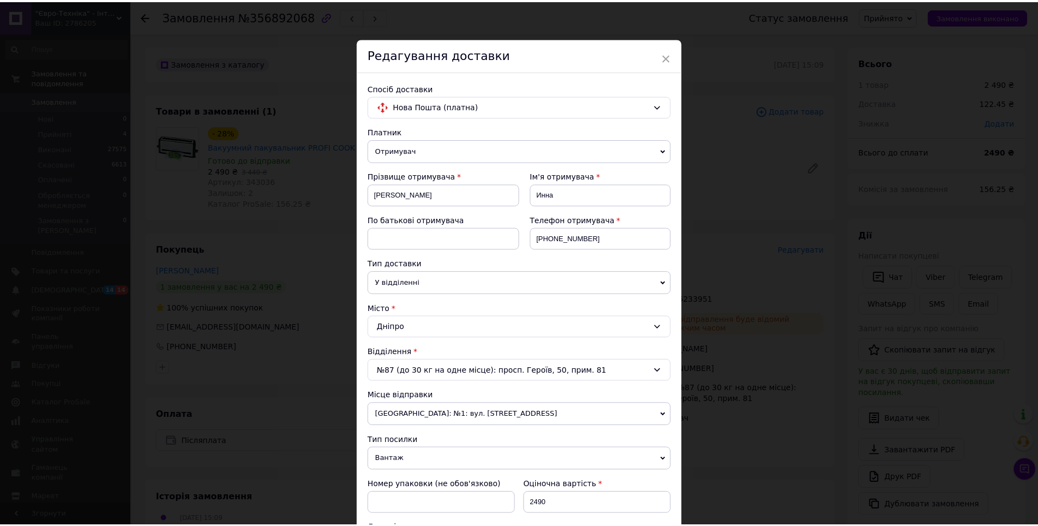
scroll to position [306, 0]
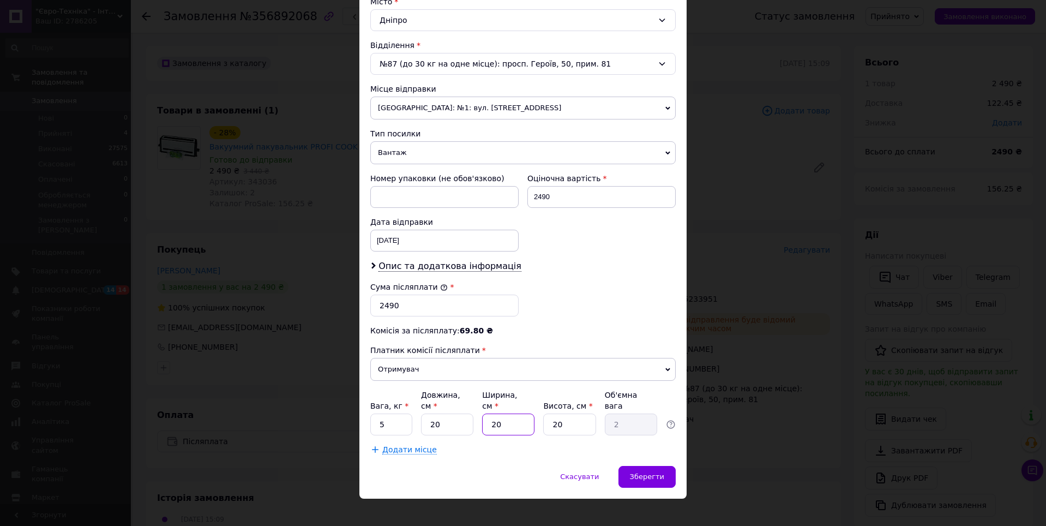
drag, startPoint x: 490, startPoint y: 414, endPoint x: 527, endPoint y: 414, distance: 37.1
click at [527, 414] on input "20" at bounding box center [508, 424] width 52 height 22
type input "4"
type input "0.4"
type input "40"
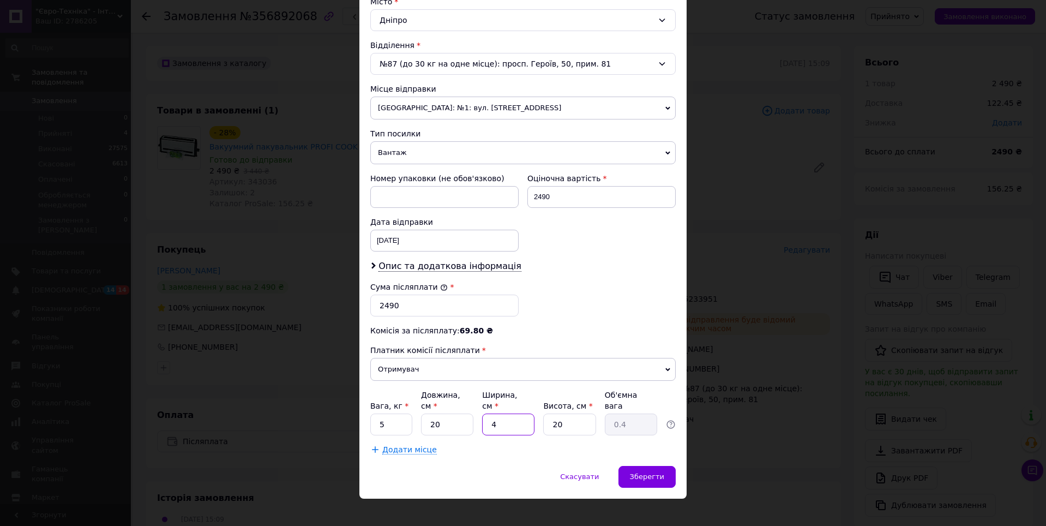
type input "4"
type input "40"
click at [642, 472] on span "Зберегти" at bounding box center [647, 476] width 34 height 8
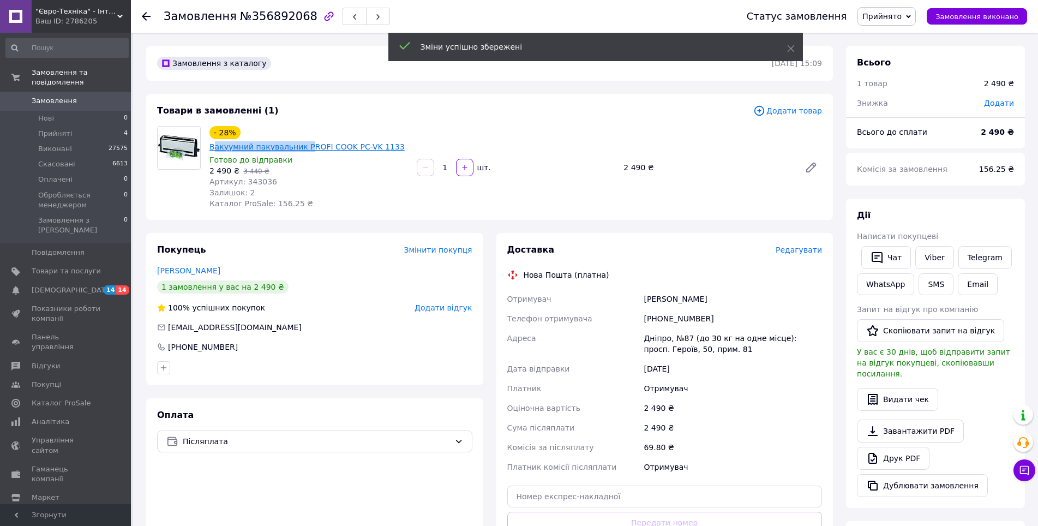
drag, startPoint x: 212, startPoint y: 147, endPoint x: 311, endPoint y: 148, distance: 99.3
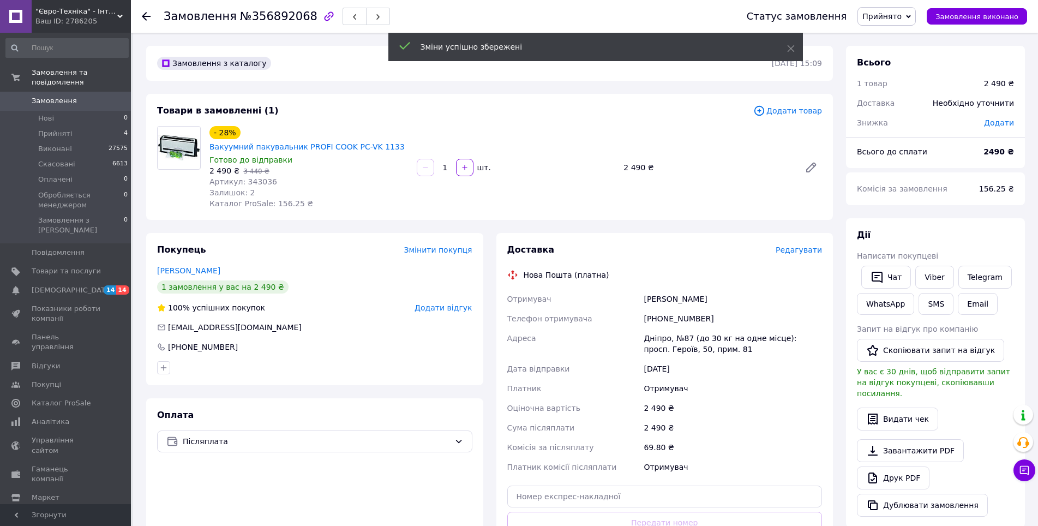
drag, startPoint x: 283, startPoint y: 166, endPoint x: 261, endPoint y: 158, distance: 23.1
click at [283, 166] on div "2 490 ₴   3 440 ₴" at bounding box center [308, 170] width 198 height 11
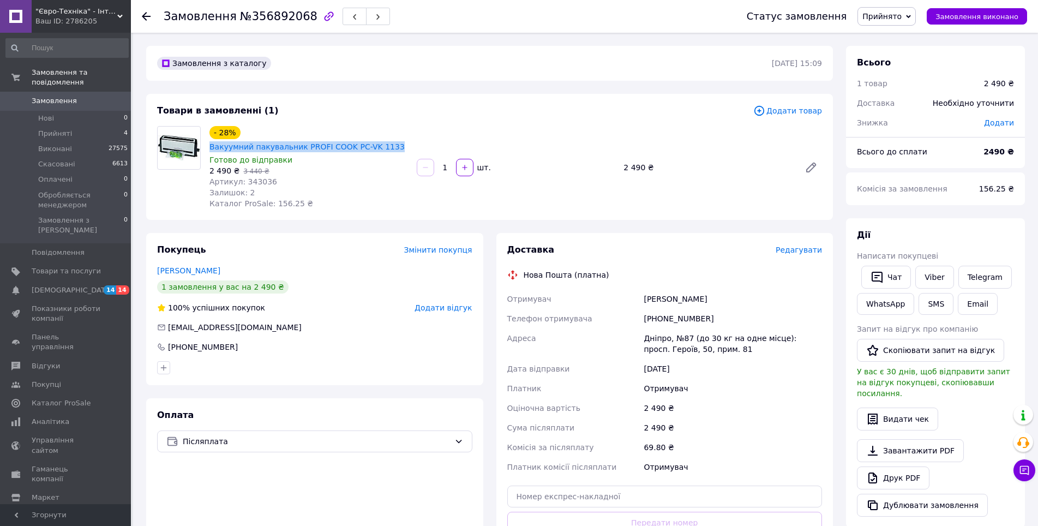
drag, startPoint x: 210, startPoint y: 147, endPoint x: 400, endPoint y: 145, distance: 189.8
copy link "Вакуумний пакувальник PROFI COOK PC-VK 1133"
drag, startPoint x: 723, startPoint y: 320, endPoint x: 658, endPoint y: 325, distance: 65.7
click at [658, 325] on div "[PHONE_NUMBER]" at bounding box center [732, 319] width 183 height 20
copy div "0677255900"
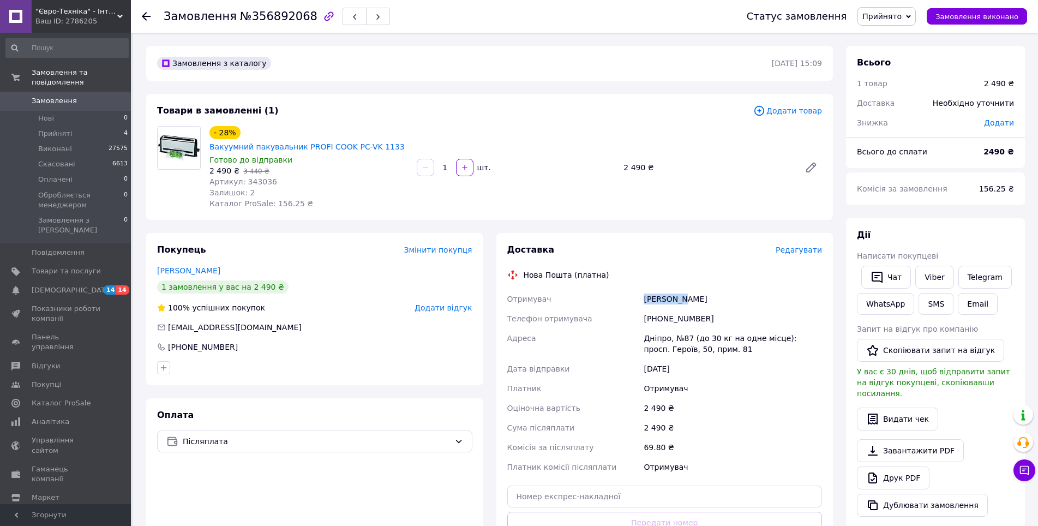
drag, startPoint x: 694, startPoint y: 301, endPoint x: 643, endPoint y: 304, distance: 51.3
click at [643, 304] on div "Леон Инна" at bounding box center [732, 299] width 183 height 20
copy div "Леон Инна"
click at [651, 338] on div "Дніпро, №87 (до 30 кг на одне місце): просп. Героїв, 50, прим. 81" at bounding box center [732, 343] width 183 height 31
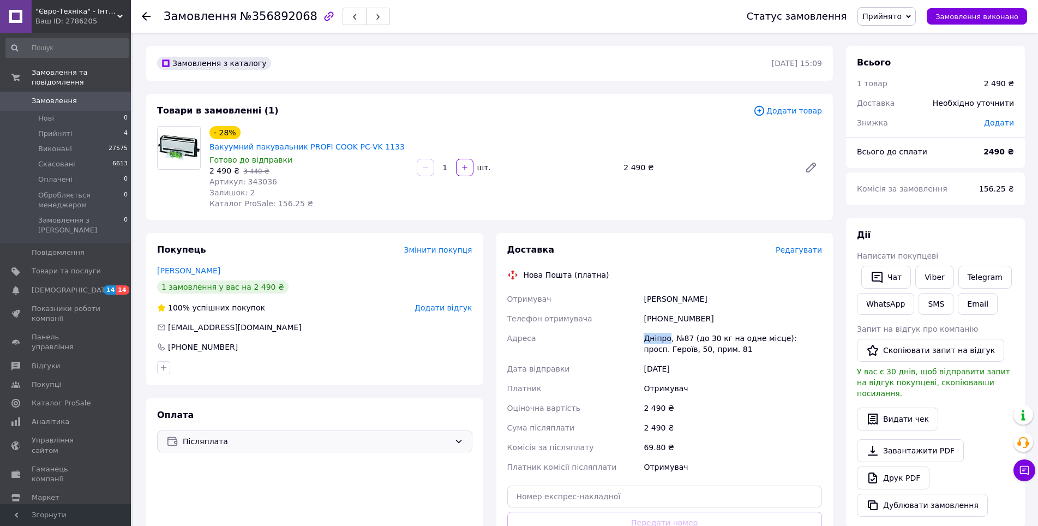
copy div "Дніпро"
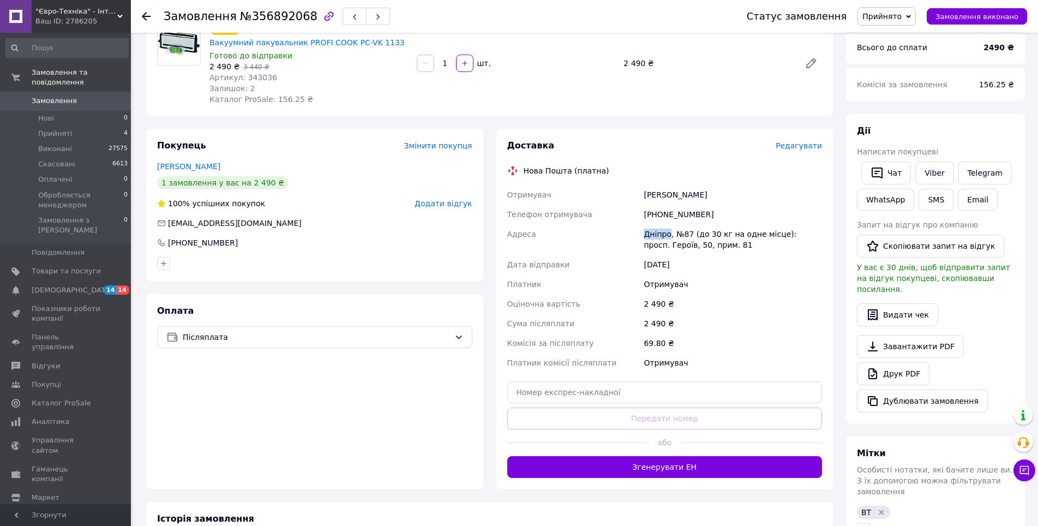
scroll to position [109, 0]
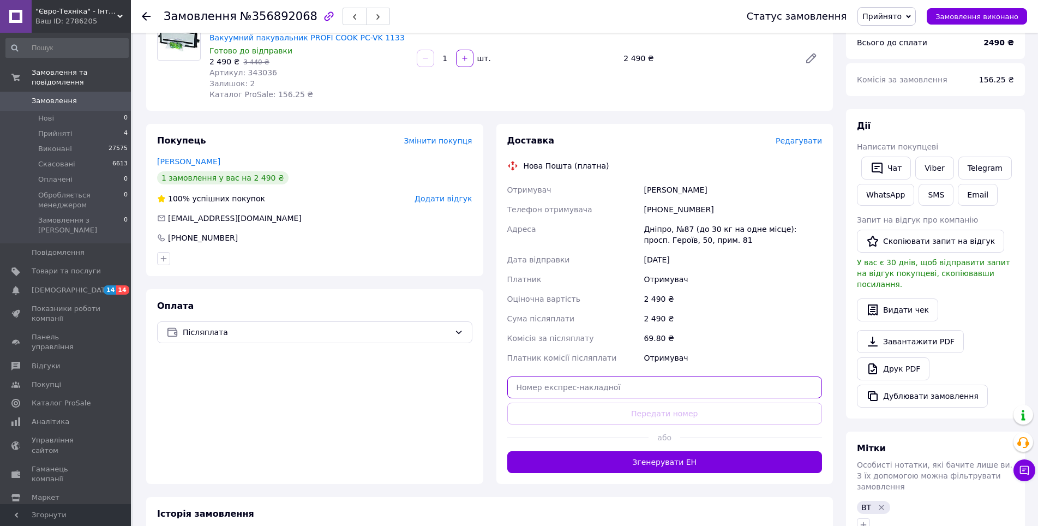
click at [586, 391] on input "text" at bounding box center [664, 387] width 315 height 22
paste input "20451225237880"
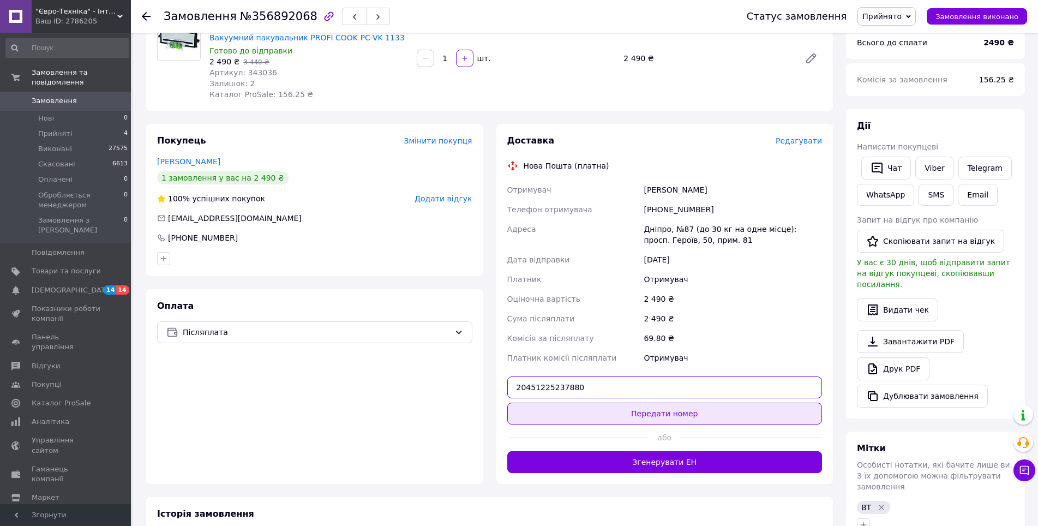
type input "20451225237880"
click at [655, 413] on button "Передати номер" at bounding box center [664, 413] width 315 height 22
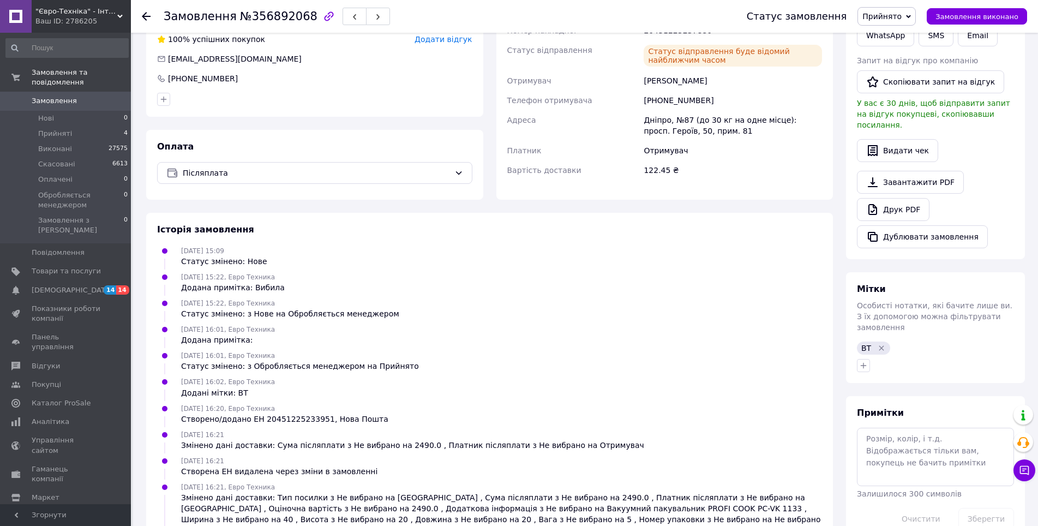
scroll to position [317, 0]
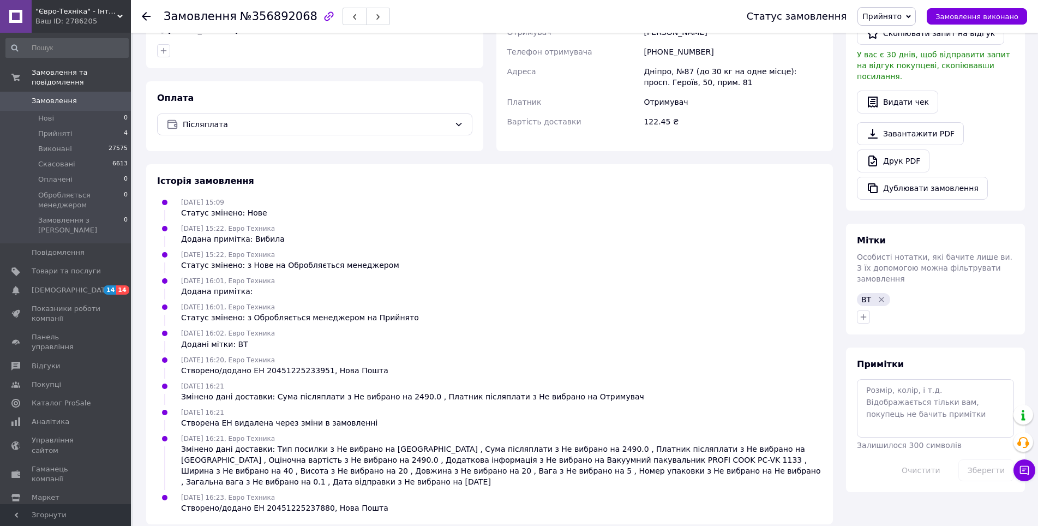
click at [839, 402] on div "Замовлення з каталогу 12.08.2025 | 15:09 Товари в замовленні (1) Додати товар -…" at bounding box center [490, 126] width 700 height 795
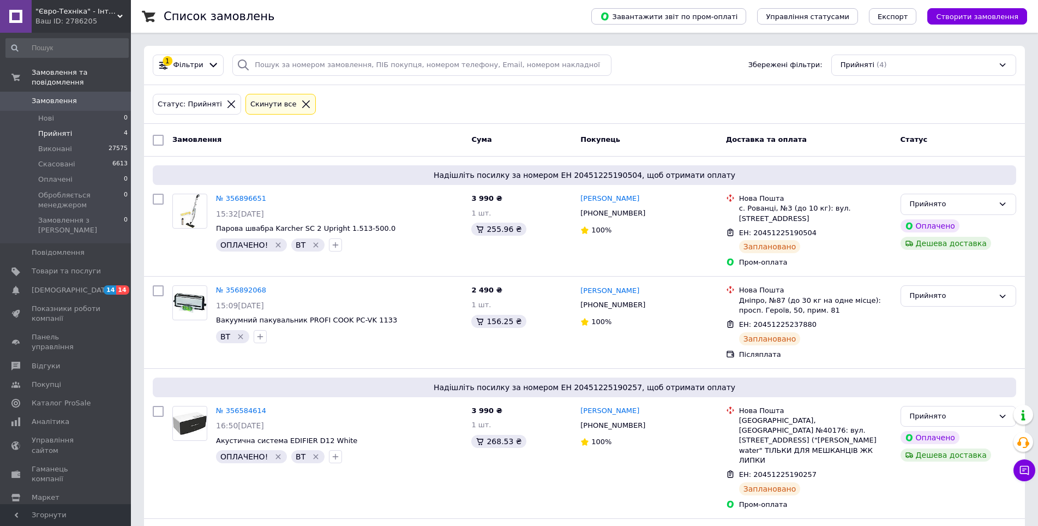
click at [395, 142] on div "Замовлення" at bounding box center [317, 140] width 299 height 20
click at [400, 137] on div "Замовлення" at bounding box center [317, 140] width 299 height 20
click at [404, 138] on div "Замовлення" at bounding box center [317, 140] width 299 height 20
click at [402, 141] on div "Замовлення" at bounding box center [317, 140] width 299 height 20
click at [404, 141] on div "Замовлення" at bounding box center [317, 140] width 299 height 20
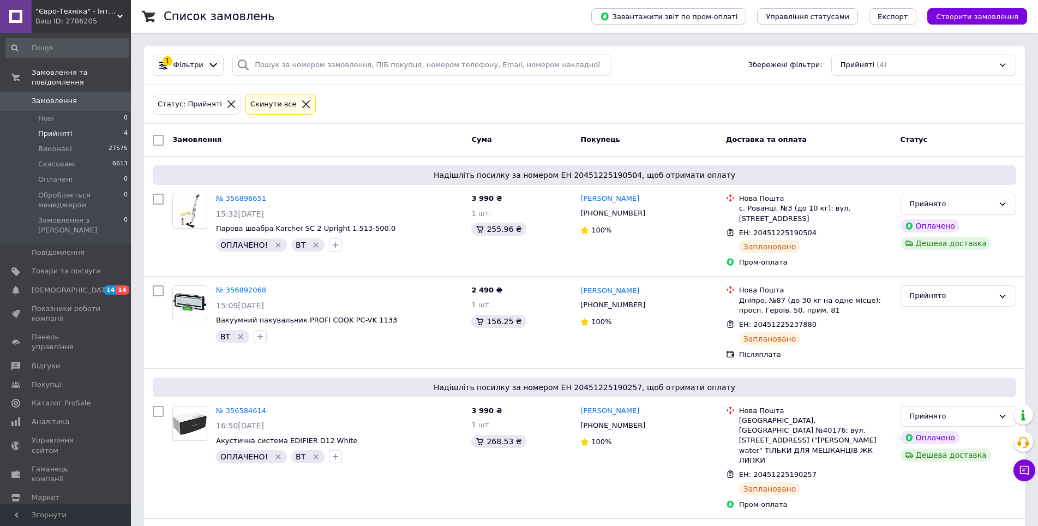
click at [399, 139] on div "Замовлення" at bounding box center [317, 140] width 299 height 20
click at [412, 138] on div "Замовлення" at bounding box center [317, 140] width 299 height 20
click at [407, 139] on div "Замовлення" at bounding box center [317, 140] width 299 height 20
click at [398, 140] on div "Замовлення" at bounding box center [317, 140] width 299 height 20
click at [404, 141] on div "Замовлення" at bounding box center [317, 140] width 299 height 20
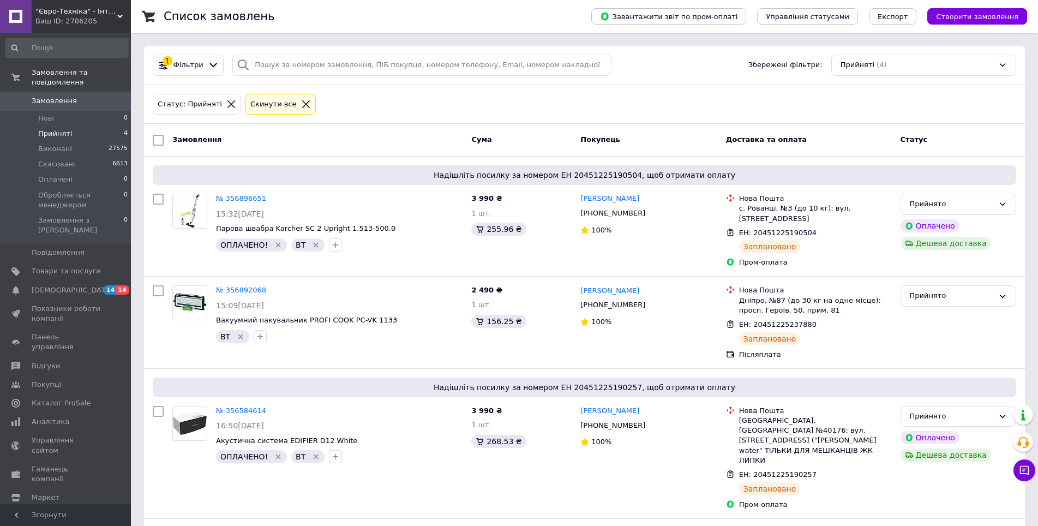
click at [405, 141] on div "Замовлення" at bounding box center [317, 140] width 299 height 20
click at [418, 141] on div "Замовлення" at bounding box center [317, 140] width 299 height 20
